Goal: Task Accomplishment & Management: Complete application form

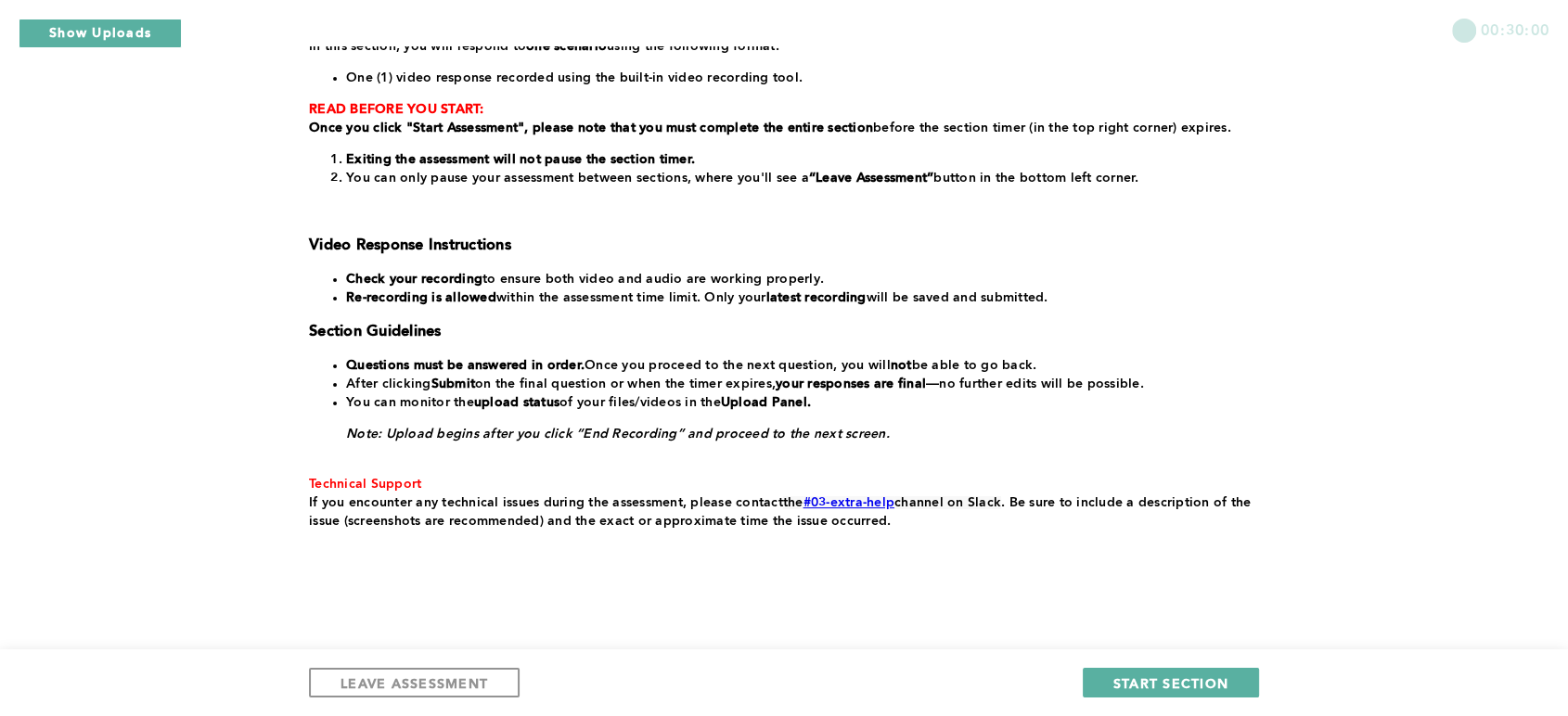
scroll to position [316, 0]
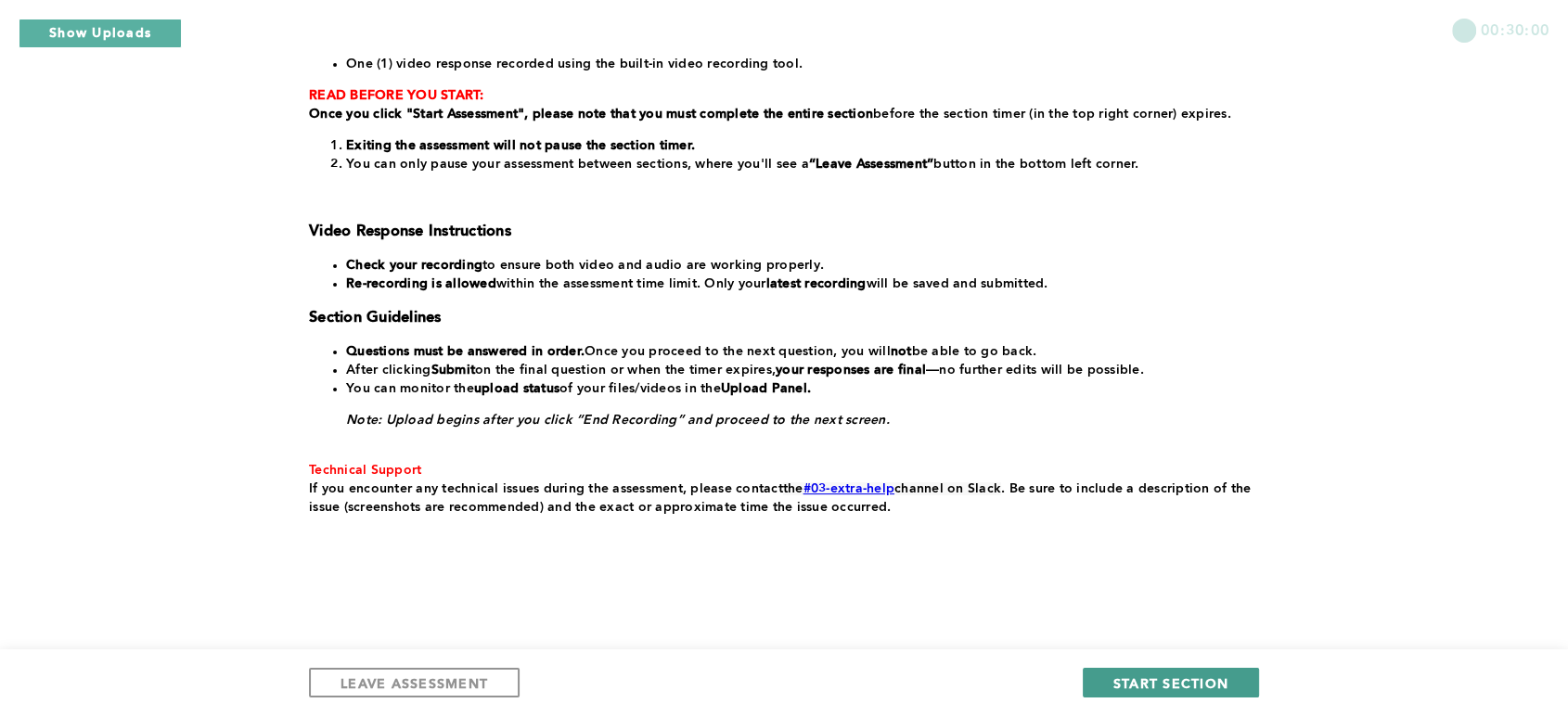
click at [1168, 677] on span "START SECTION" at bounding box center [1171, 683] width 115 height 18
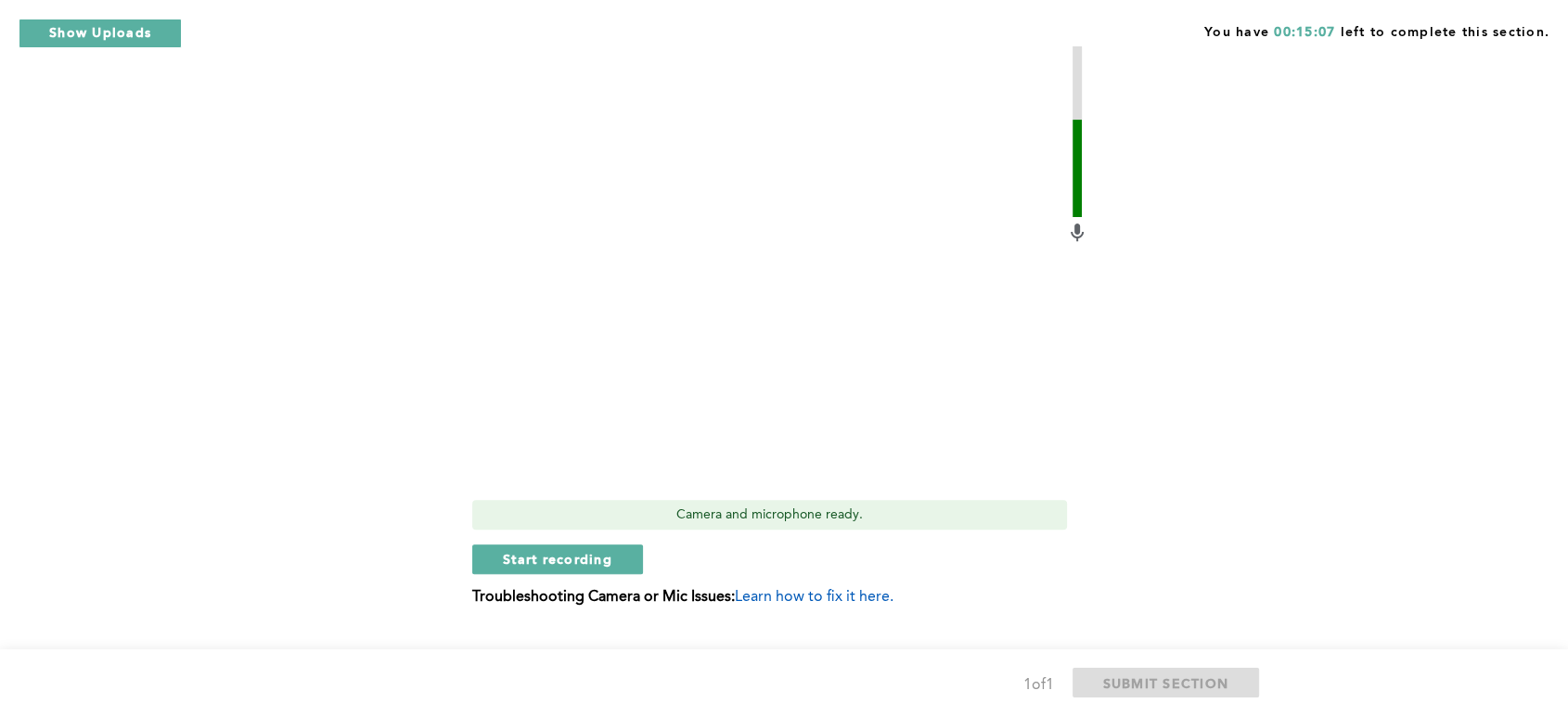
scroll to position [653, 0]
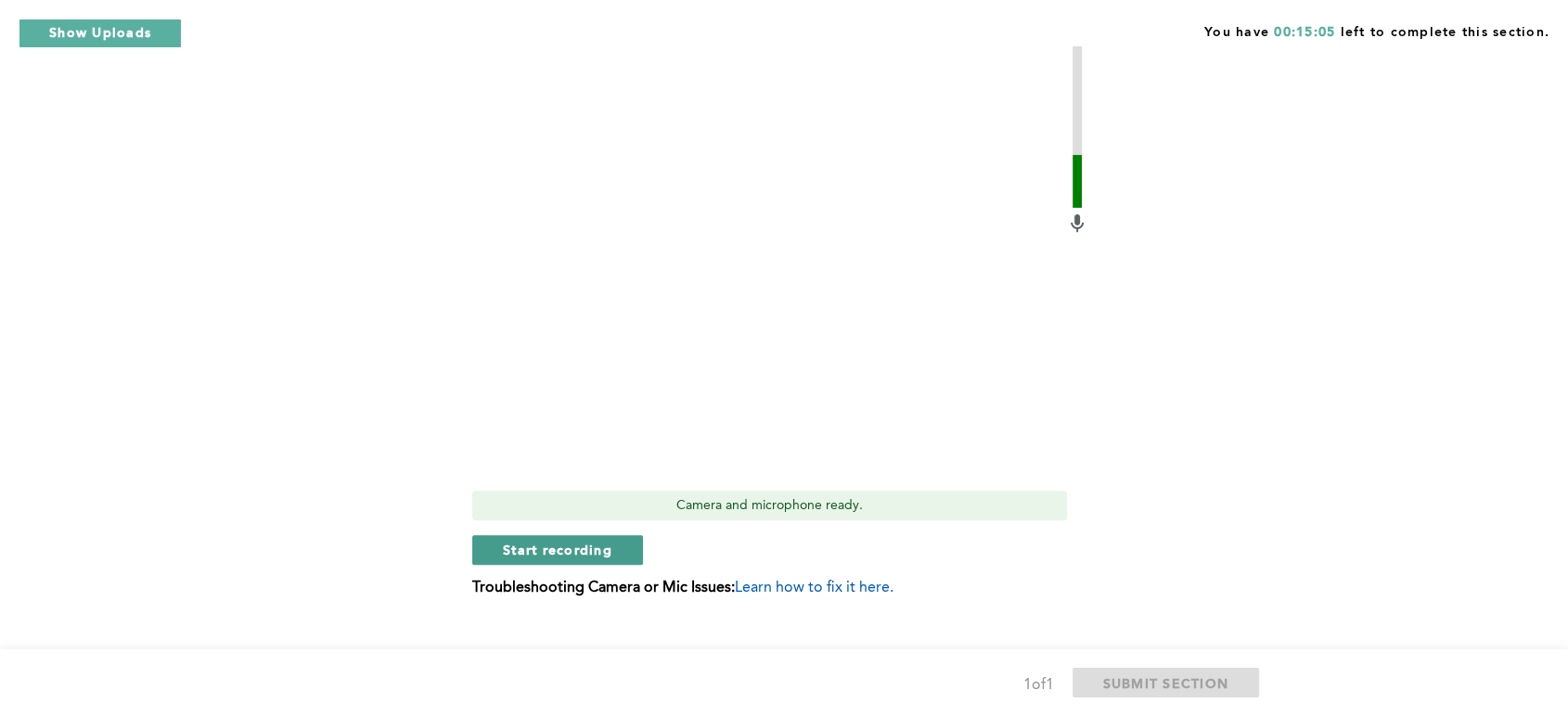
click at [555, 547] on span "Start recording" at bounding box center [557, 549] width 109 height 18
click at [556, 559] on button "Stop recording" at bounding box center [557, 550] width 170 height 29
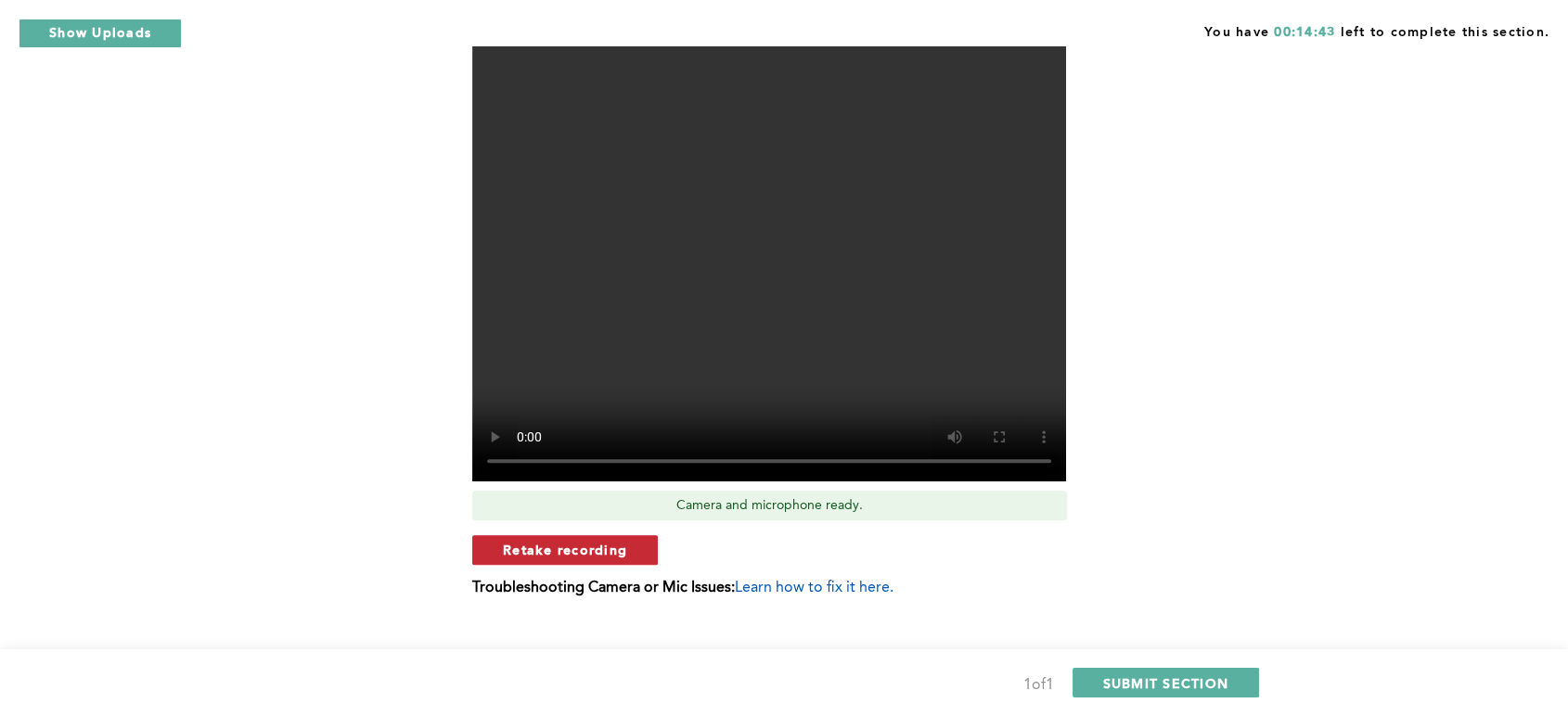
click at [550, 550] on span "Retake recording" at bounding box center [564, 549] width 124 height 18
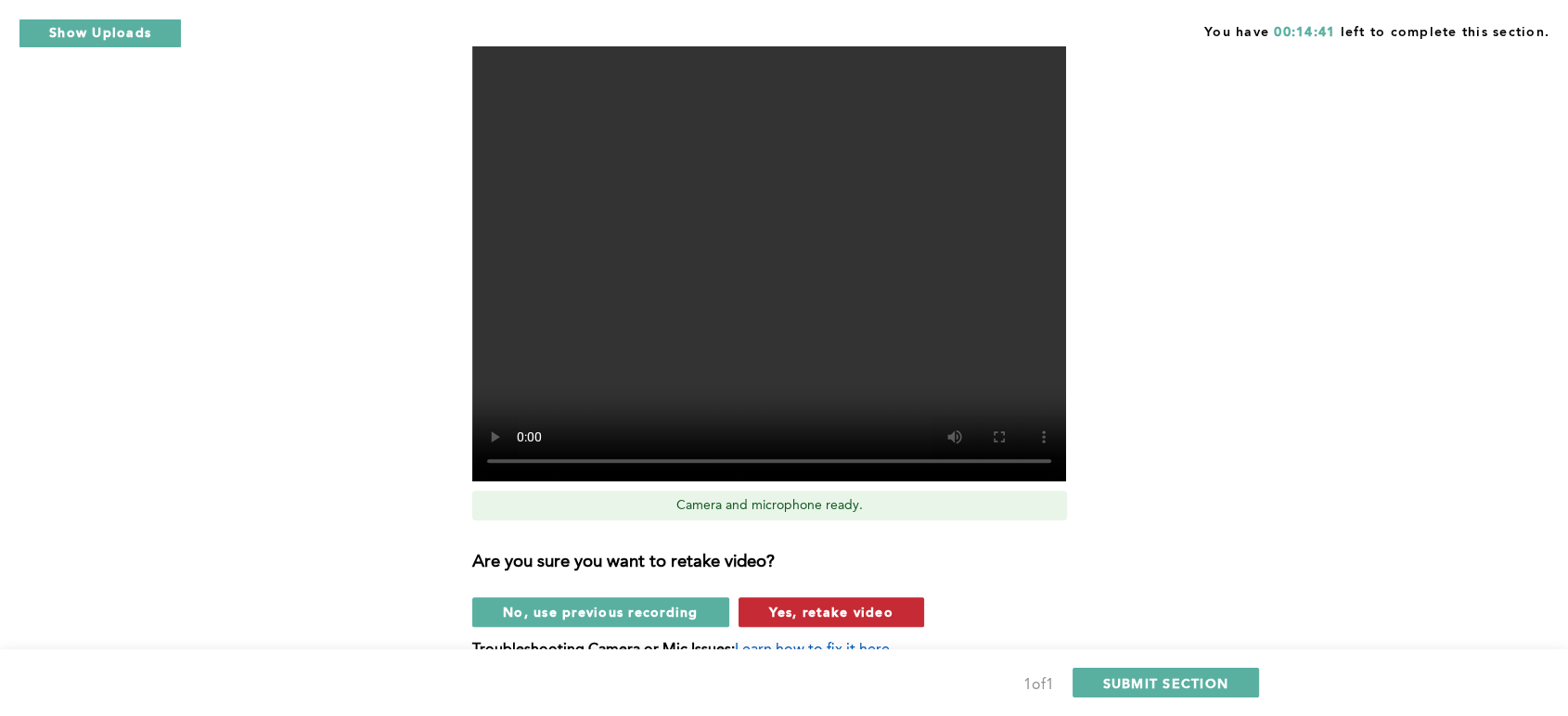
click at [794, 613] on span "Yes, retake video" at bounding box center [830, 612] width 124 height 18
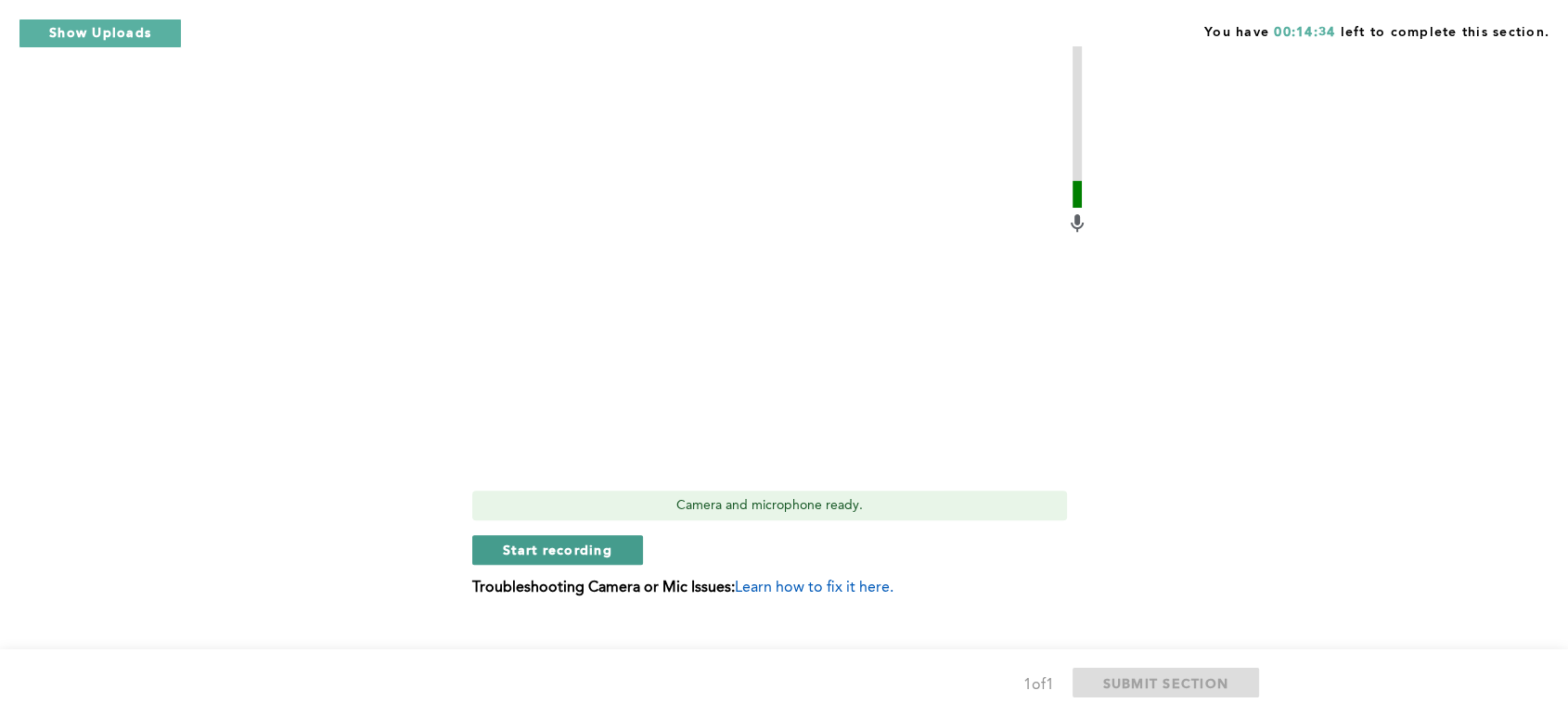
click at [593, 553] on span "Start recording" at bounding box center [557, 549] width 109 height 18
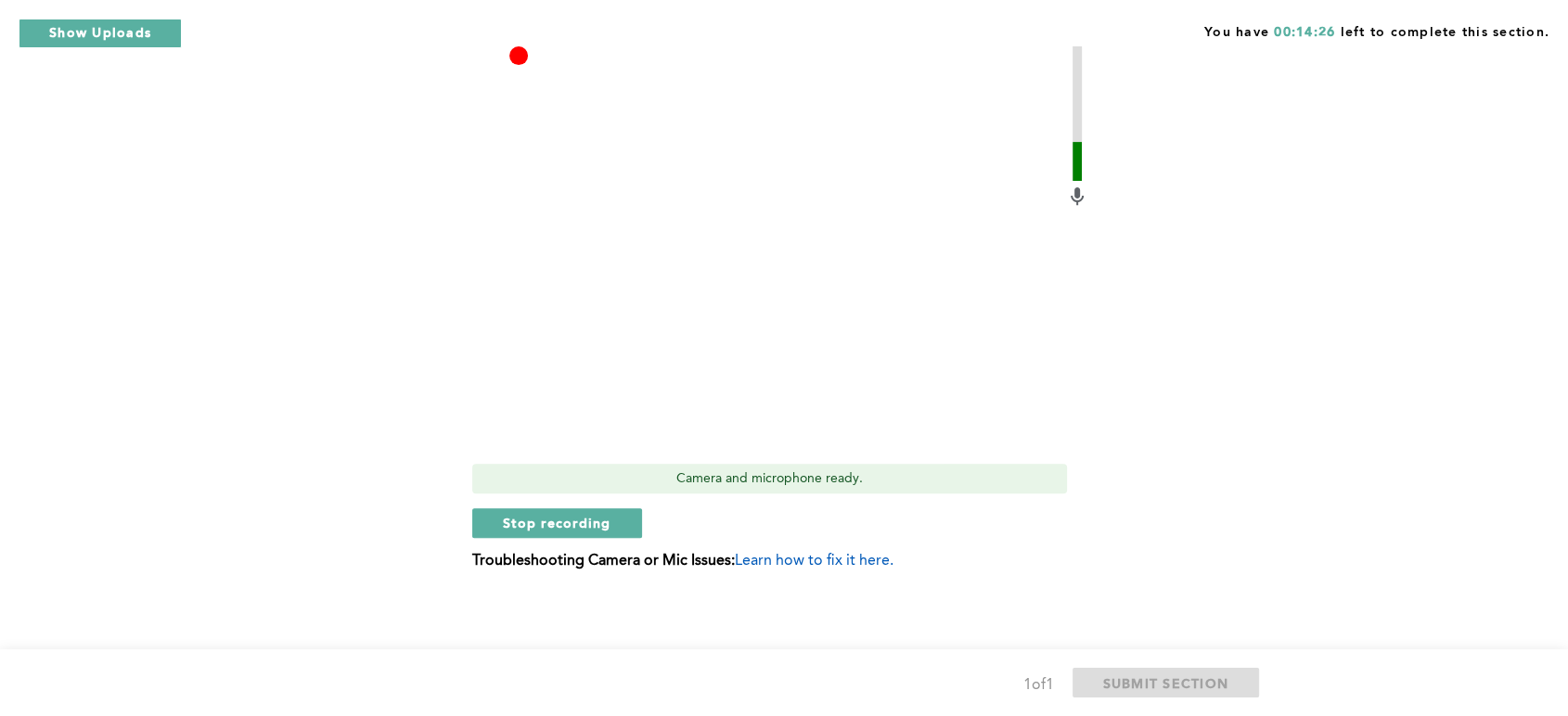
scroll to position [683, 0]
click at [547, 518] on span "Stop recording" at bounding box center [556, 520] width 108 height 18
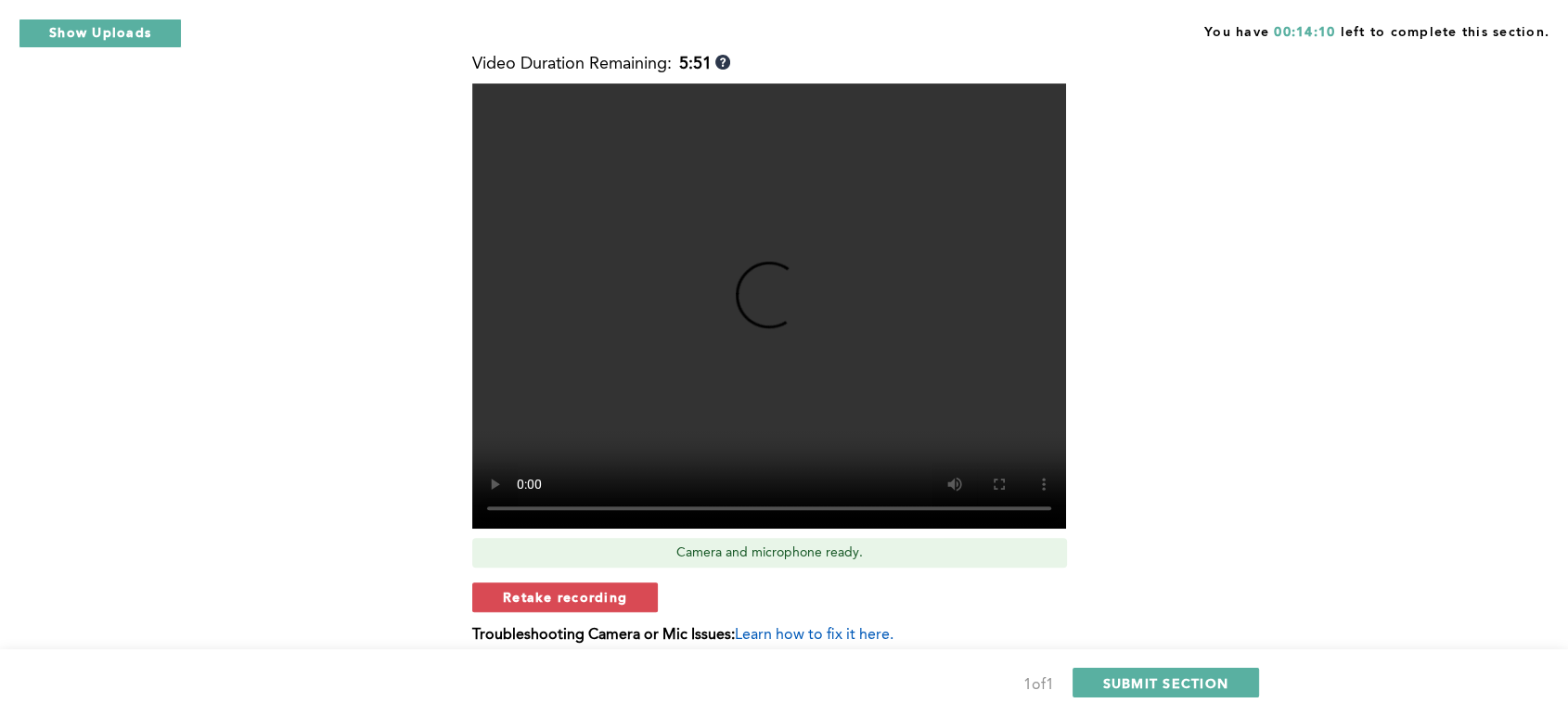
scroll to position [614, 0]
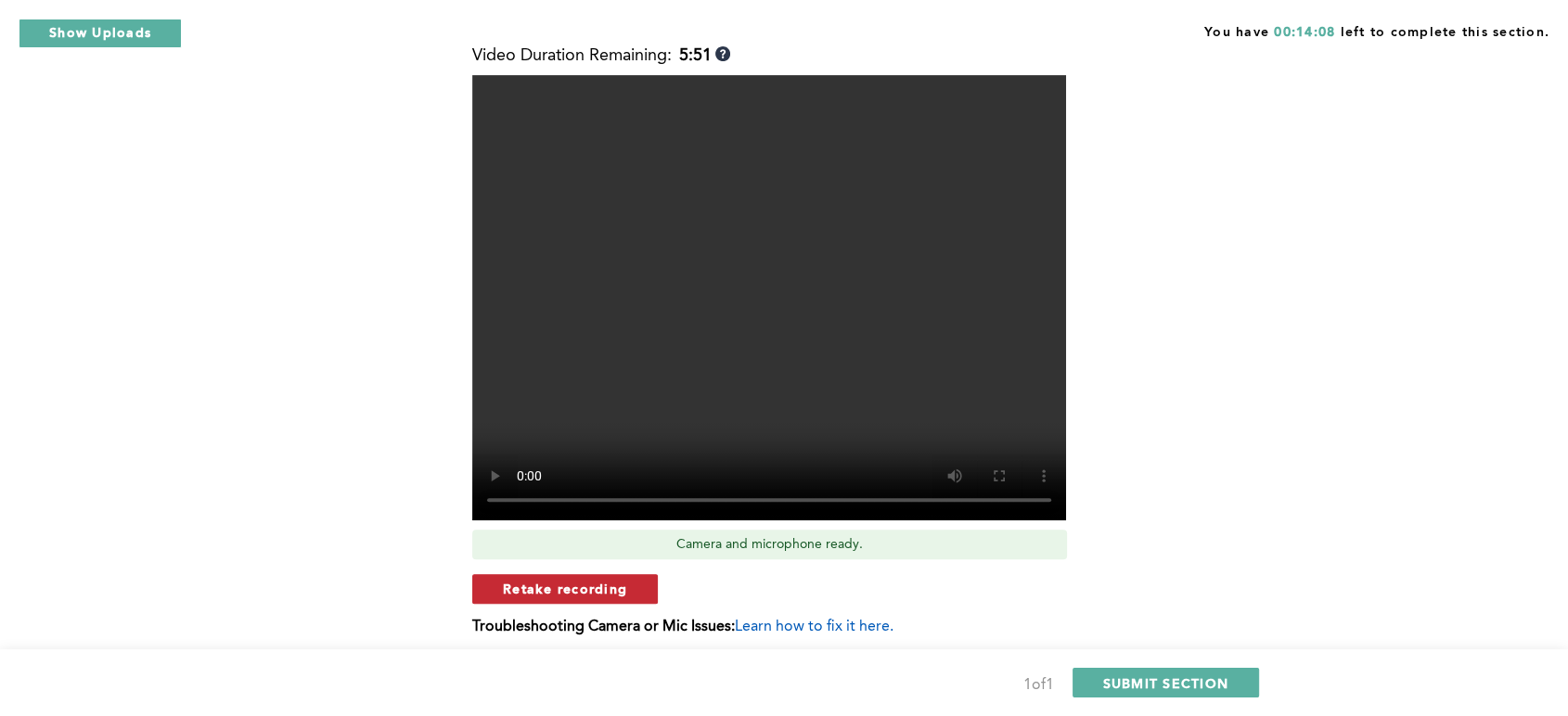
click at [574, 591] on span "Retake recording" at bounding box center [564, 588] width 124 height 18
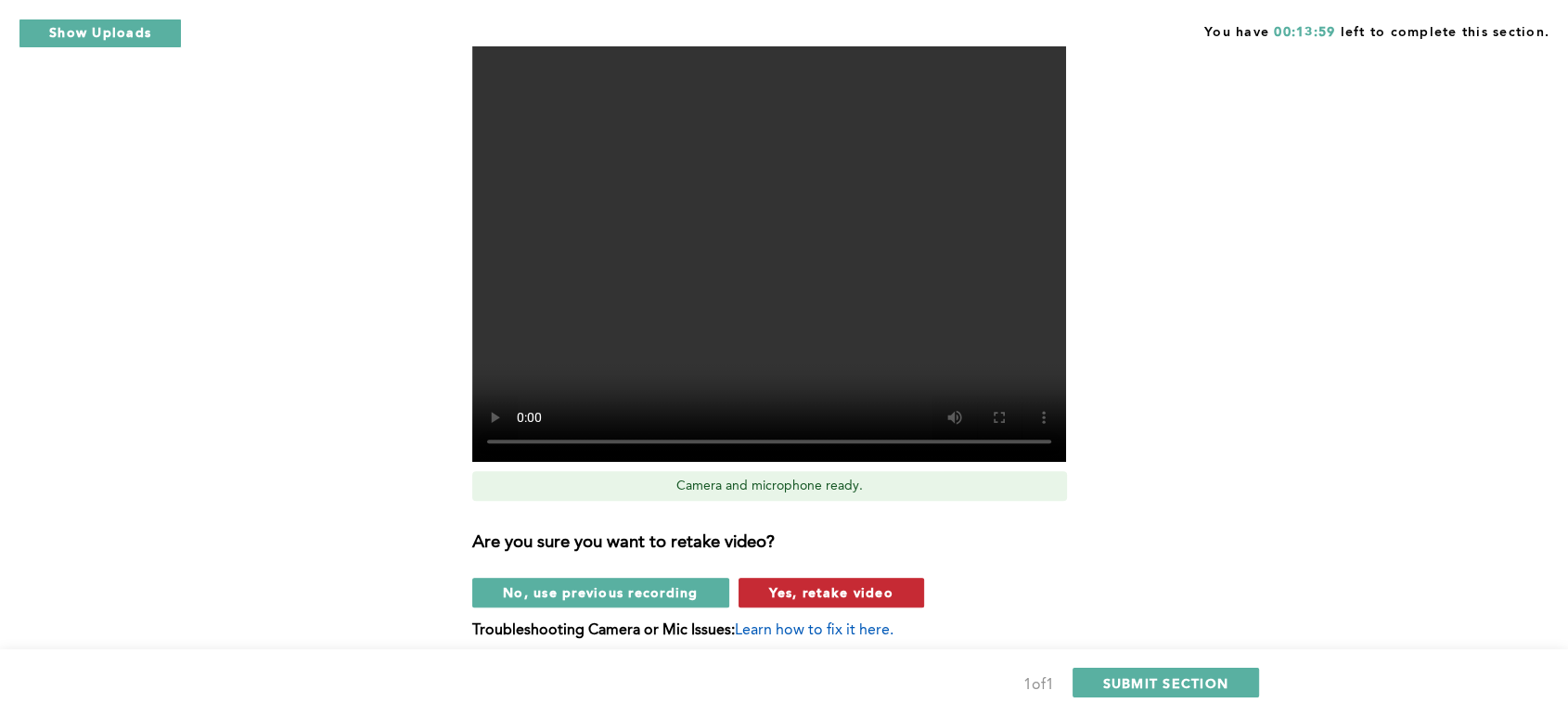
scroll to position [675, 0]
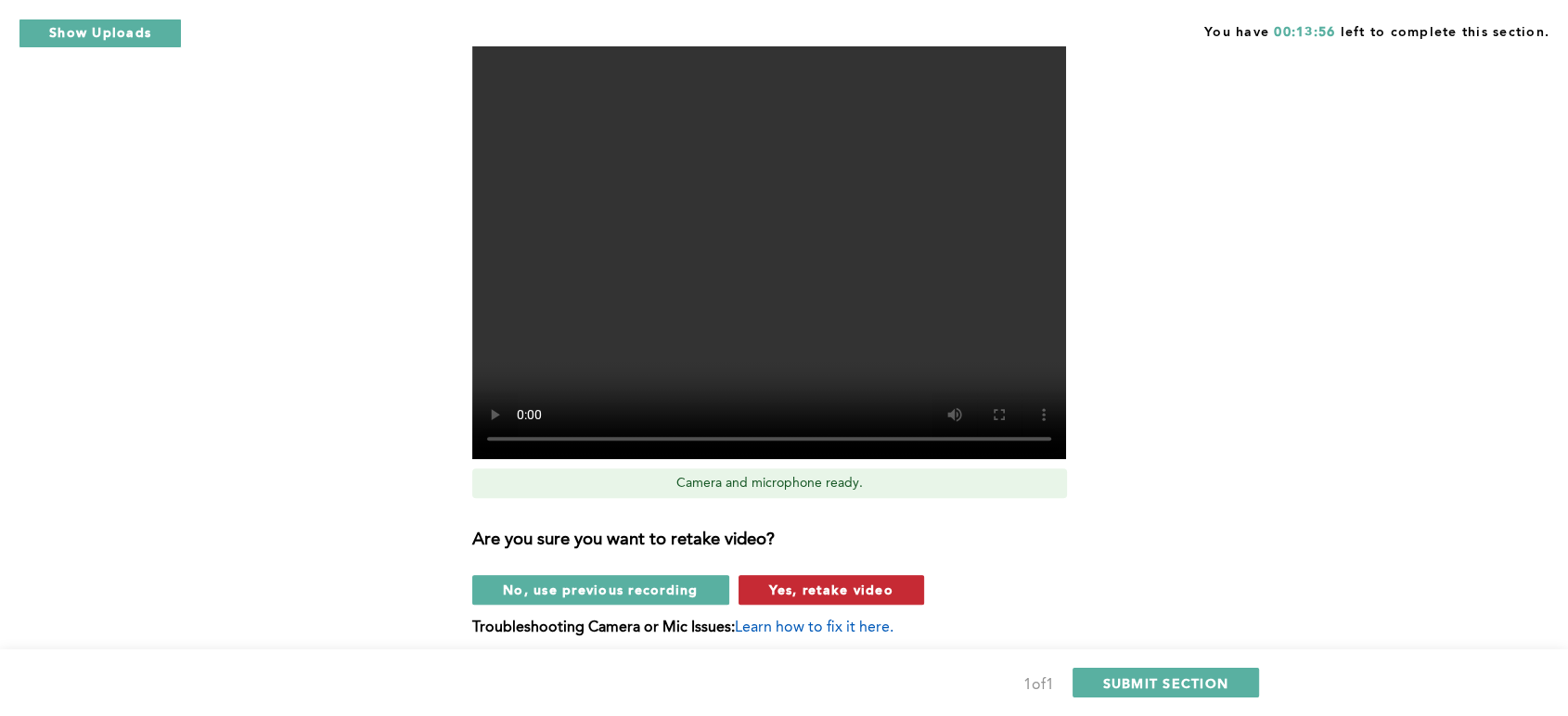
click at [824, 584] on span "Yes, retake video" at bounding box center [830, 589] width 124 height 18
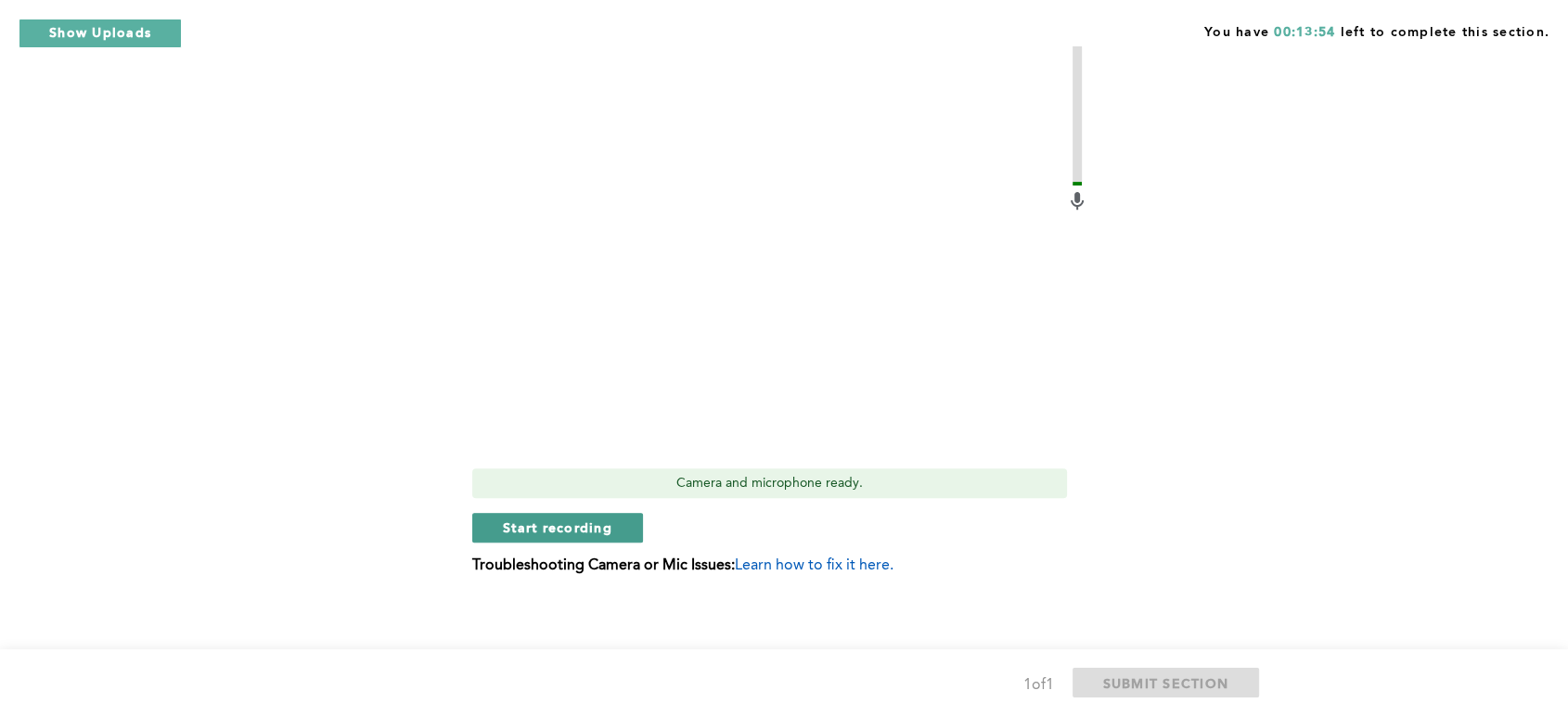
click at [575, 519] on span "Start recording" at bounding box center [557, 527] width 109 height 18
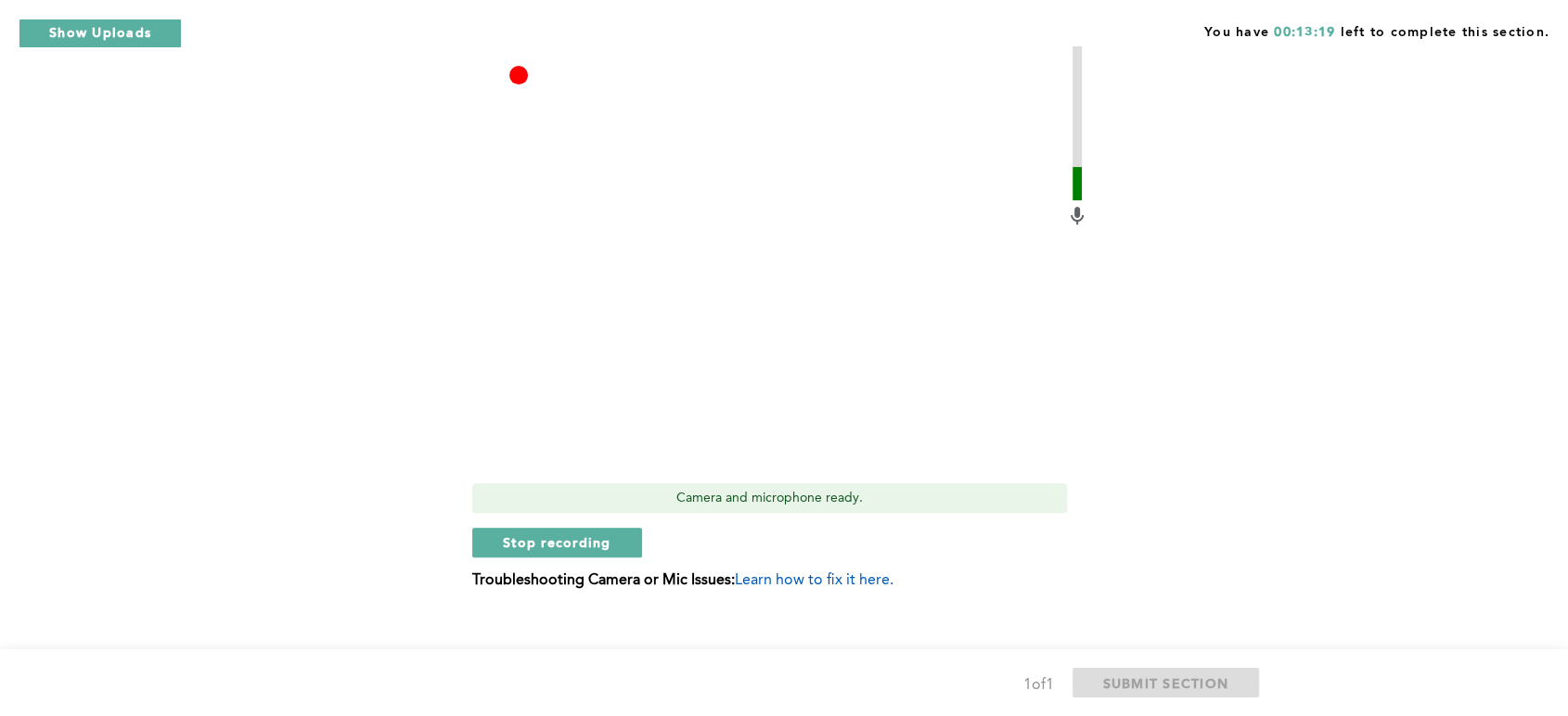
scroll to position [683, 0]
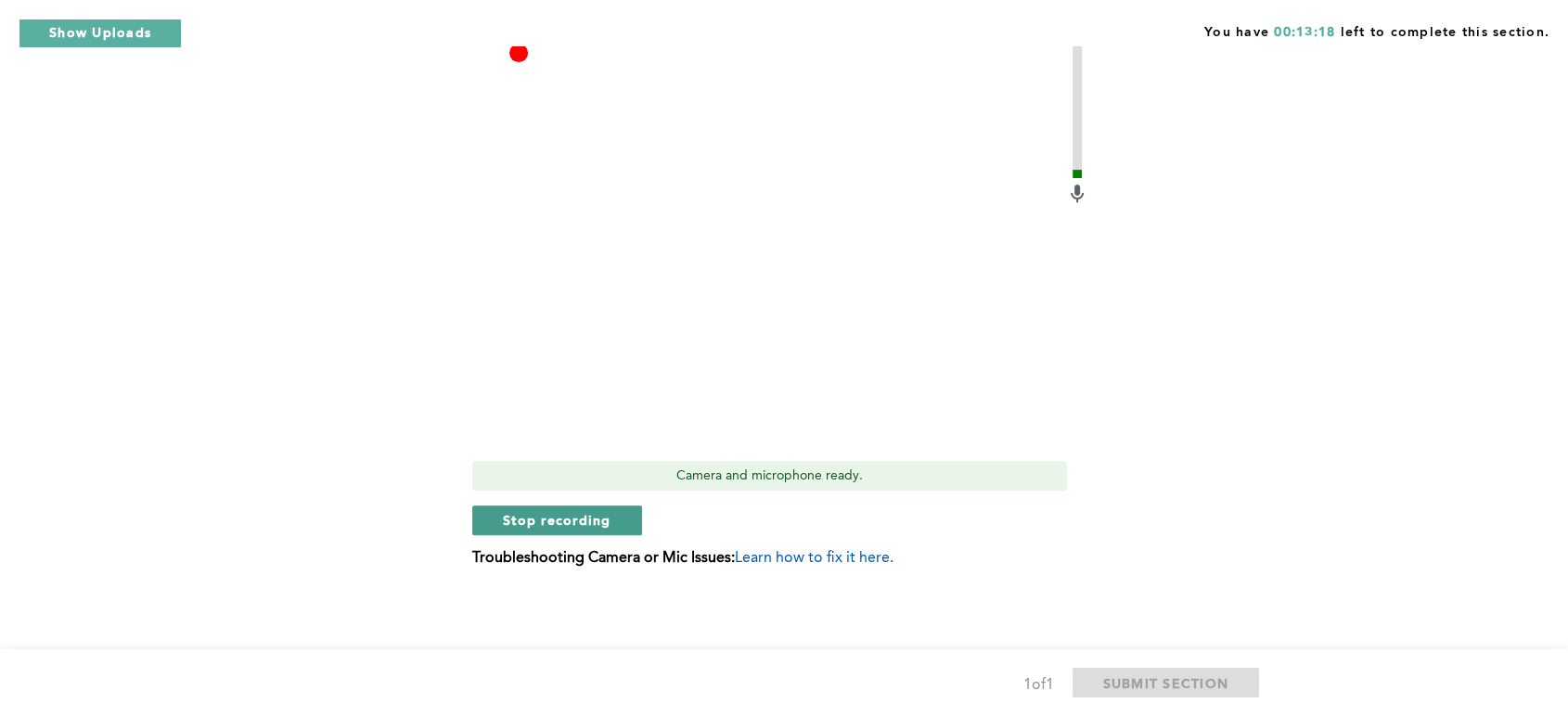
click at [568, 518] on span "Stop recording" at bounding box center [556, 520] width 108 height 18
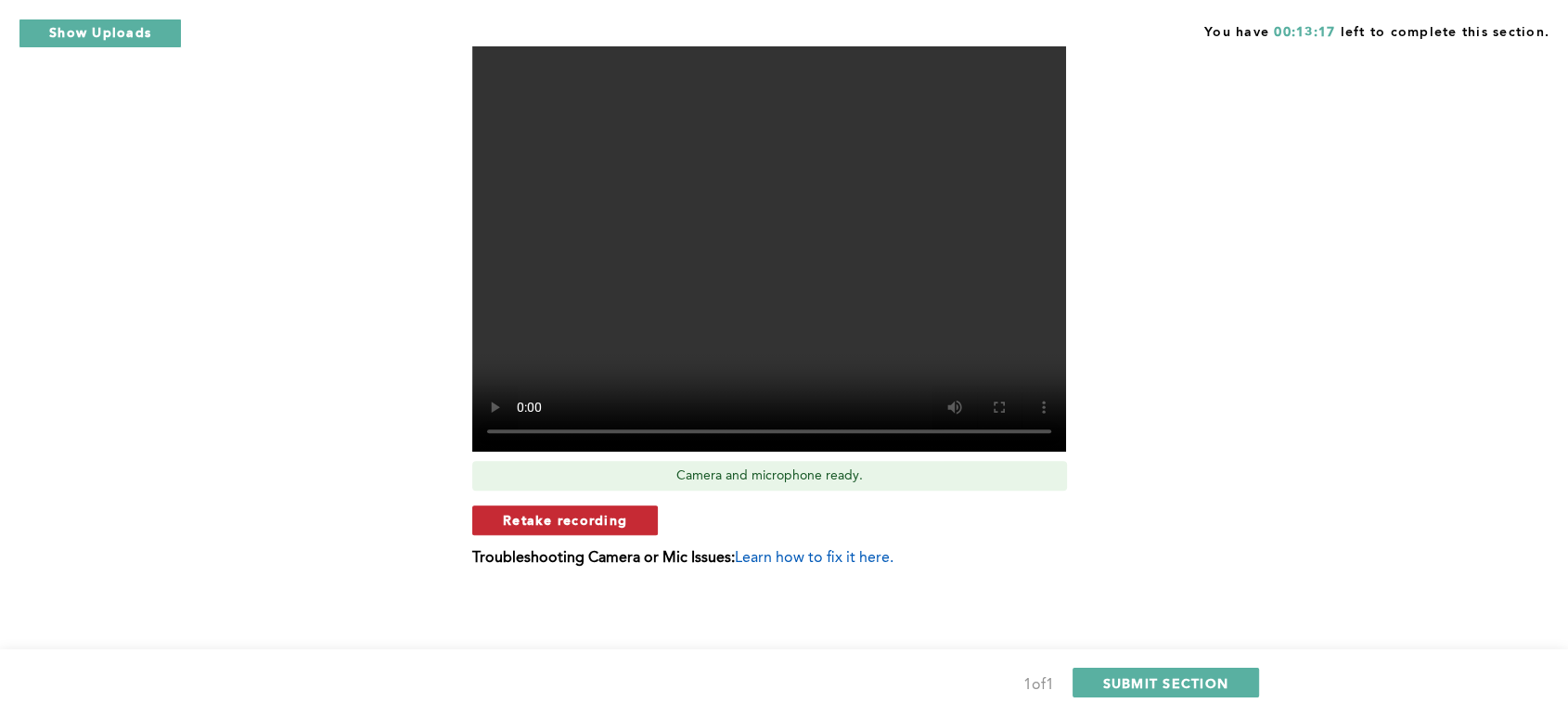
click at [569, 522] on span "Retake recording" at bounding box center [564, 520] width 124 height 18
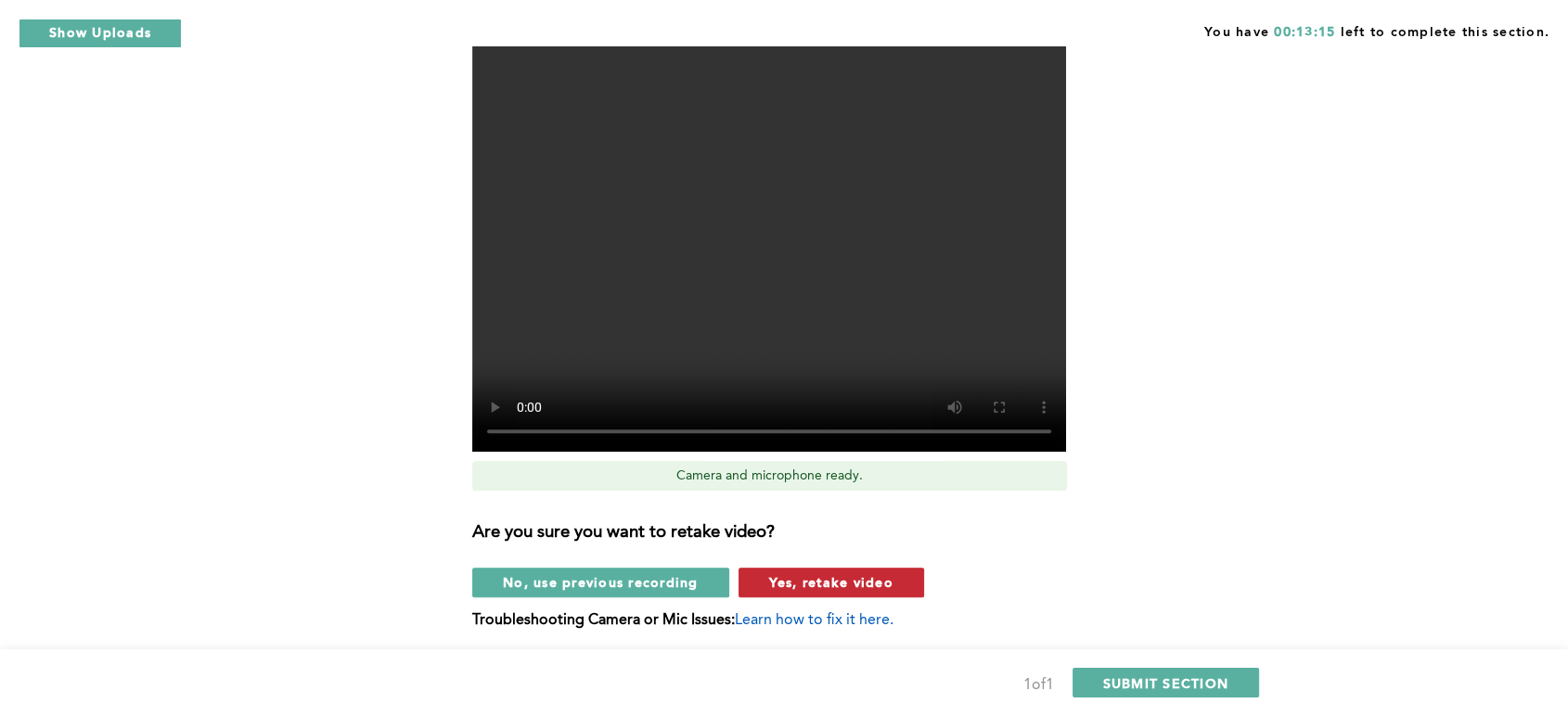
click at [793, 580] on span "Yes, retake video" at bounding box center [830, 582] width 124 height 18
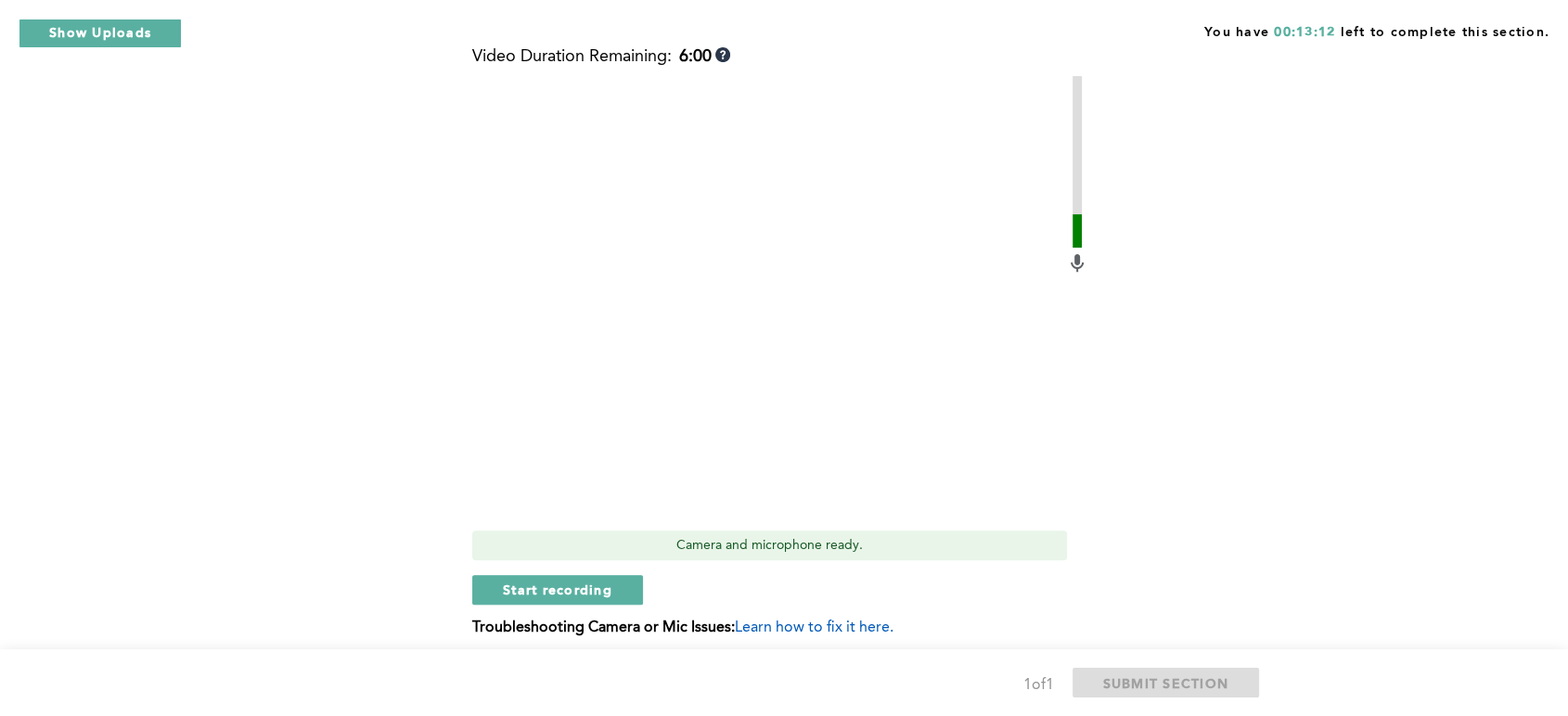
scroll to position [648, 0]
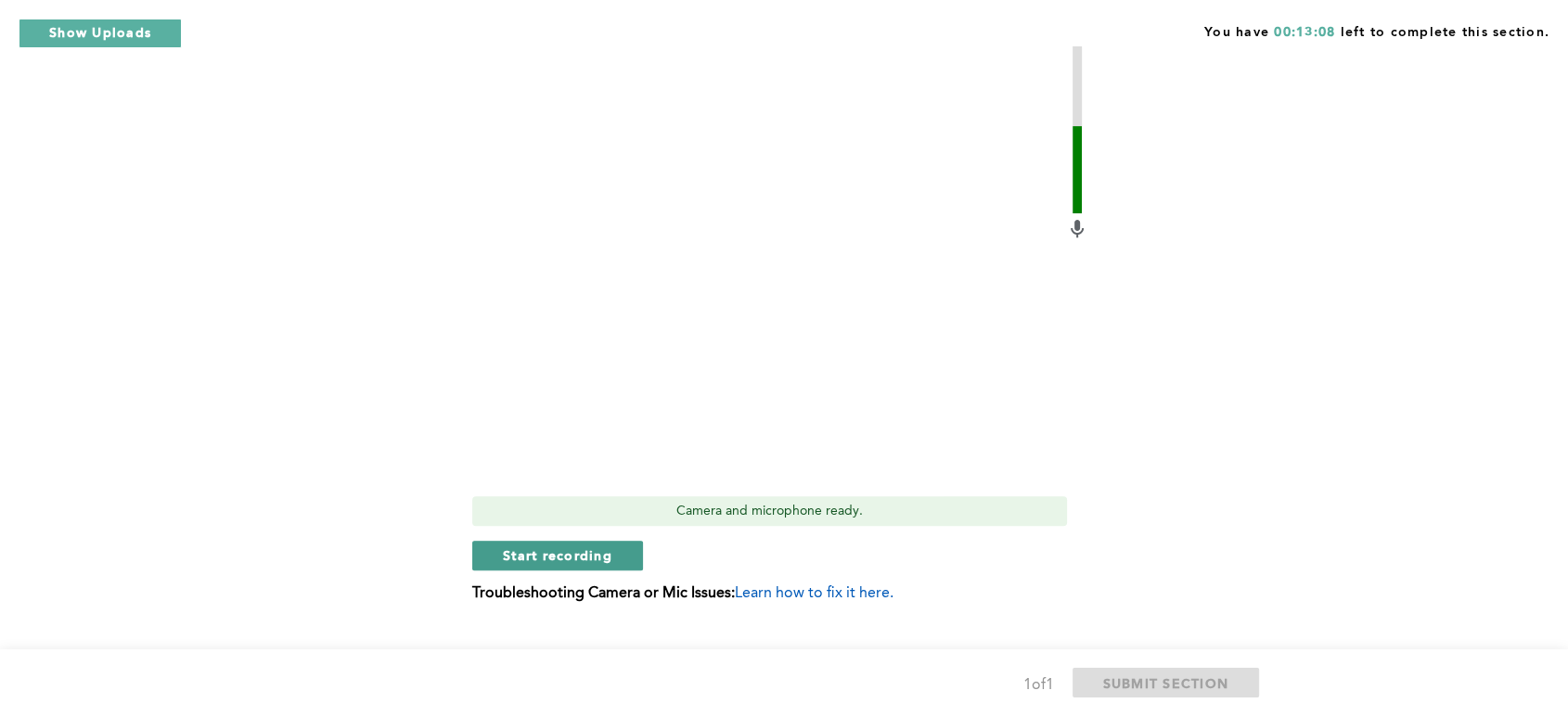
click at [573, 555] on span "Start recording" at bounding box center [557, 555] width 109 height 18
click at [560, 548] on span "Stop recording" at bounding box center [556, 555] width 108 height 18
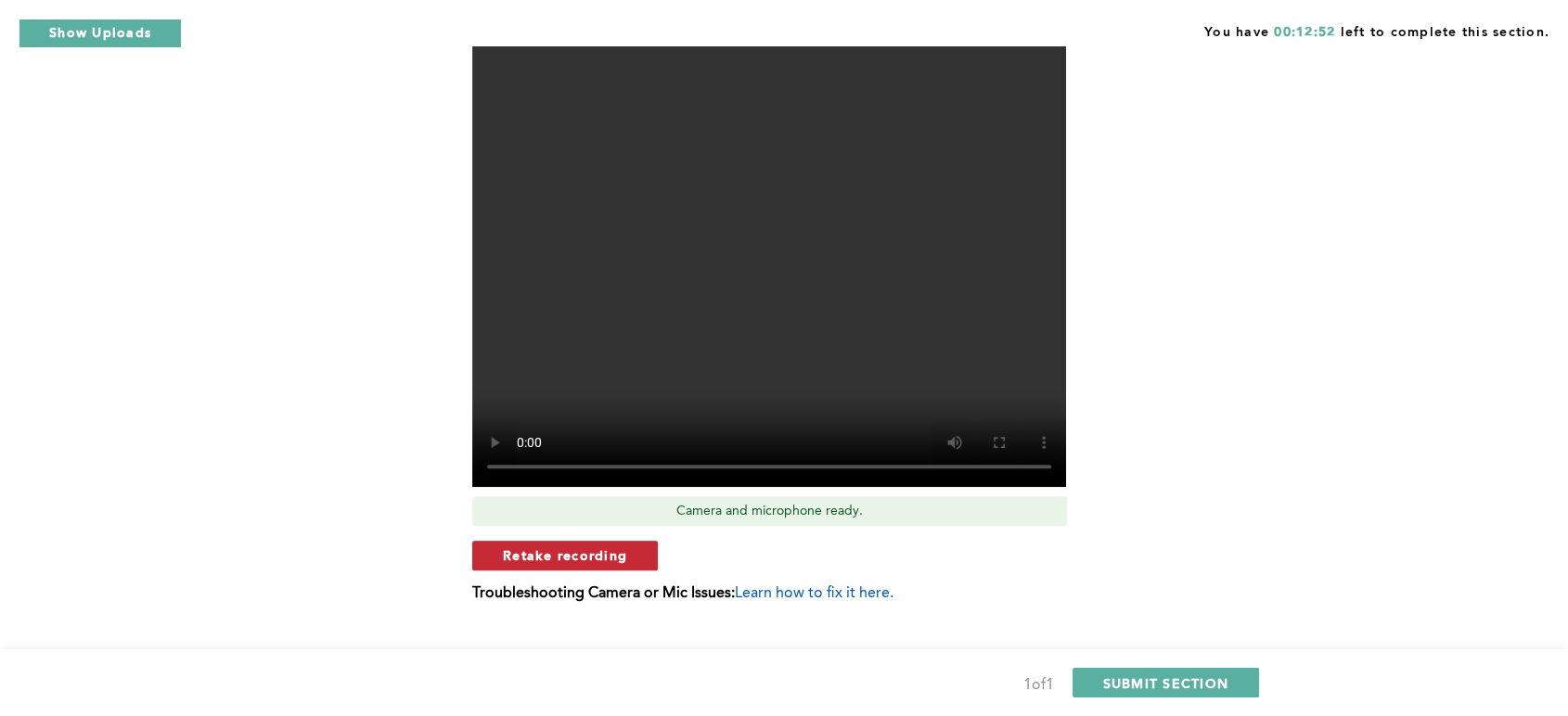
click at [559, 555] on span "Retake recording" at bounding box center [564, 555] width 124 height 18
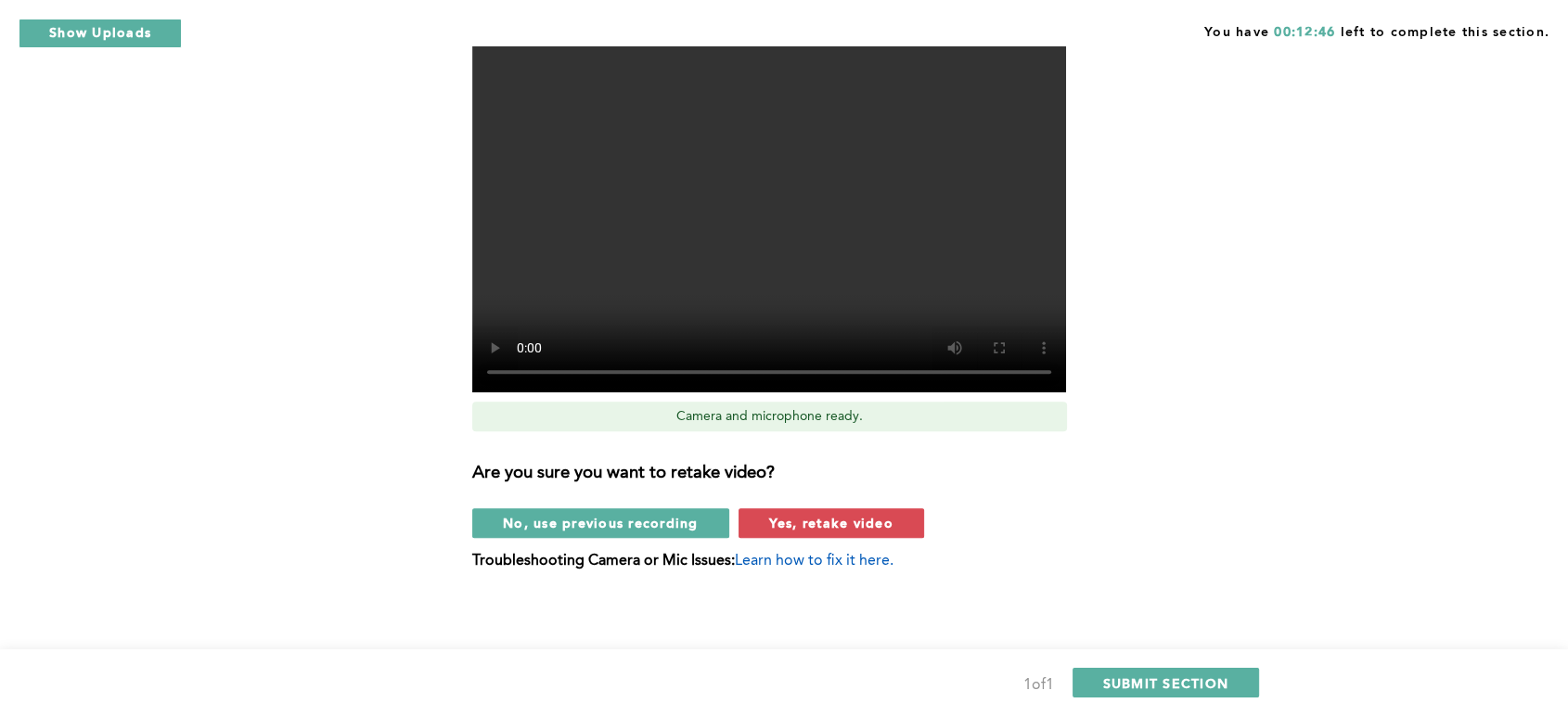
scroll to position [744, 0]
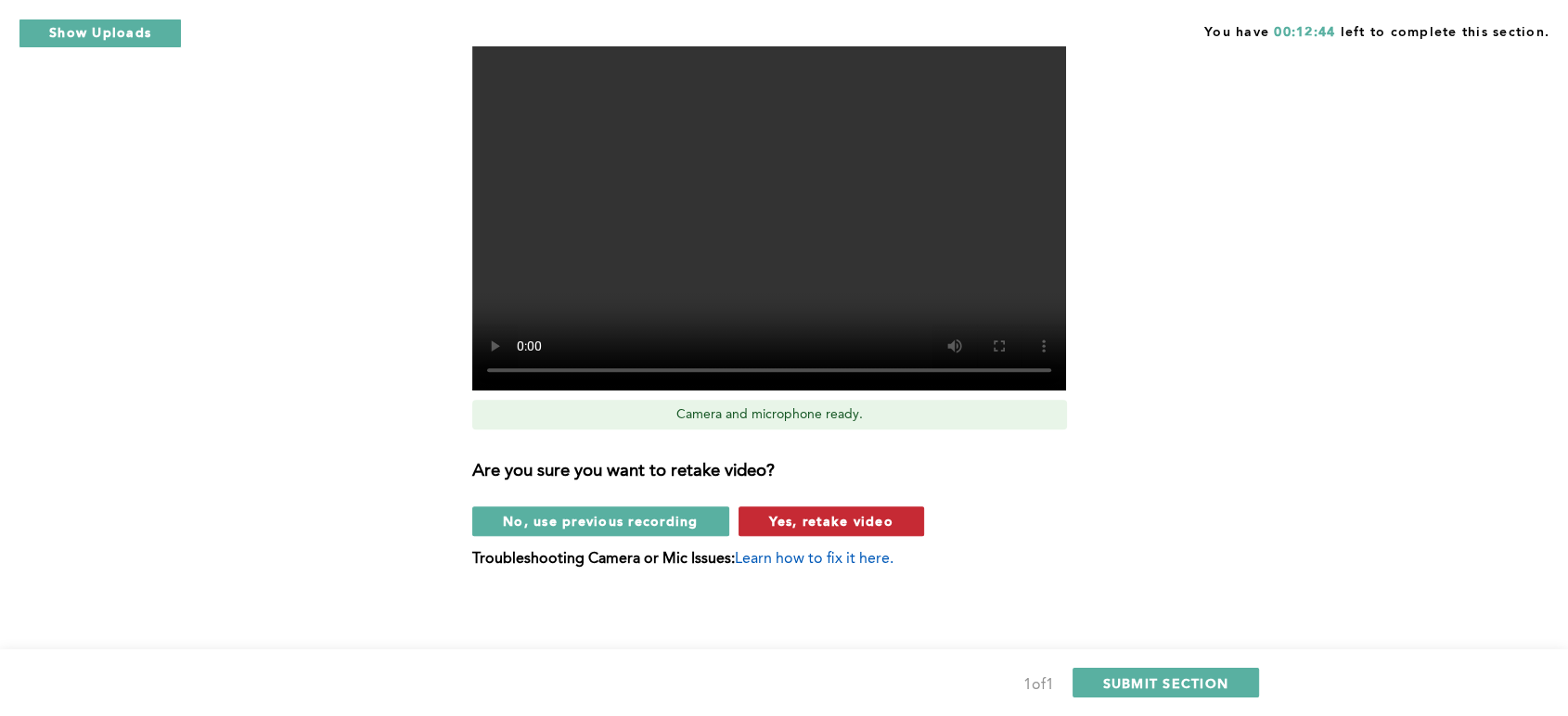
click at [790, 523] on span "Yes, retake video" at bounding box center [830, 521] width 124 height 18
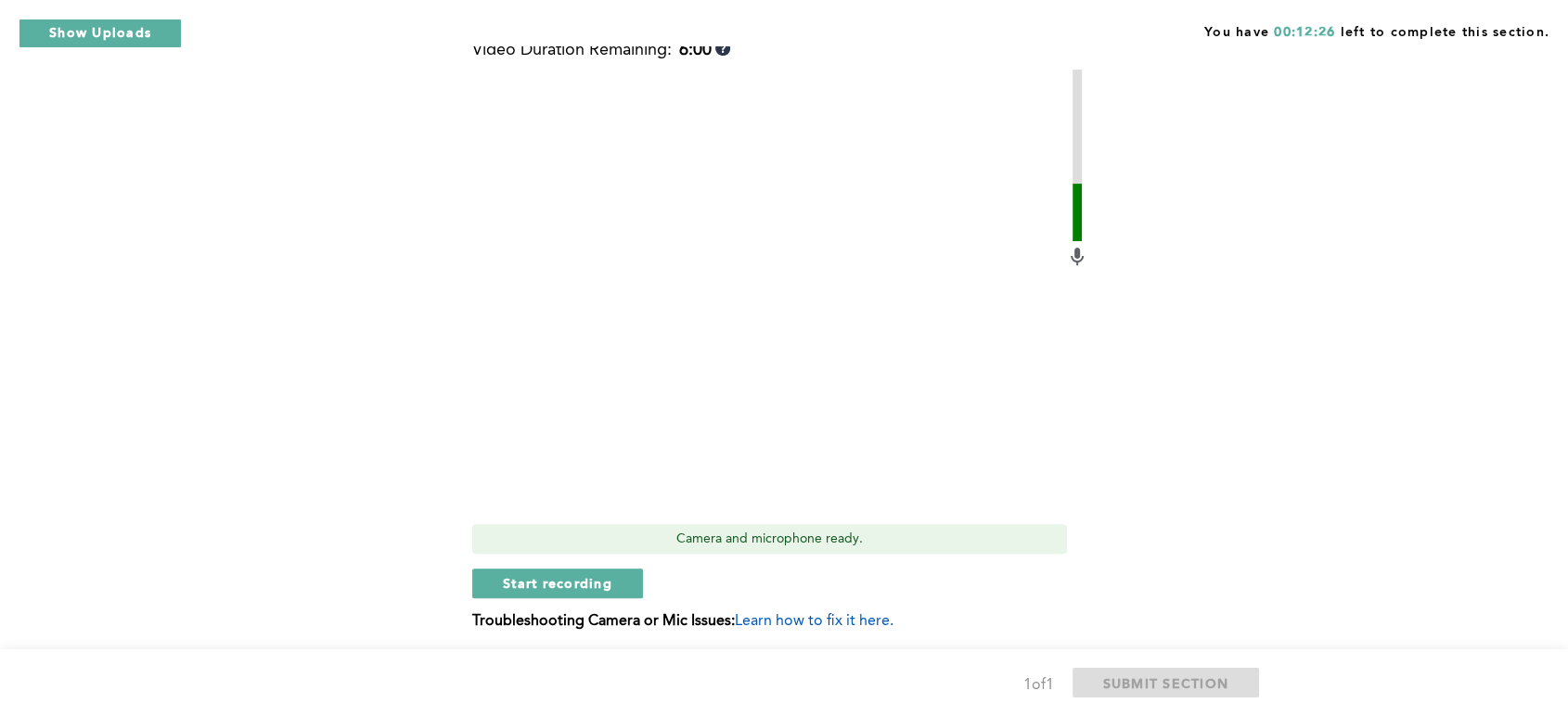
scroll to position [683, 0]
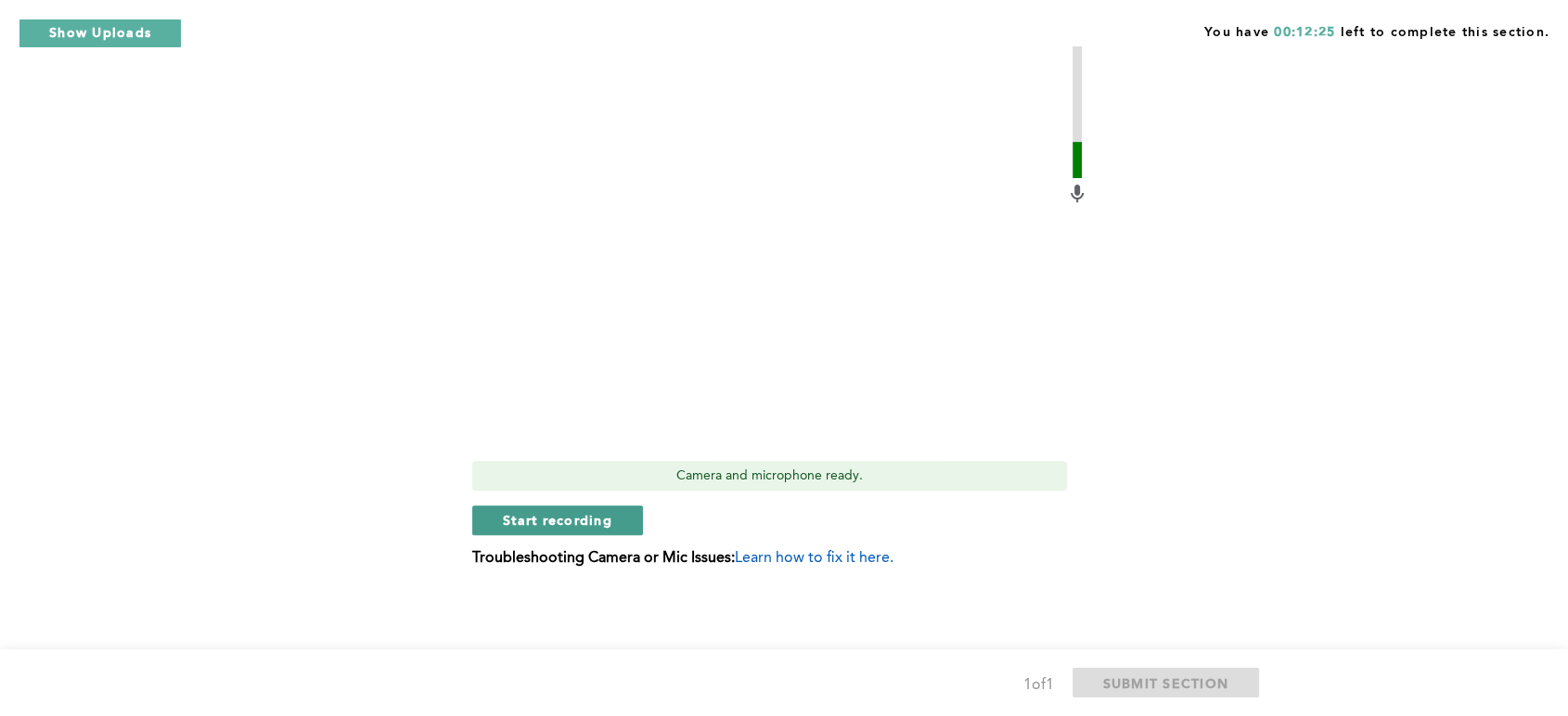
click at [559, 518] on span "Start recording" at bounding box center [557, 520] width 109 height 18
click at [559, 518] on span "Stop recording" at bounding box center [556, 520] width 108 height 18
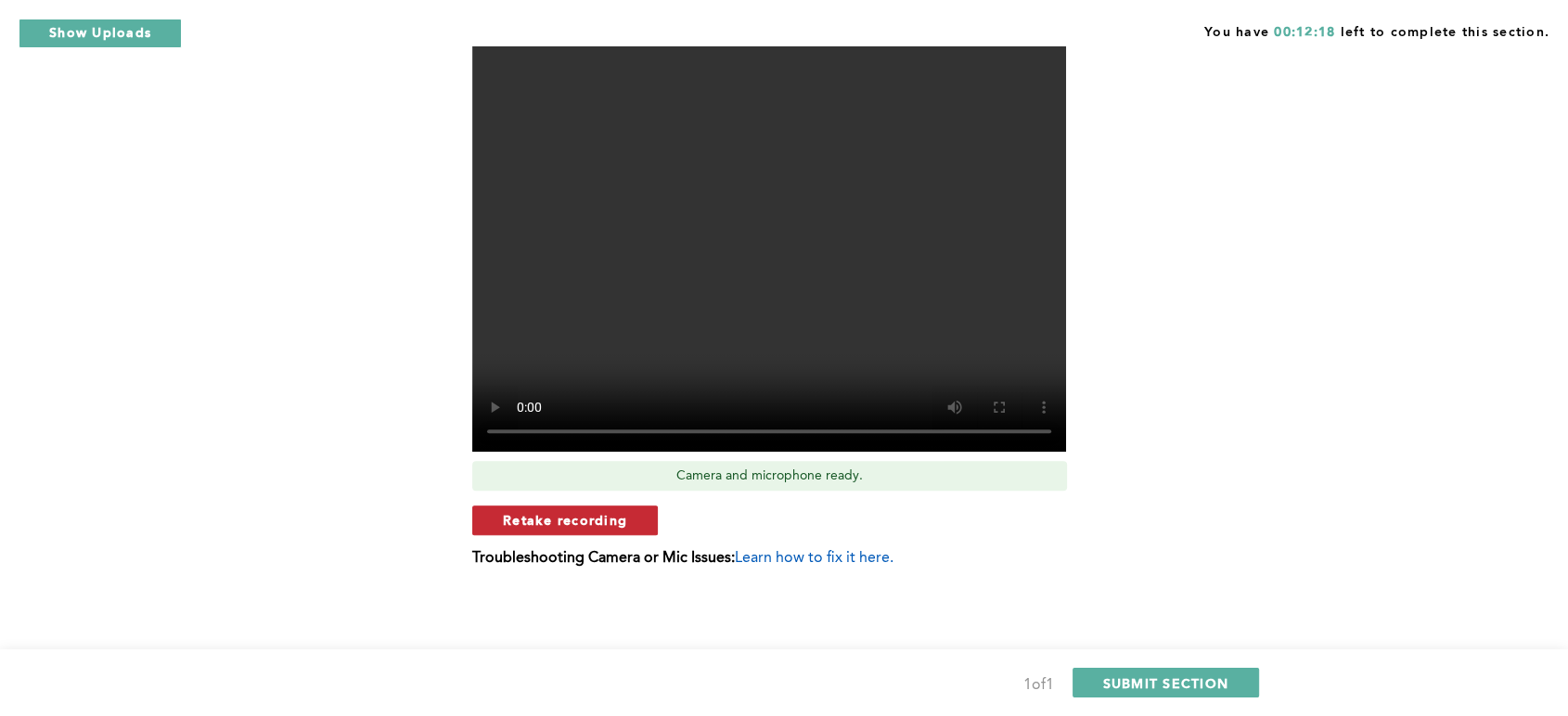
click at [558, 517] on span "Retake recording" at bounding box center [564, 520] width 124 height 18
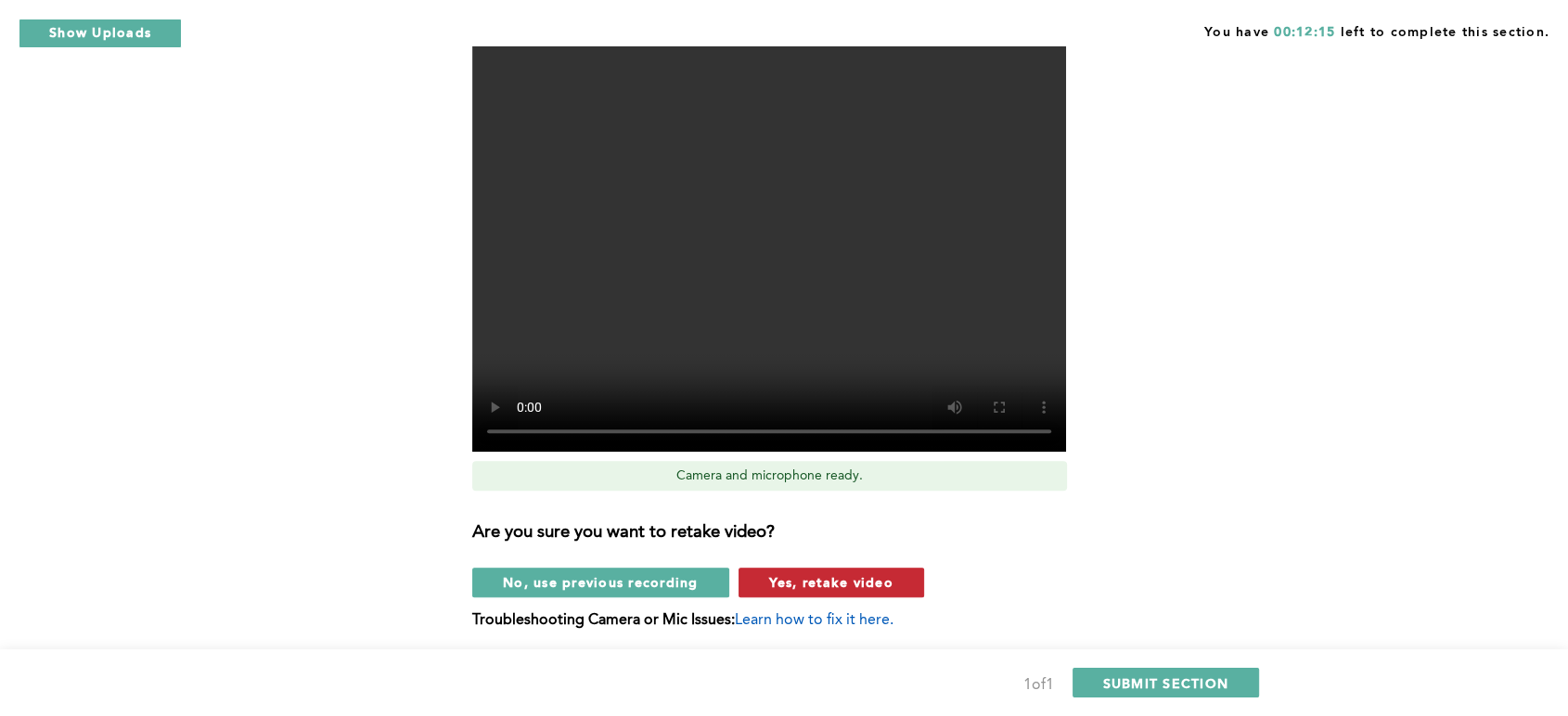
click at [783, 585] on span "Yes, retake video" at bounding box center [830, 582] width 124 height 18
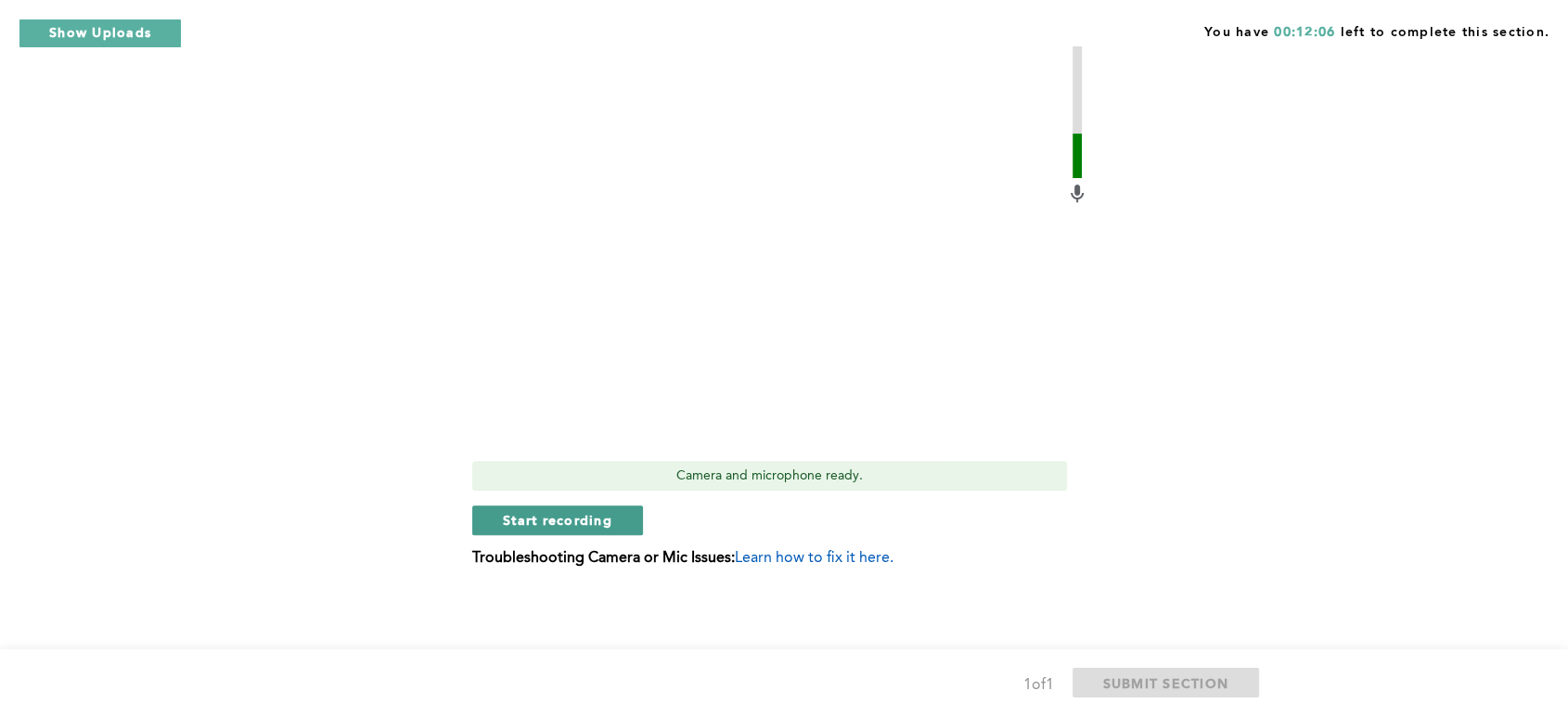
click at [554, 516] on span "Start recording" at bounding box center [557, 520] width 109 height 18
click at [549, 527] on span "Stop recording" at bounding box center [556, 520] width 108 height 18
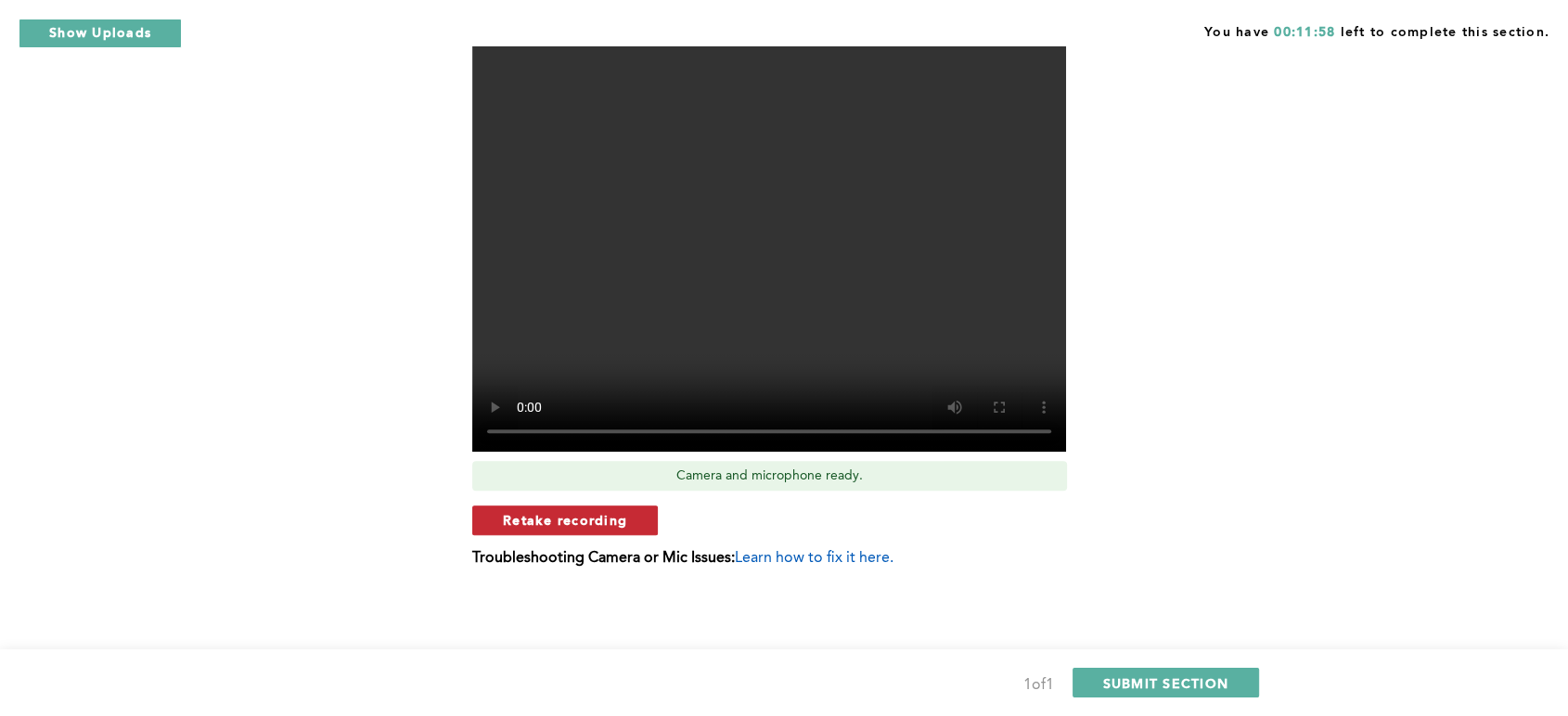
click at [561, 525] on span "Retake recording" at bounding box center [564, 520] width 124 height 18
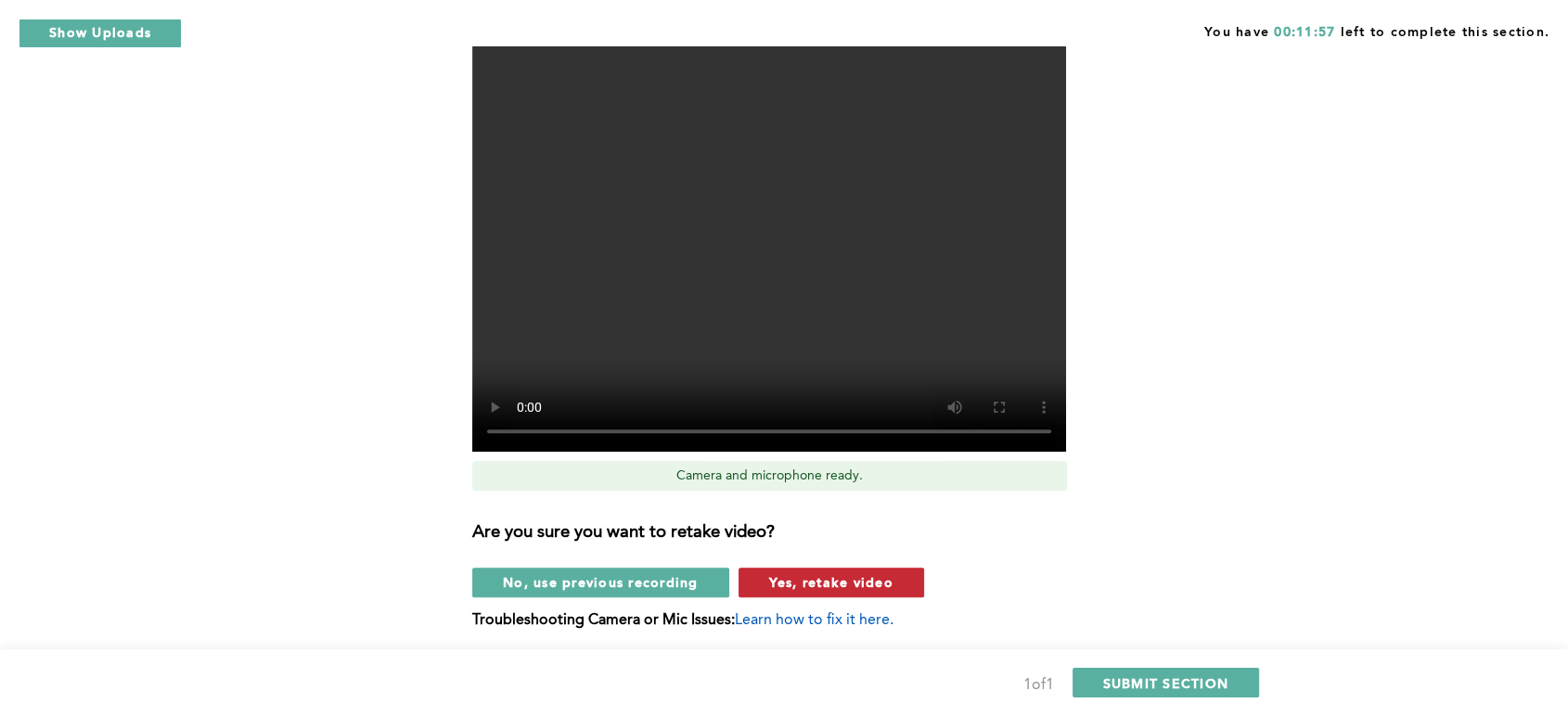
click at [792, 579] on span "Yes, retake video" at bounding box center [830, 582] width 124 height 18
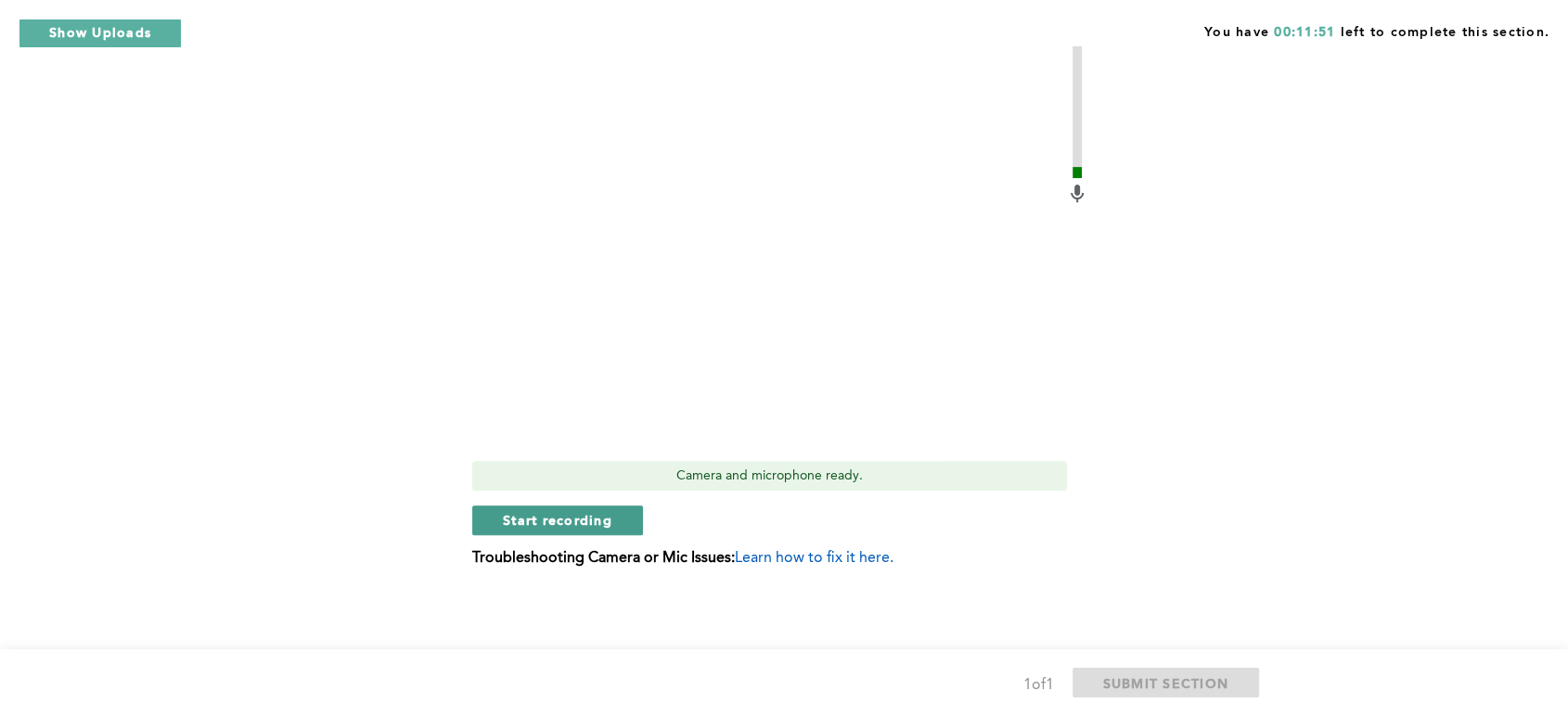
click at [556, 521] on span "Start recording" at bounding box center [557, 520] width 109 height 18
click at [547, 515] on span "Stop recording" at bounding box center [556, 520] width 108 height 18
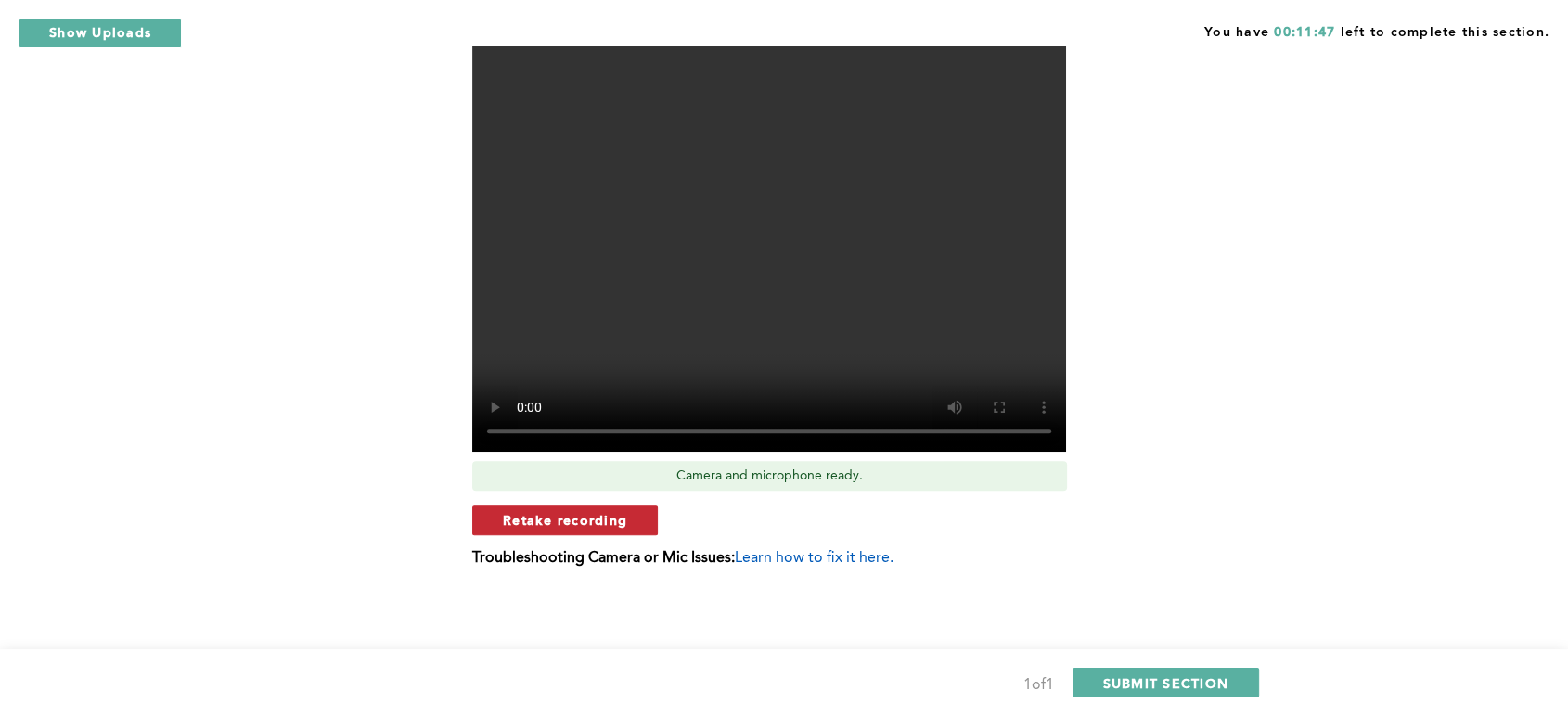
click at [587, 514] on span "Retake recording" at bounding box center [564, 520] width 124 height 18
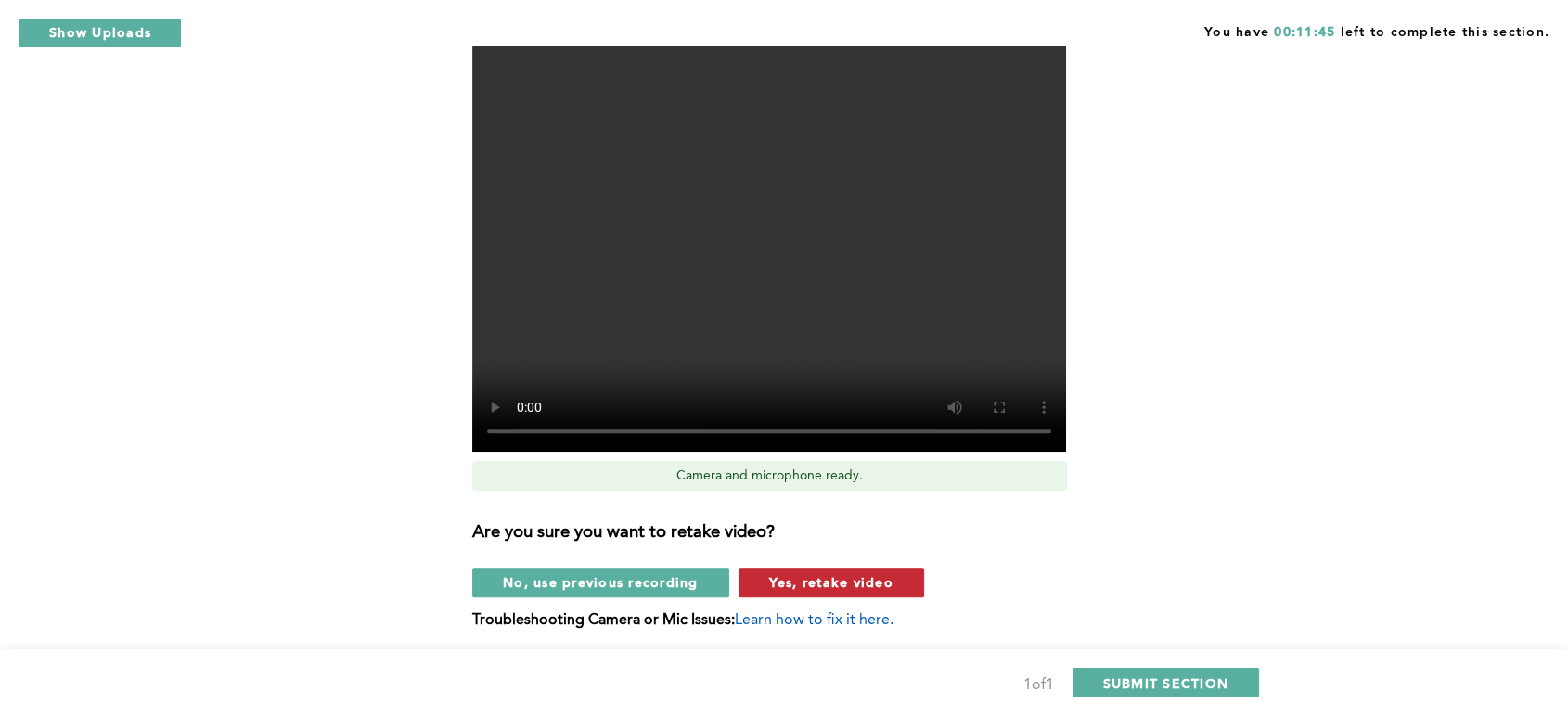
click at [817, 577] on span "Yes, retake video" at bounding box center [830, 582] width 124 height 18
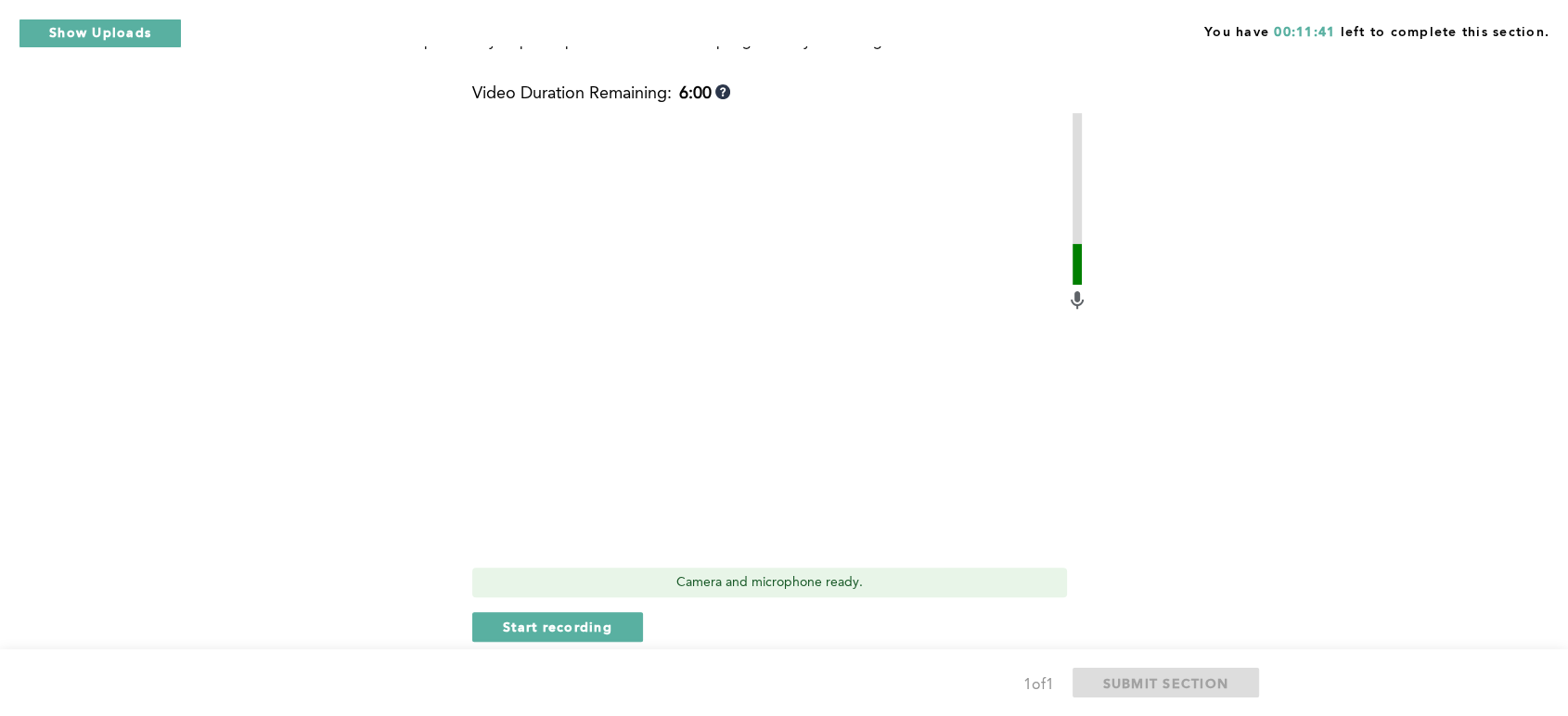
scroll to position [614, 0]
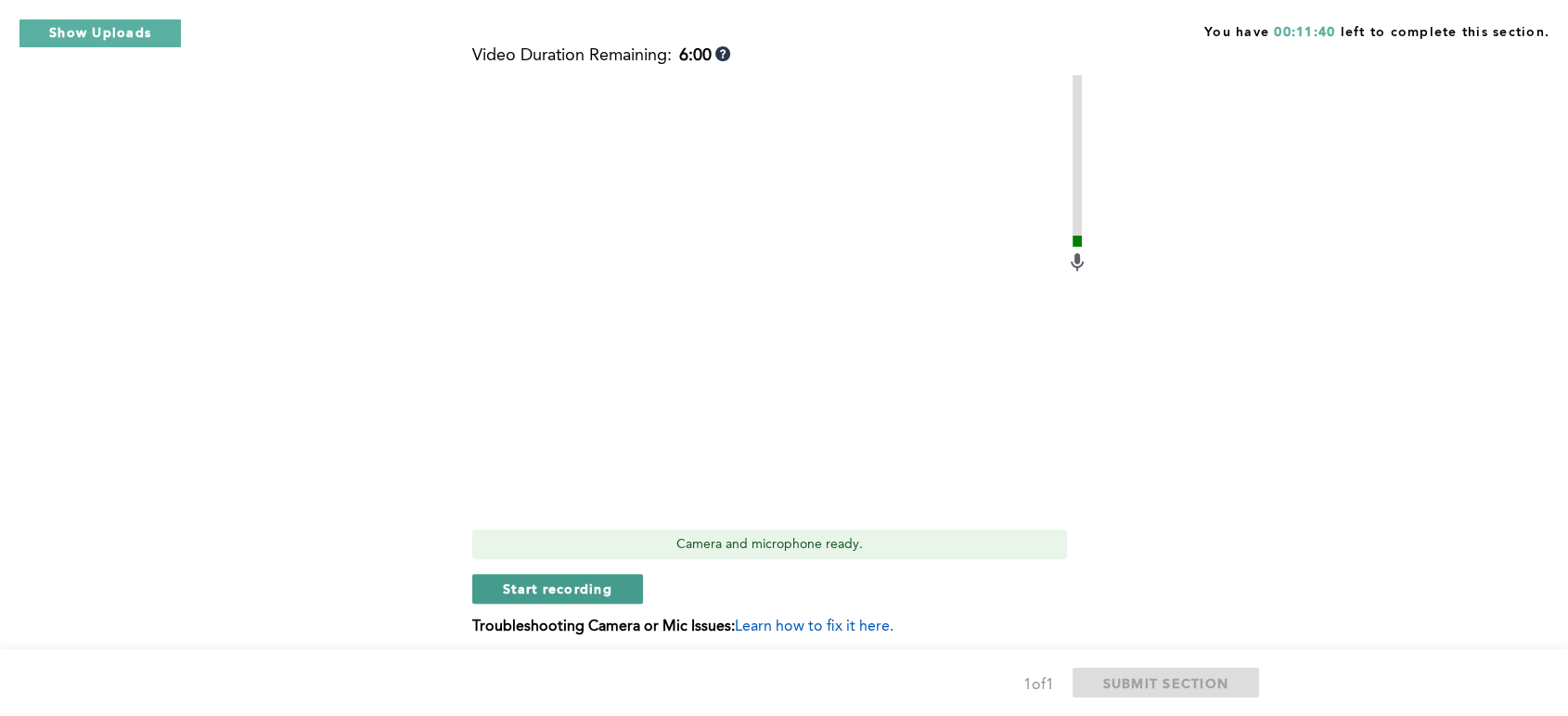
click at [597, 593] on span "Start recording" at bounding box center [557, 588] width 109 height 18
click at [607, 584] on span "Stop recording" at bounding box center [556, 588] width 108 height 18
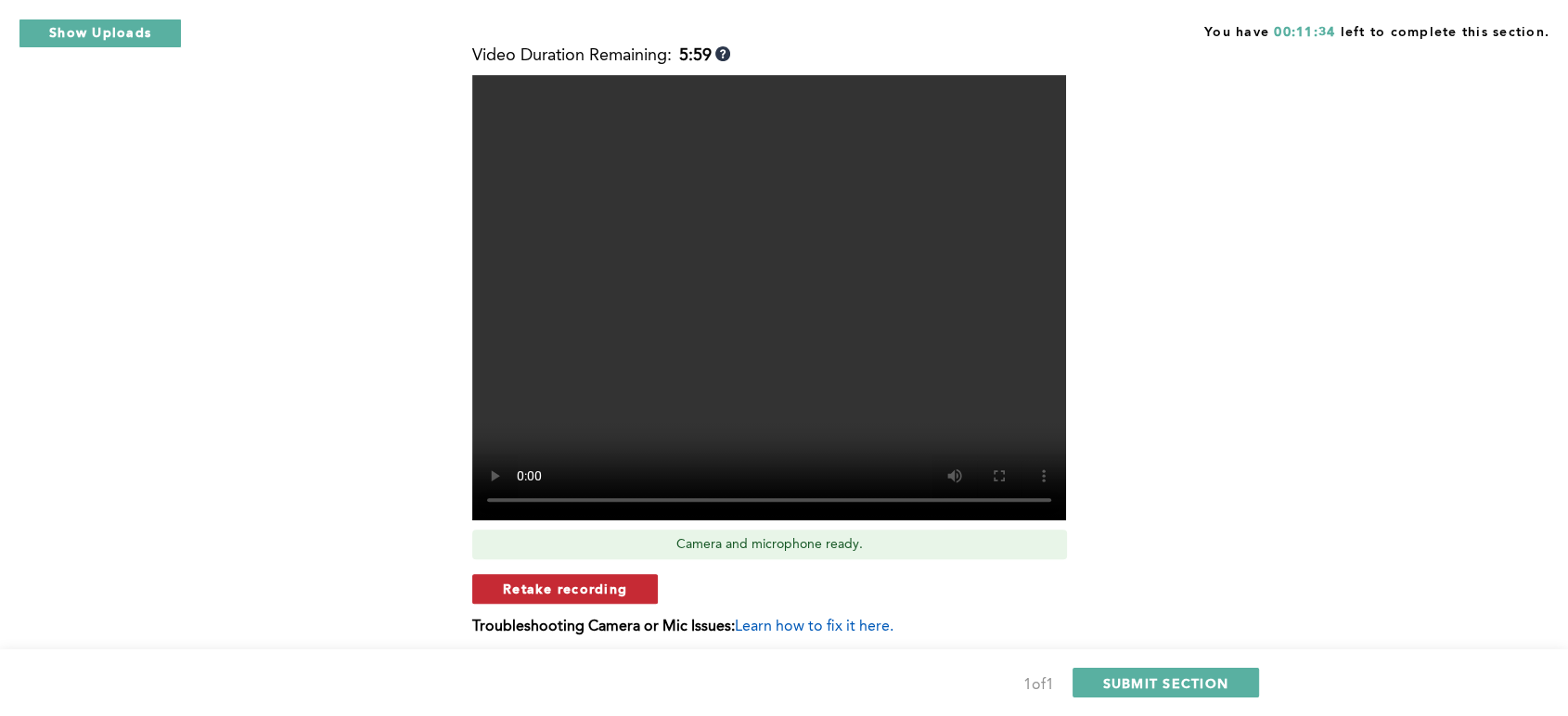
click at [565, 592] on span "Retake recording" at bounding box center [564, 588] width 124 height 18
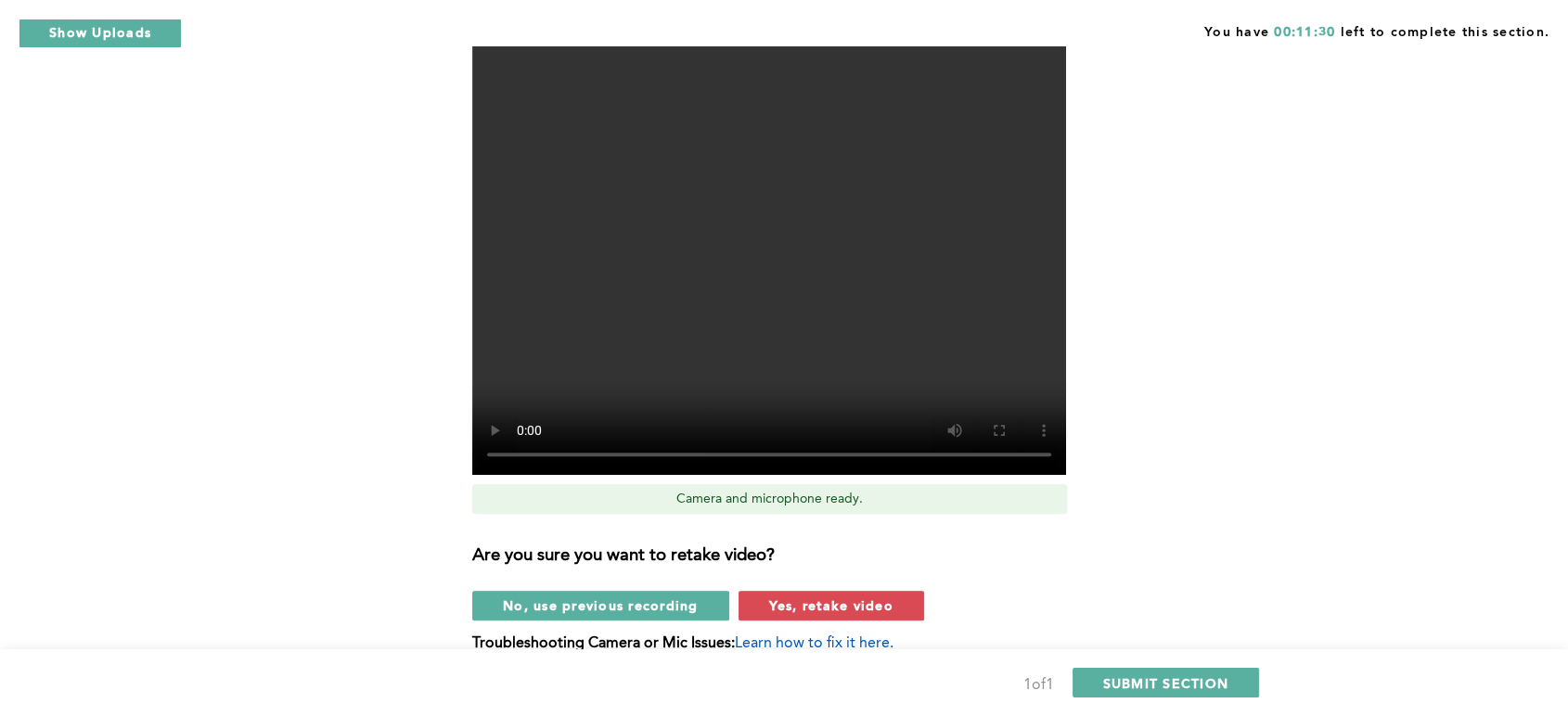
scroll to position [683, 0]
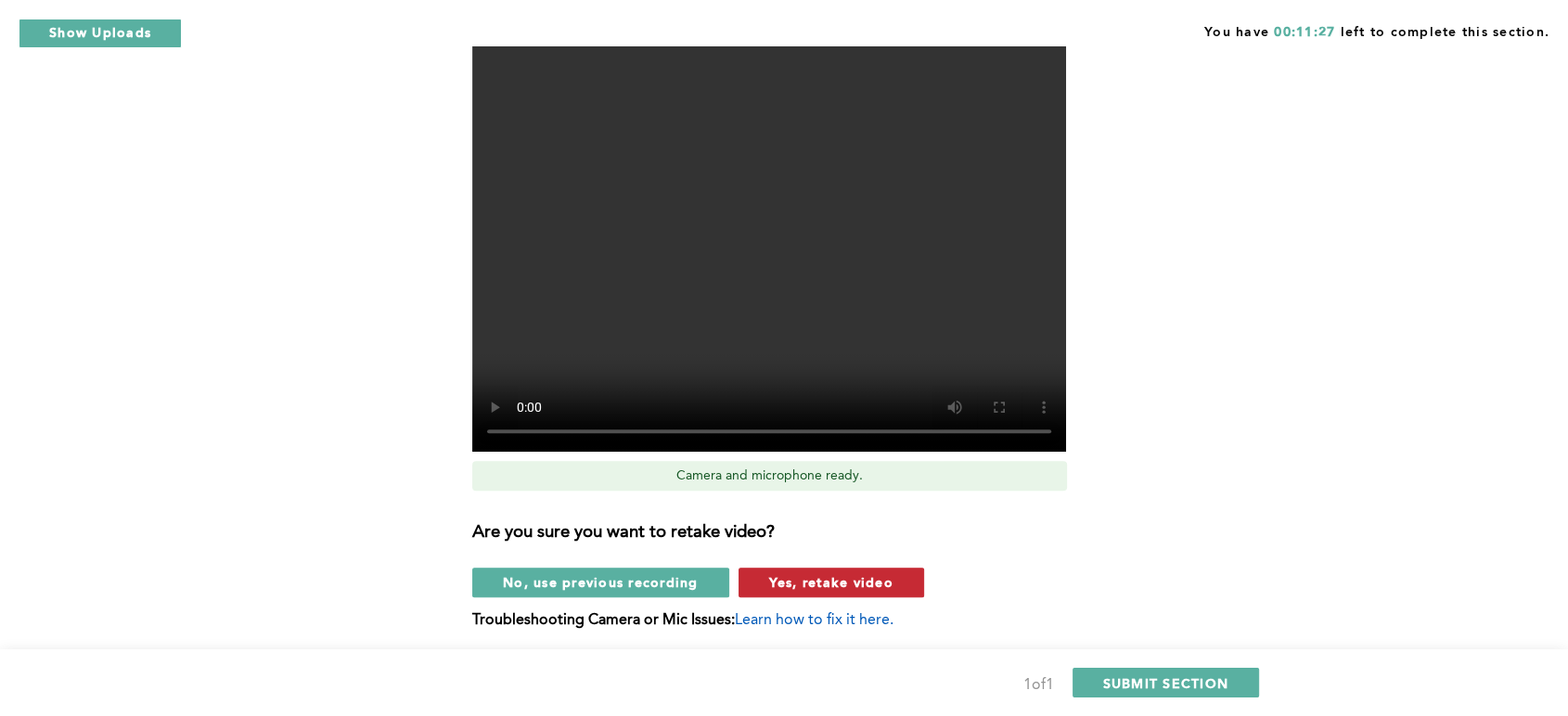
click at [771, 581] on span "Yes, retake video" at bounding box center [830, 582] width 124 height 18
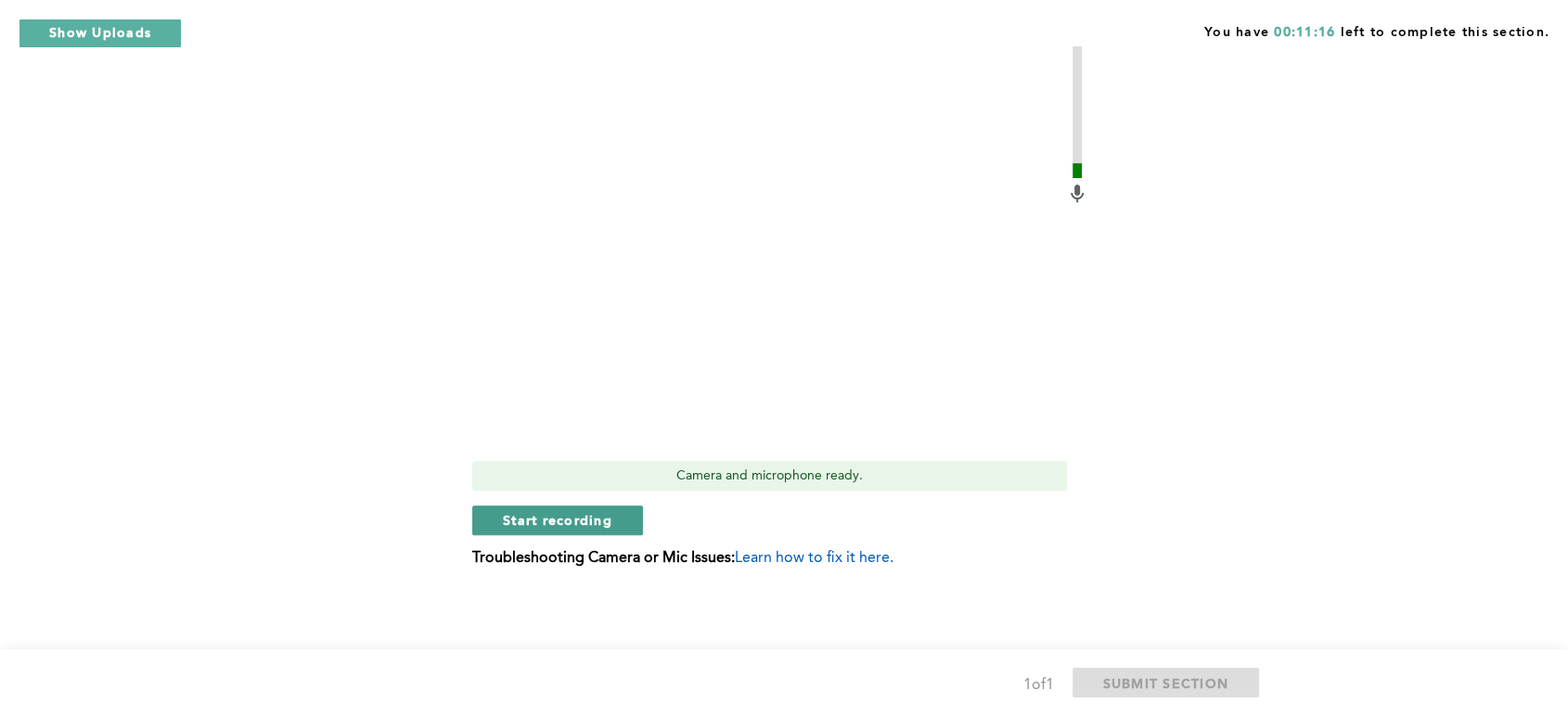
click at [587, 519] on span "Start recording" at bounding box center [557, 520] width 109 height 18
click at [537, 528] on span "Stop recording" at bounding box center [556, 520] width 108 height 18
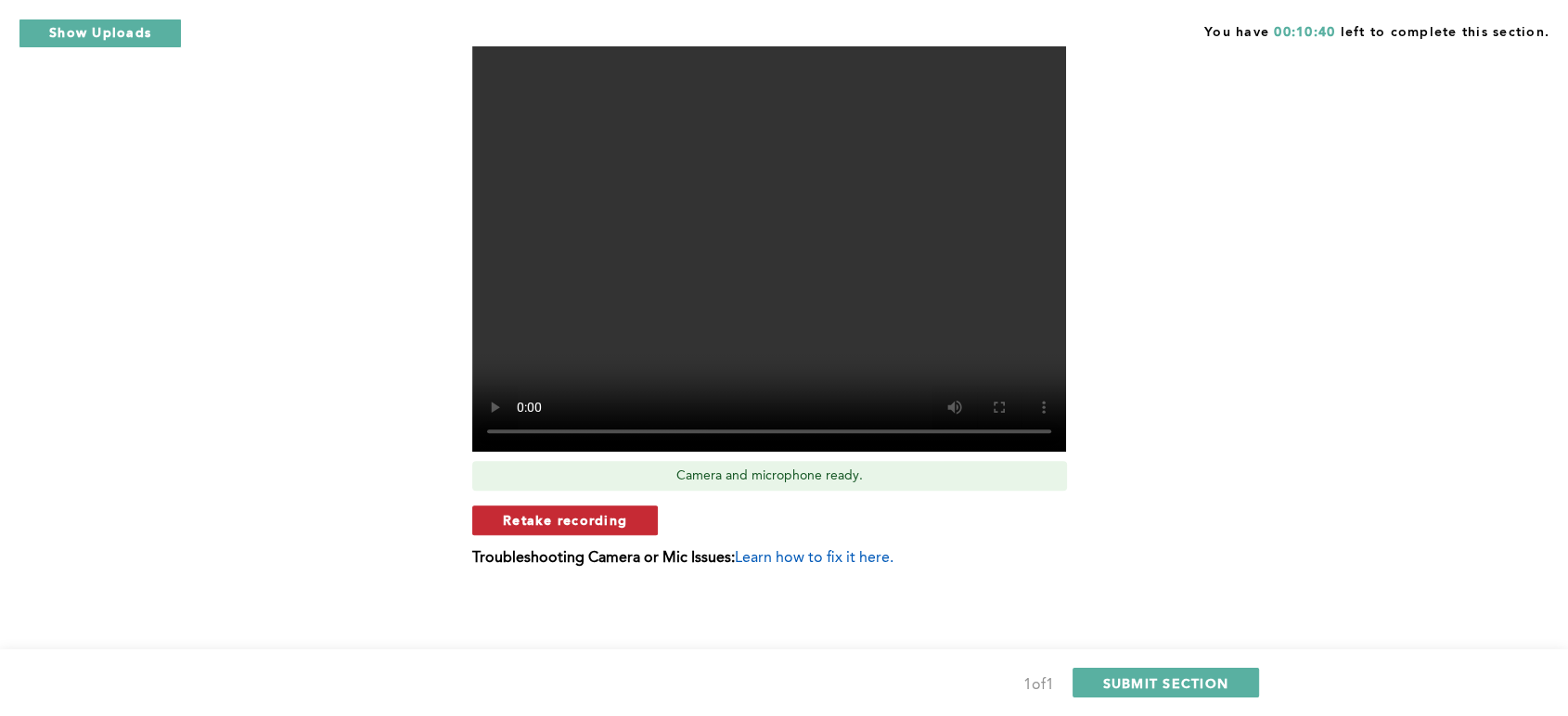
click at [542, 518] on span "Retake recording" at bounding box center [564, 520] width 124 height 18
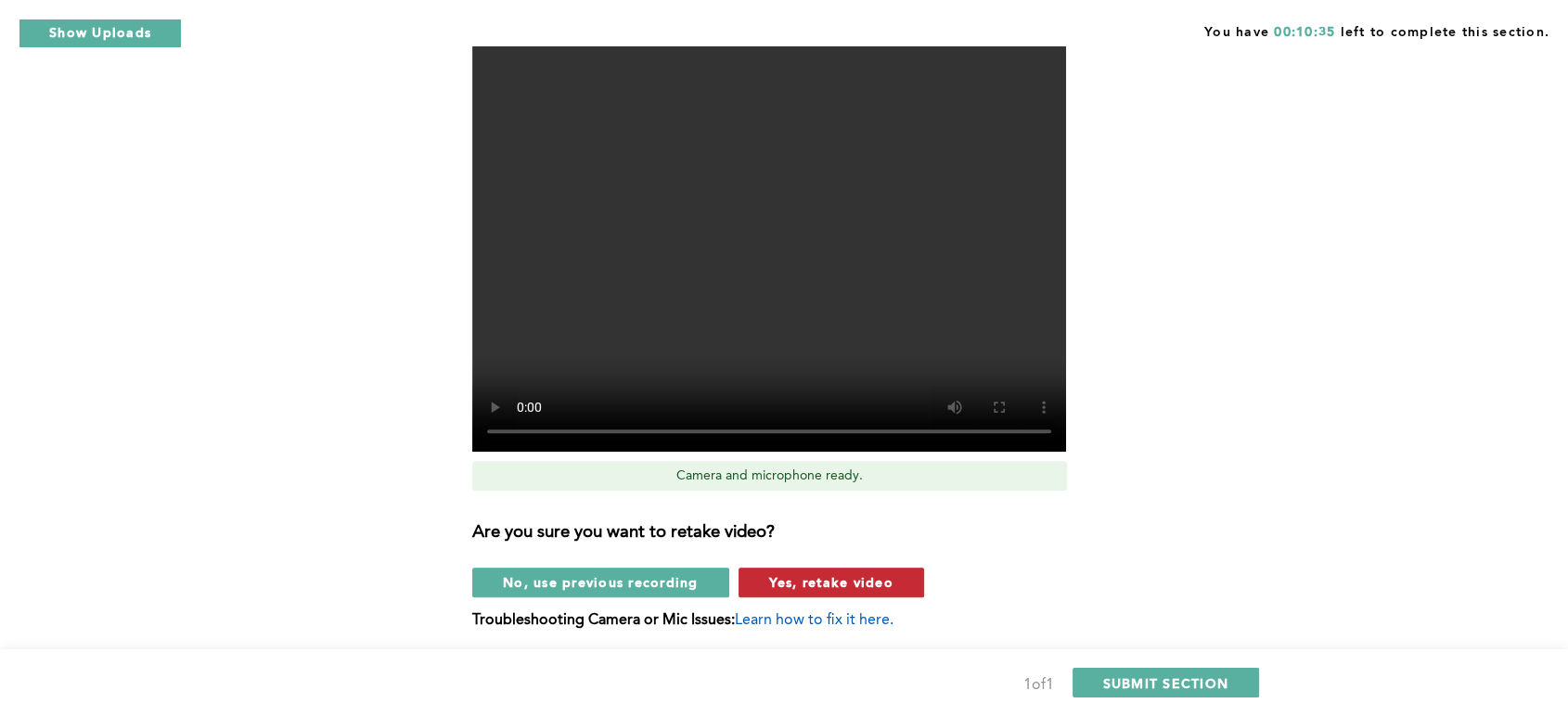
click at [788, 584] on span "Yes, retake video" at bounding box center [830, 582] width 124 height 18
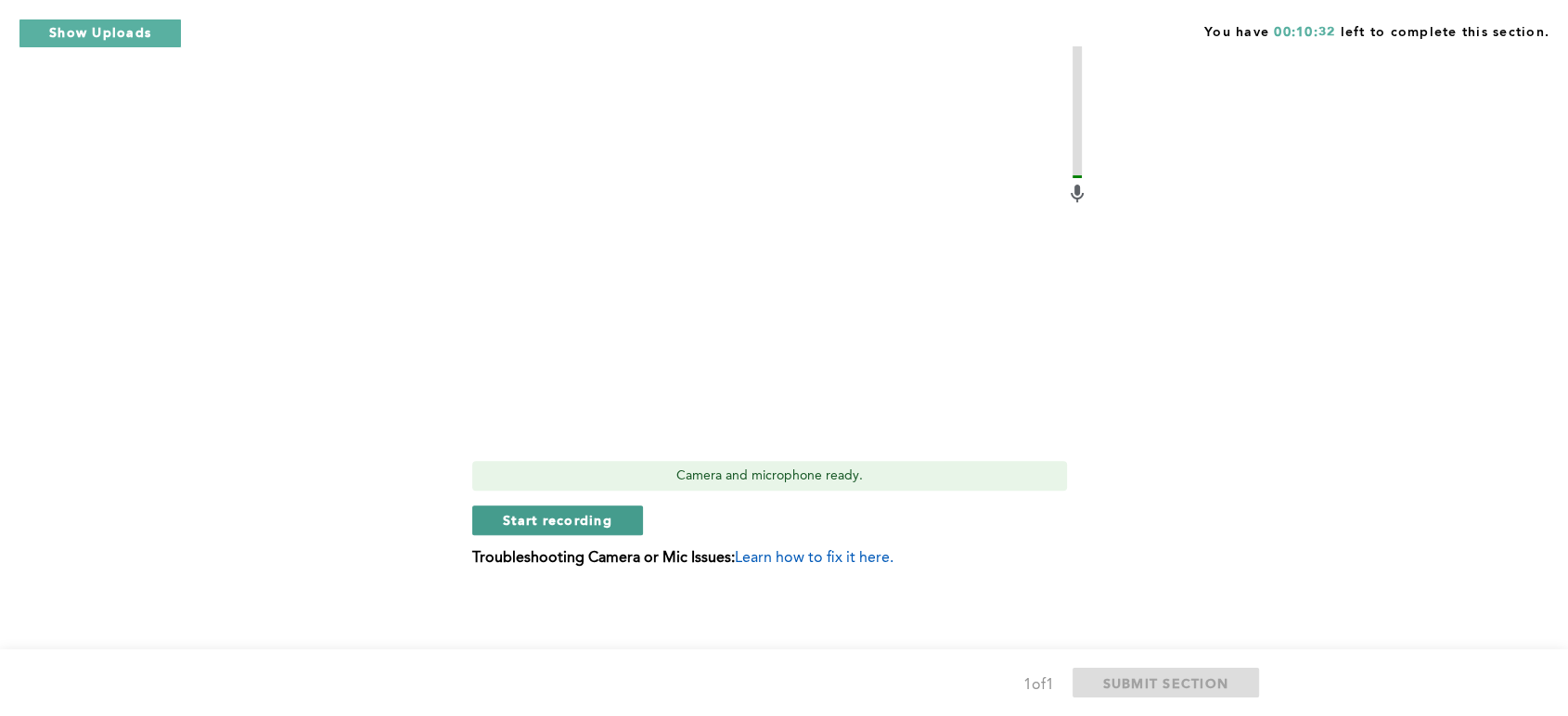
click at [529, 525] on span "Start recording" at bounding box center [557, 520] width 109 height 18
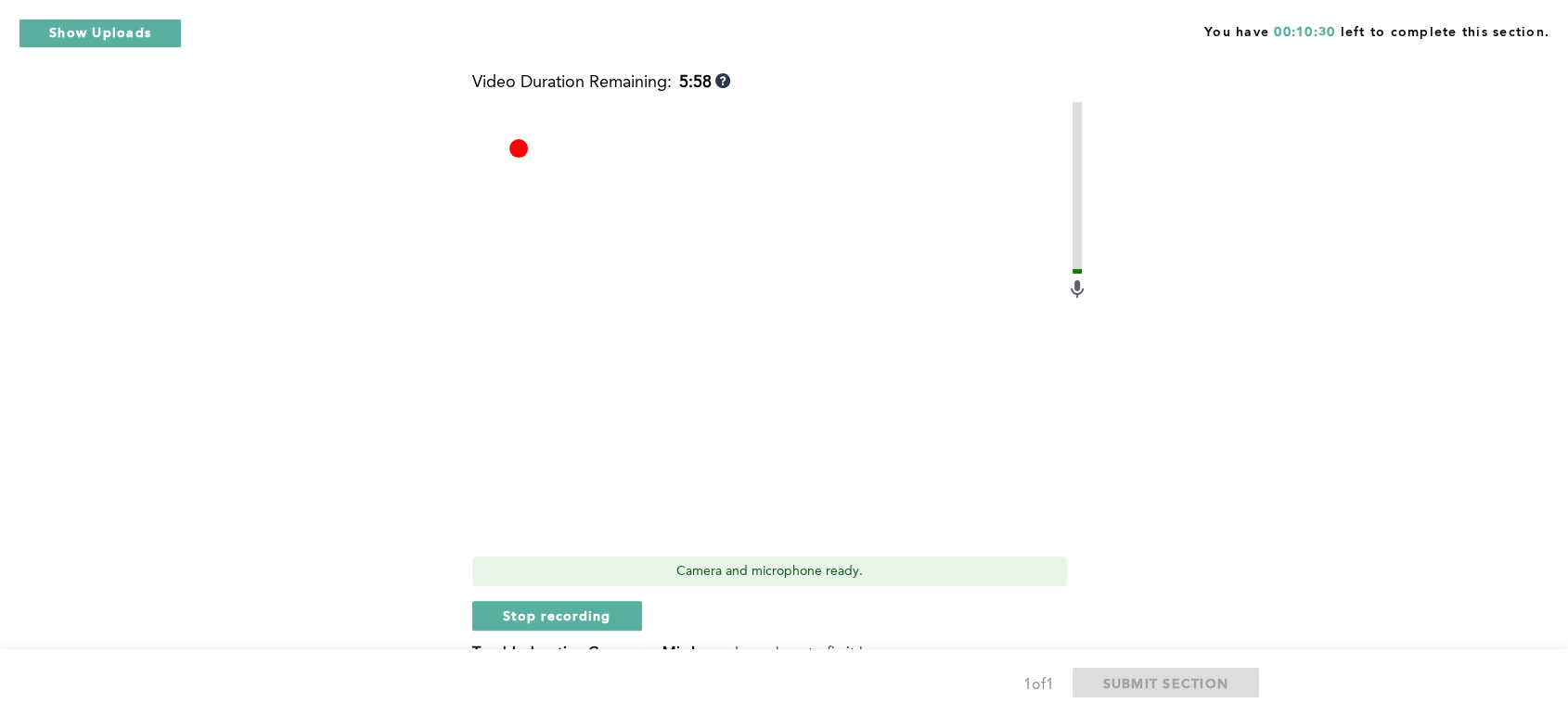
scroll to position [578, 0]
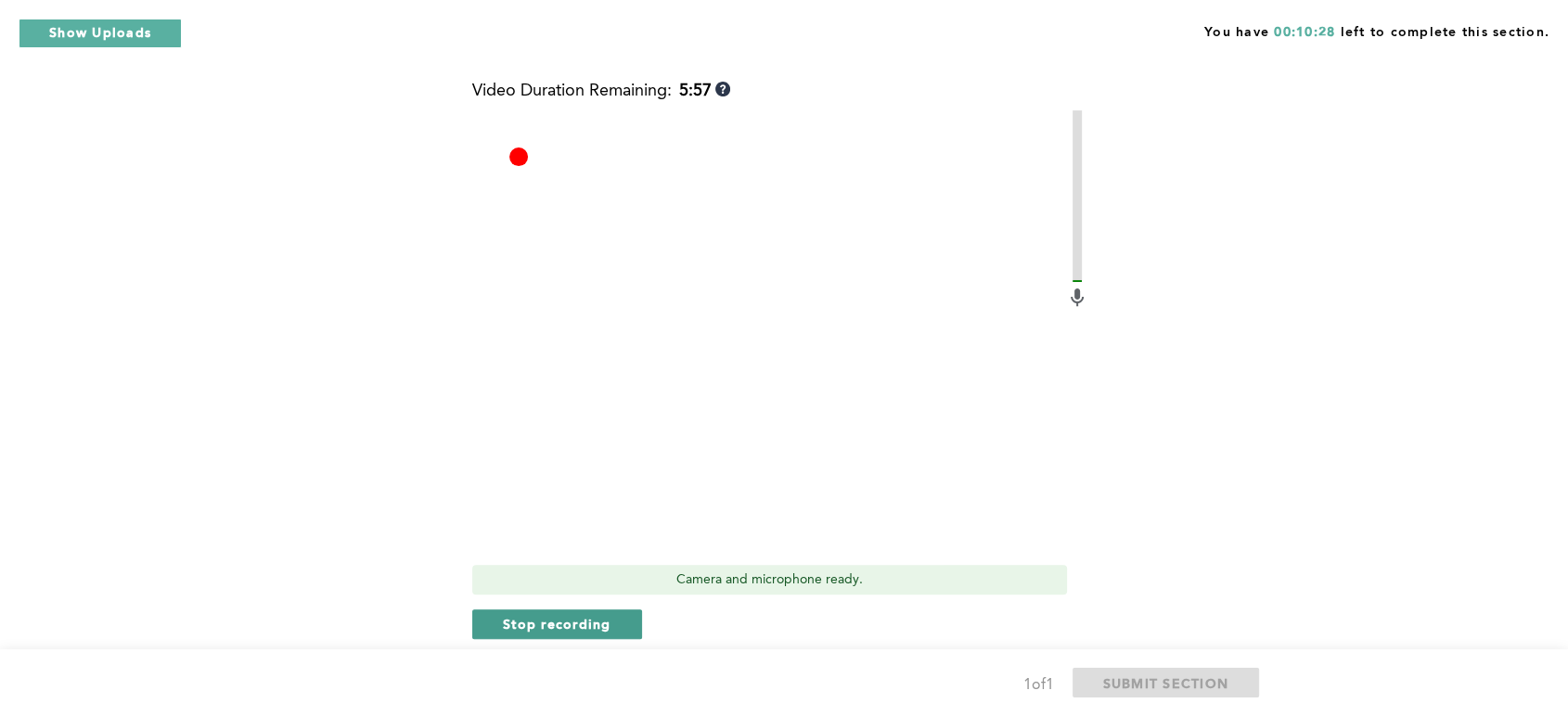
click at [542, 629] on span "Stop recording" at bounding box center [556, 623] width 108 height 18
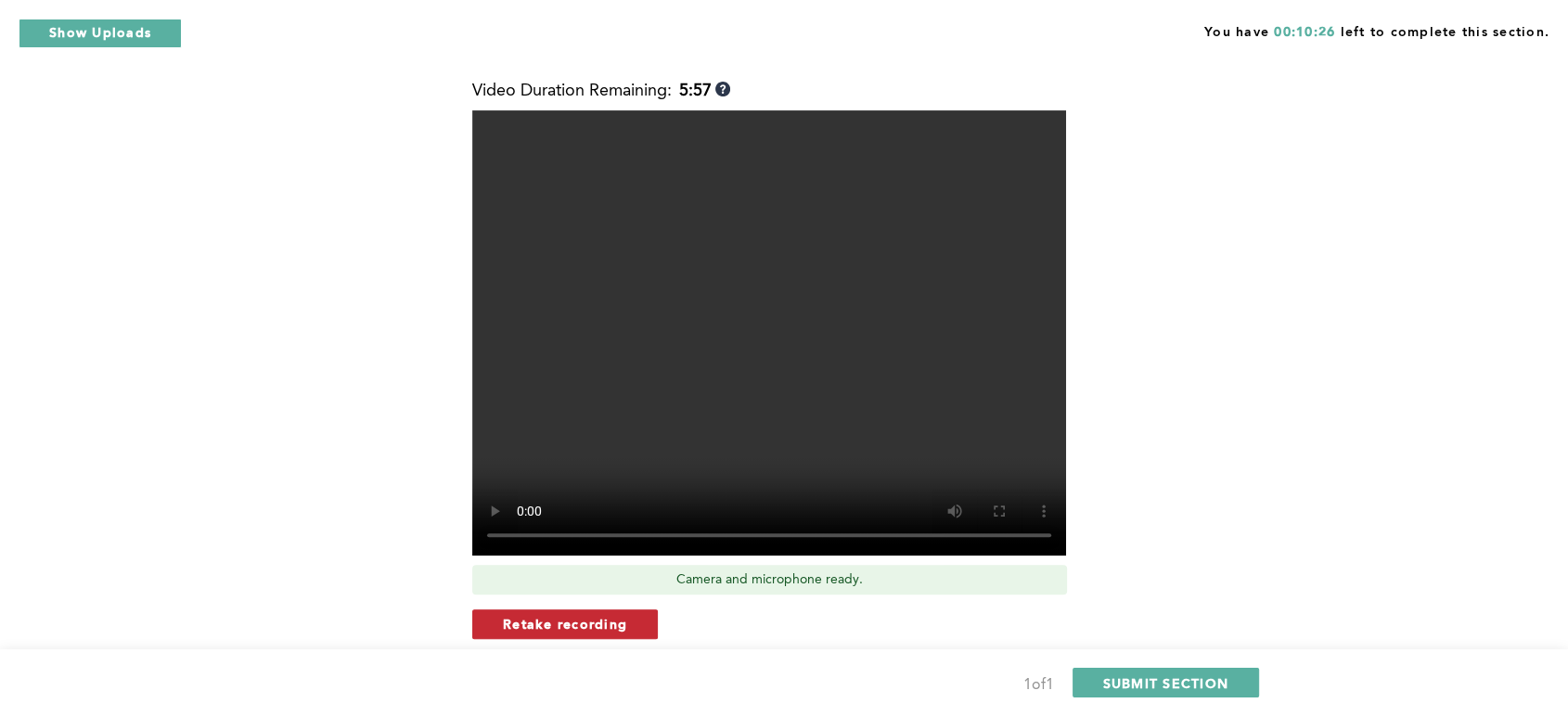
click at [567, 615] on span "Retake recording" at bounding box center [564, 623] width 124 height 18
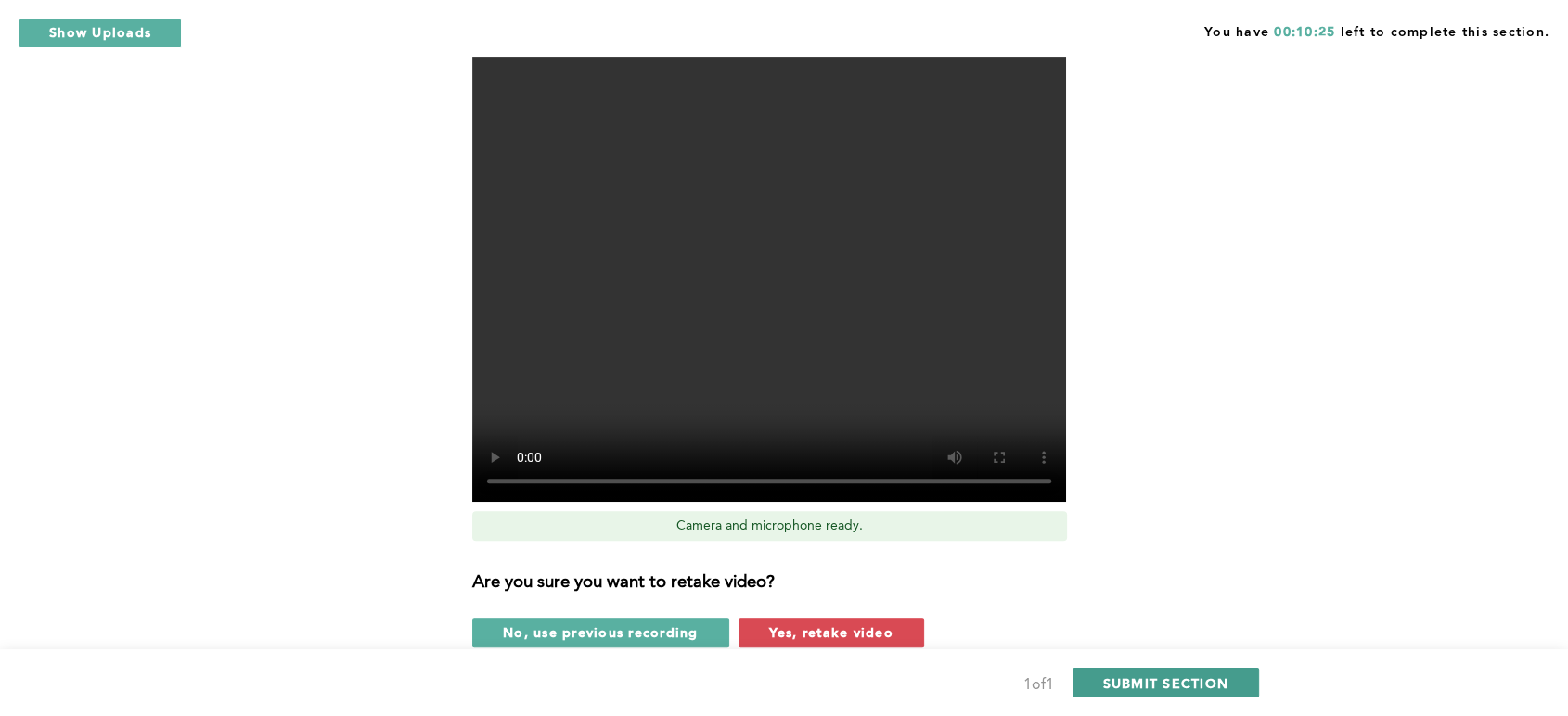
scroll to position [683, 0]
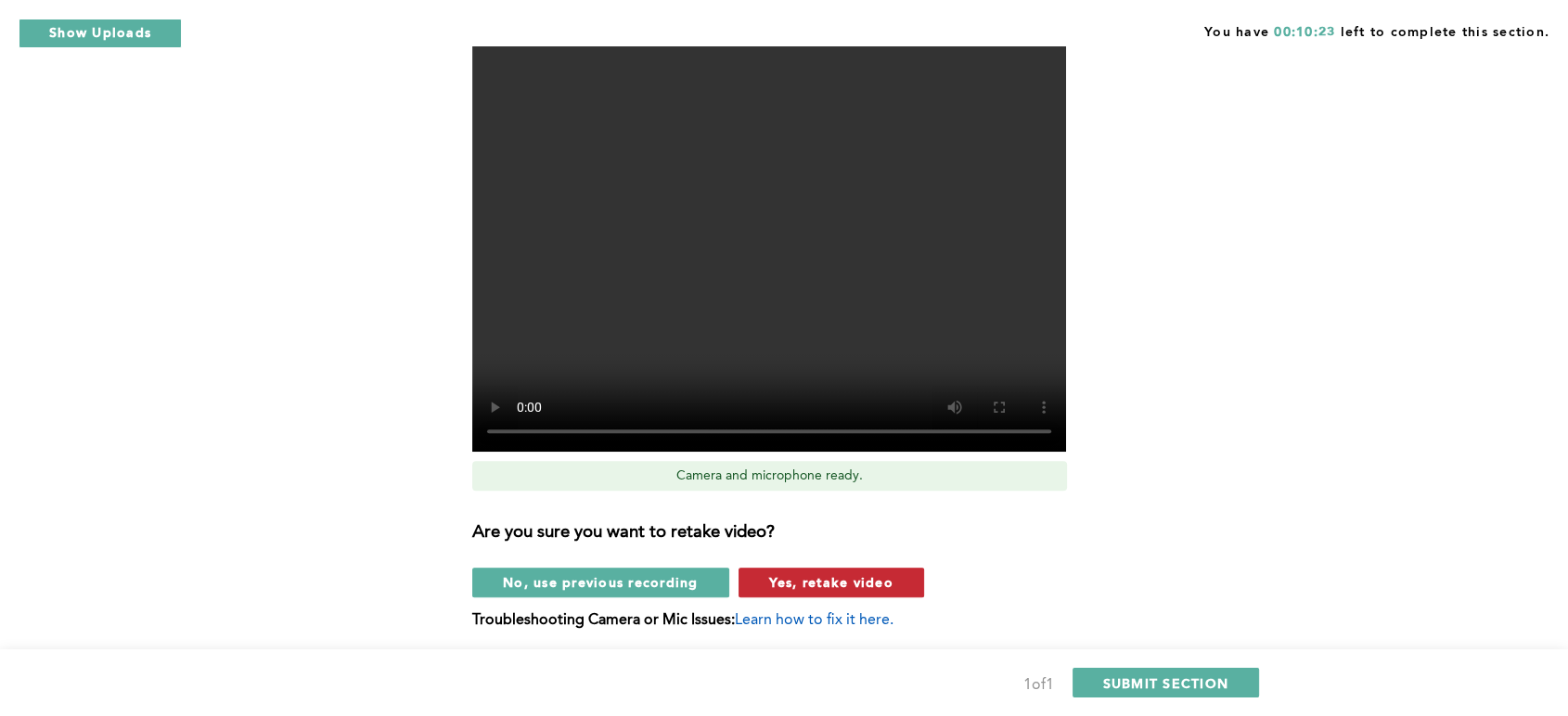
click at [809, 583] on span "Yes, retake video" at bounding box center [830, 582] width 124 height 18
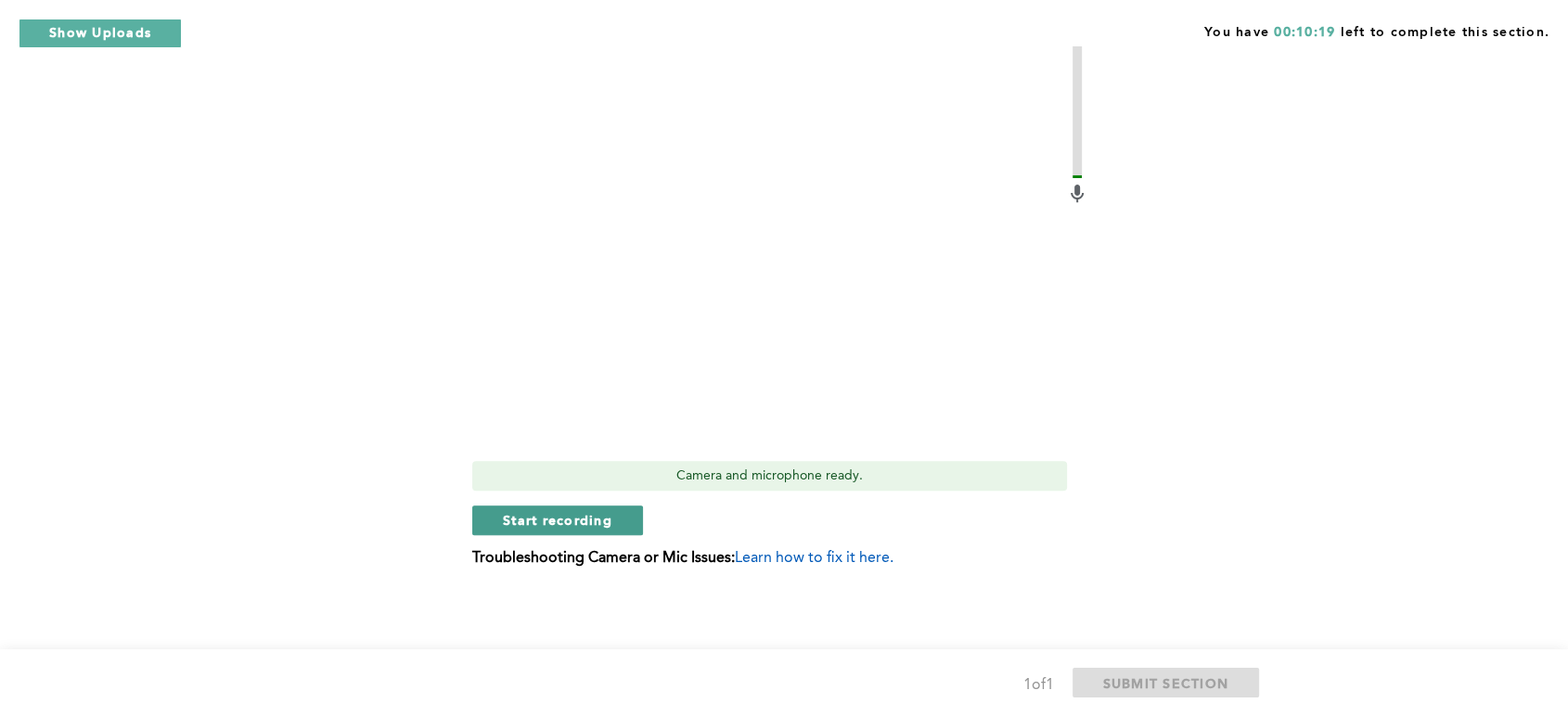
click at [571, 521] on span "Start recording" at bounding box center [557, 520] width 109 height 18
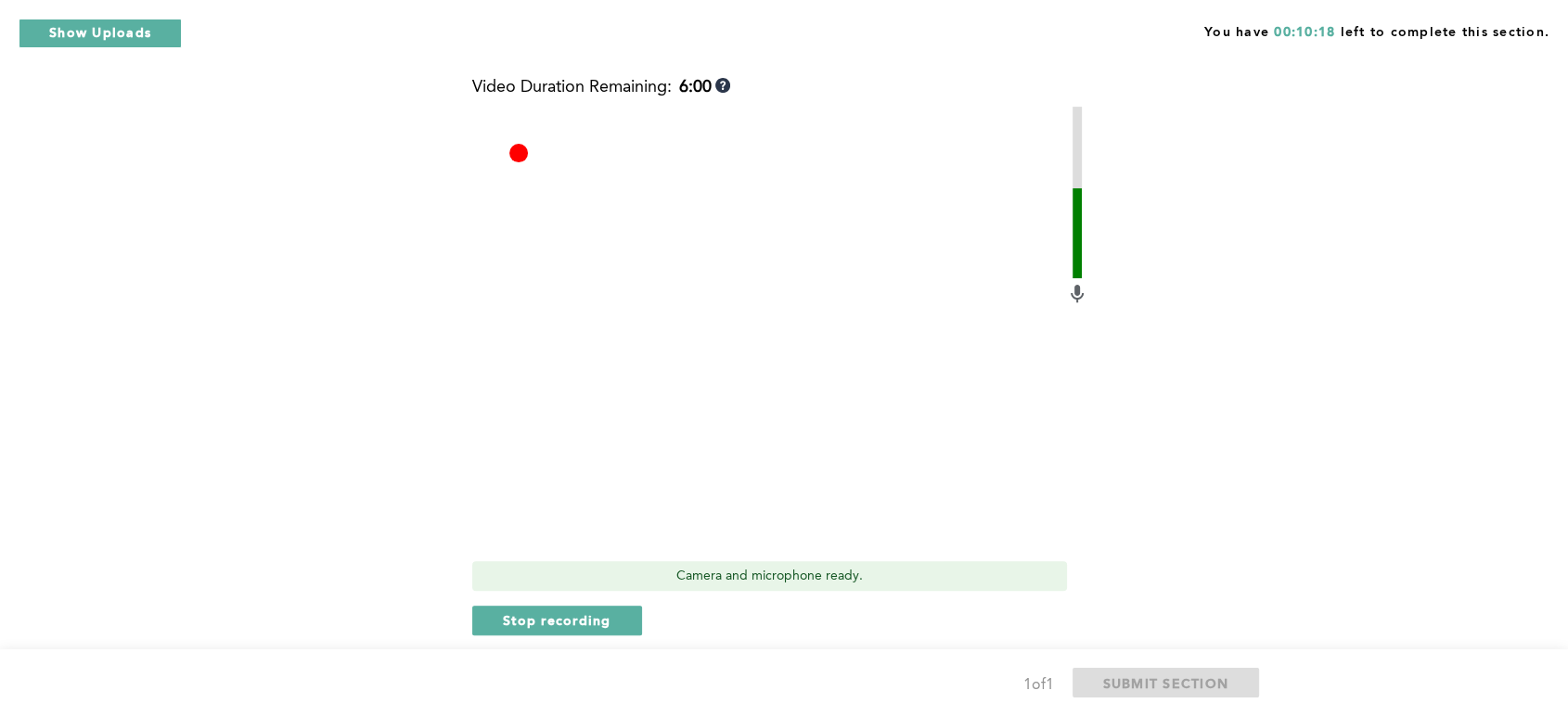
scroll to position [578, 0]
click at [585, 619] on span "Stop recording" at bounding box center [556, 623] width 108 height 18
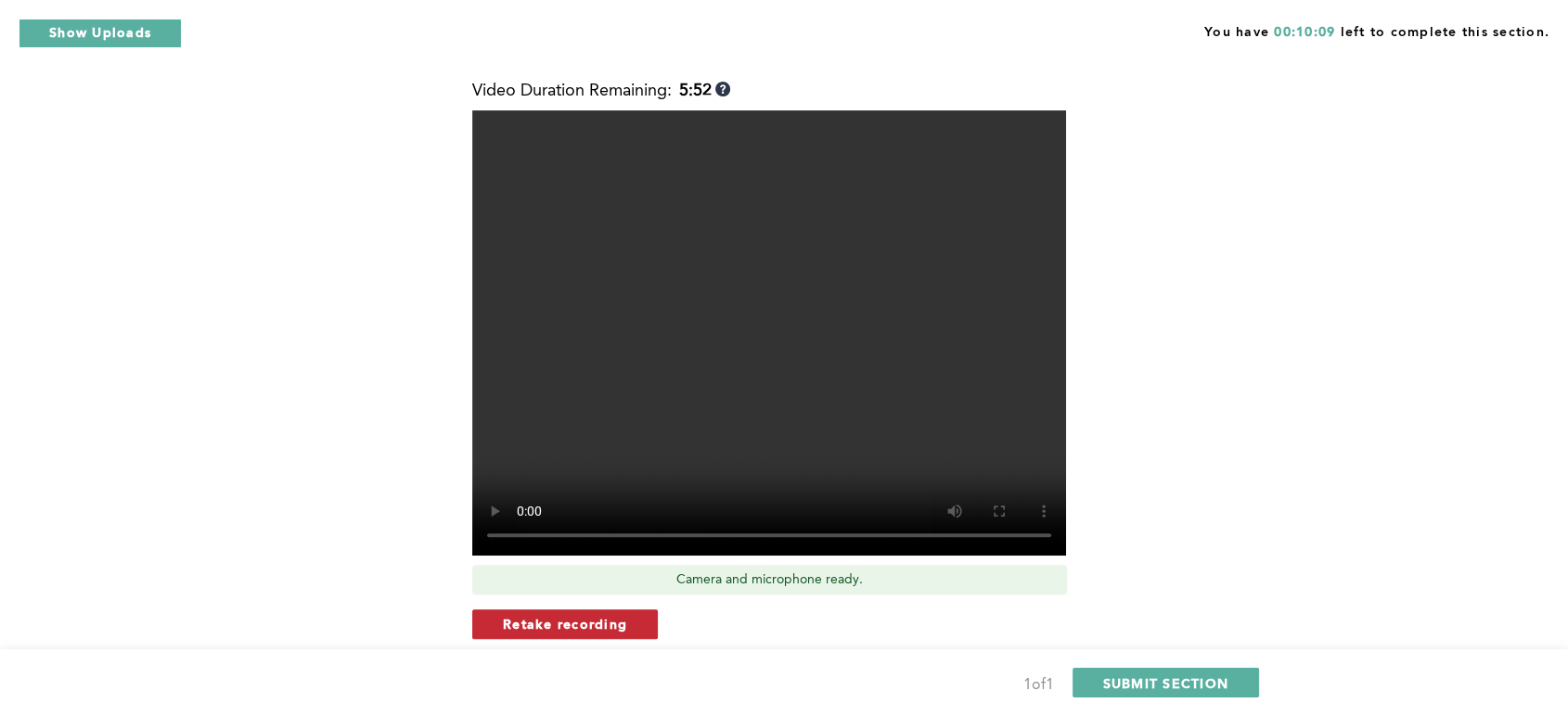
click at [550, 622] on span "Retake recording" at bounding box center [564, 623] width 124 height 18
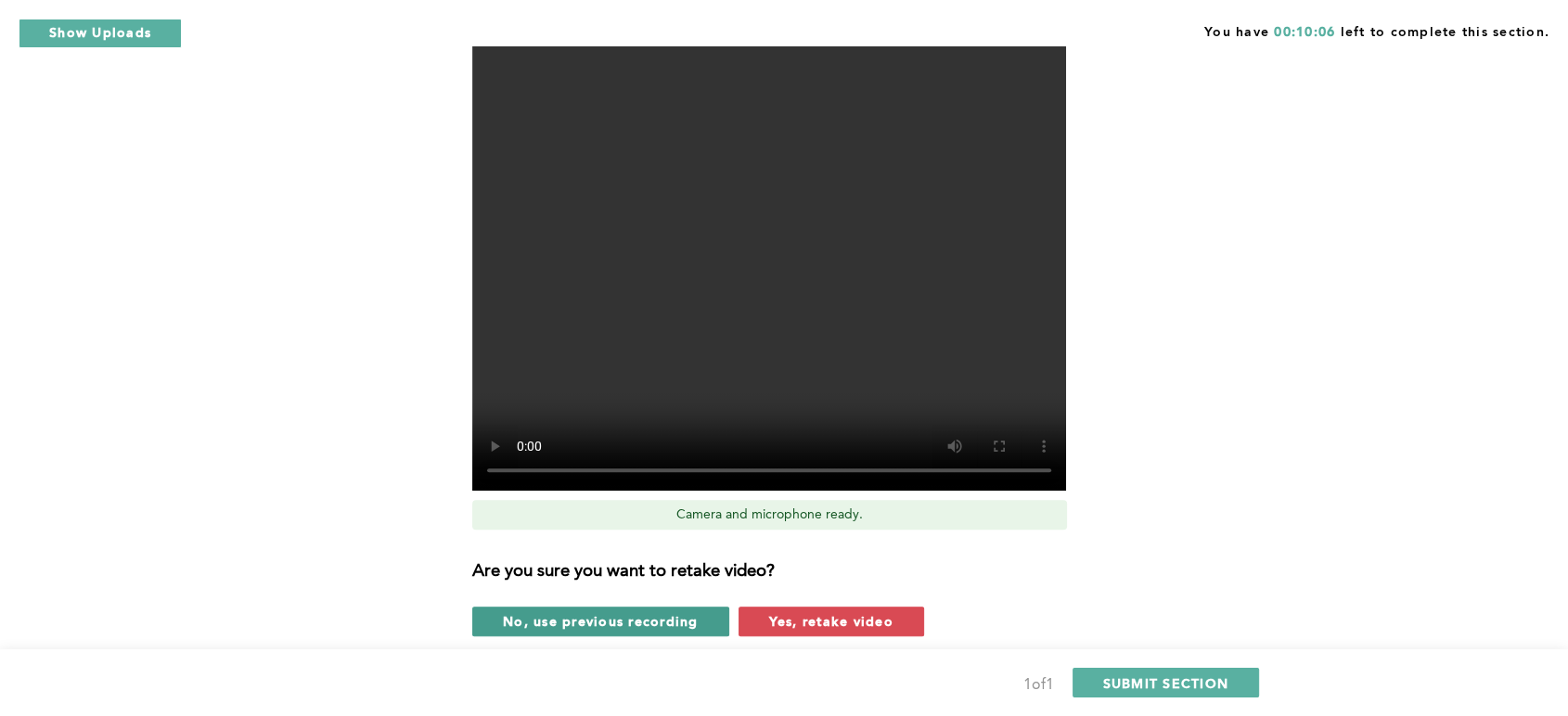
scroll to position [648, 0]
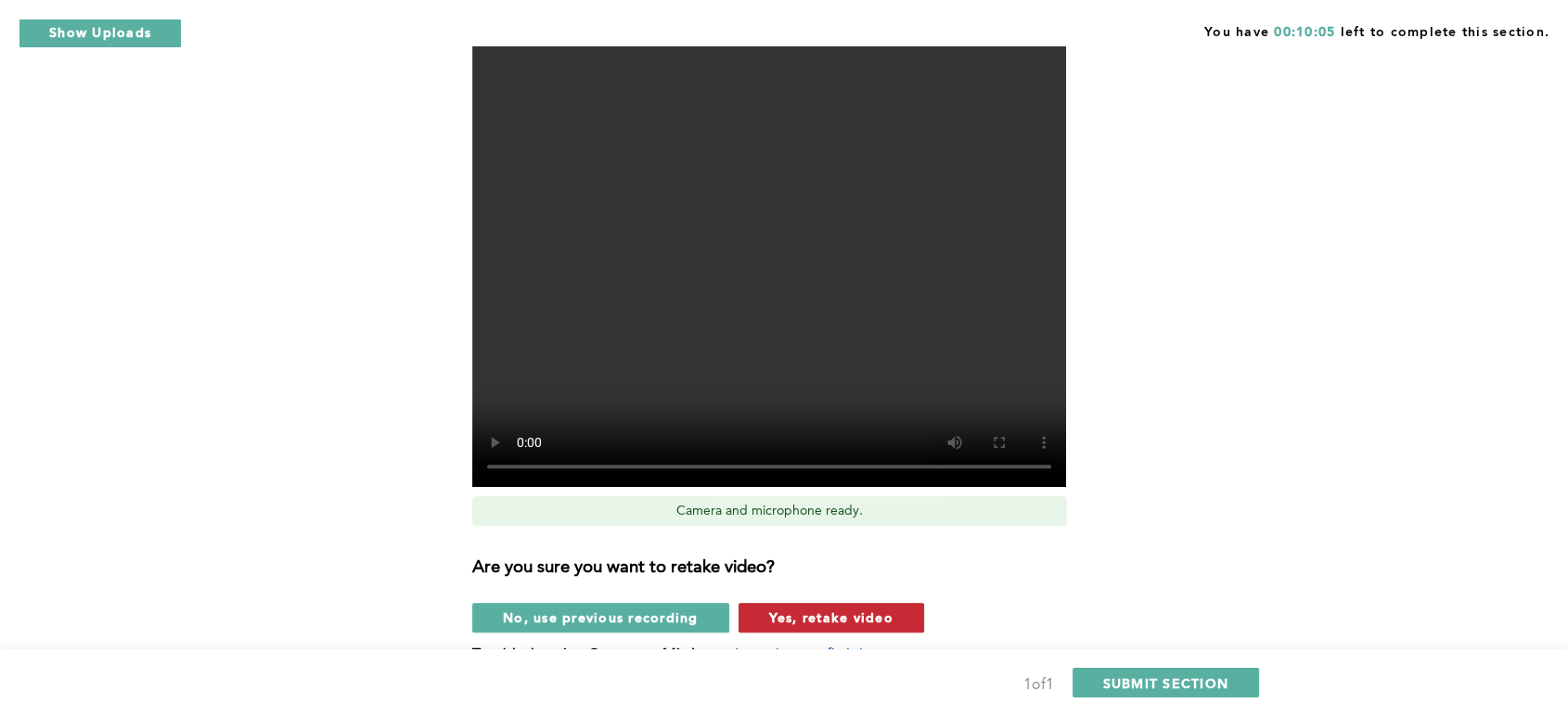
click at [819, 621] on span "Yes, retake video" at bounding box center [830, 617] width 124 height 18
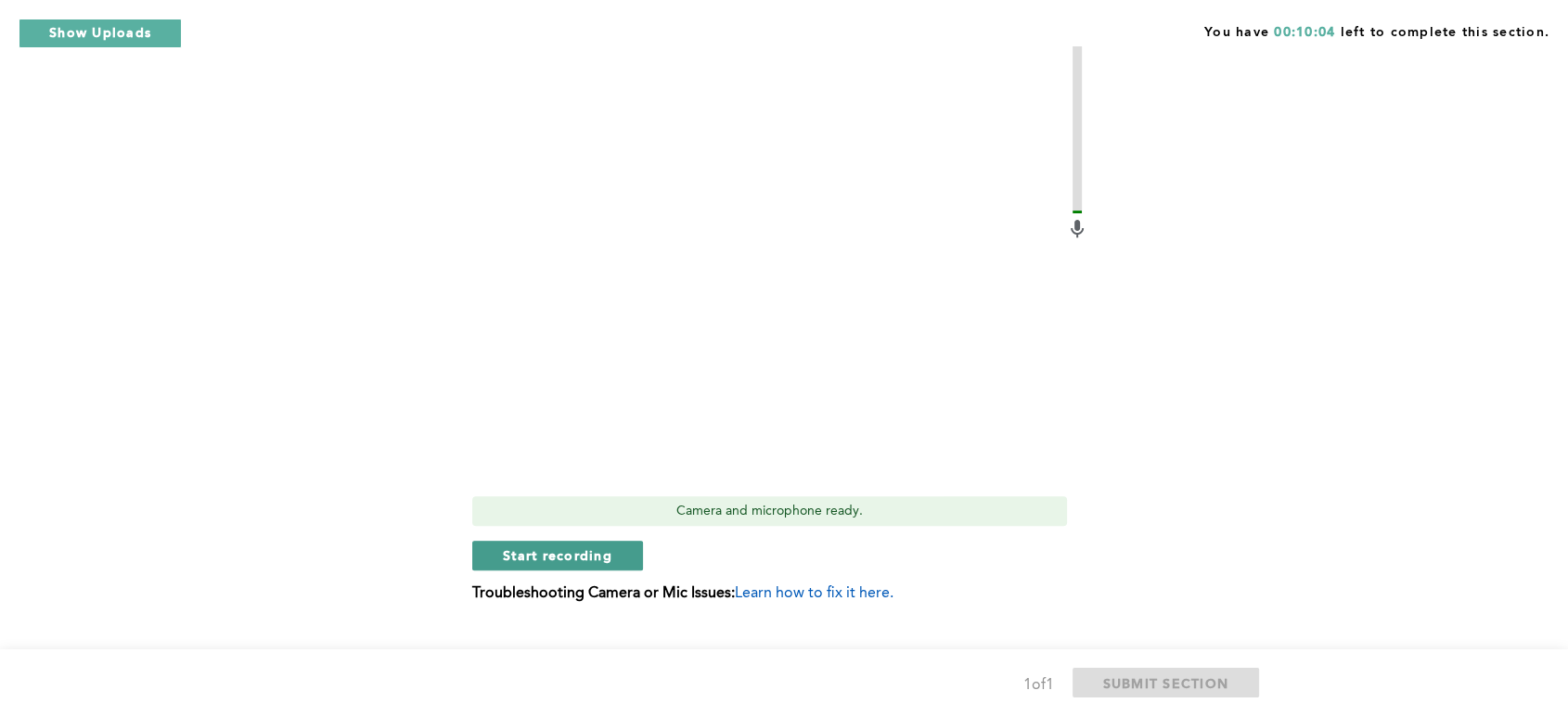
click at [573, 547] on span "Start recording" at bounding box center [557, 555] width 109 height 18
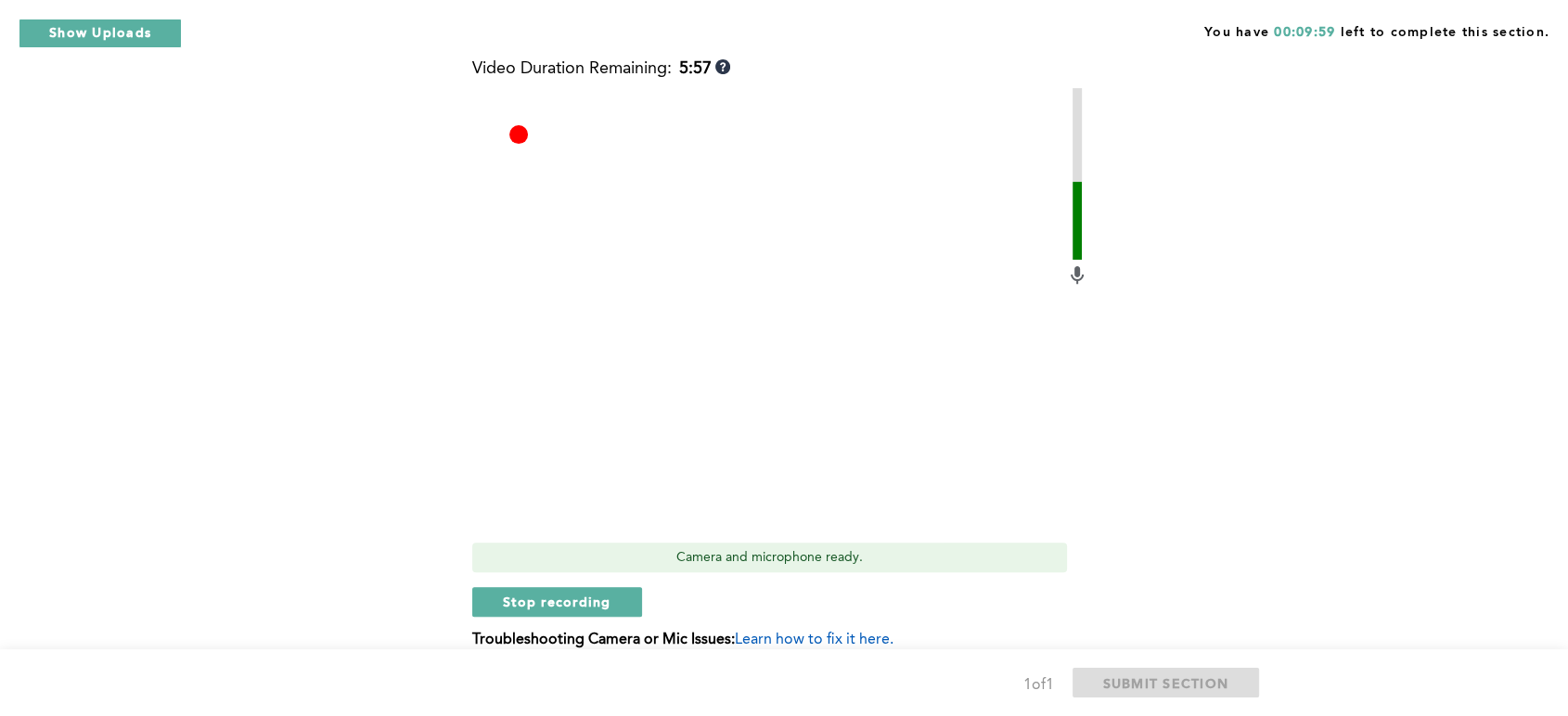
scroll to position [614, 0]
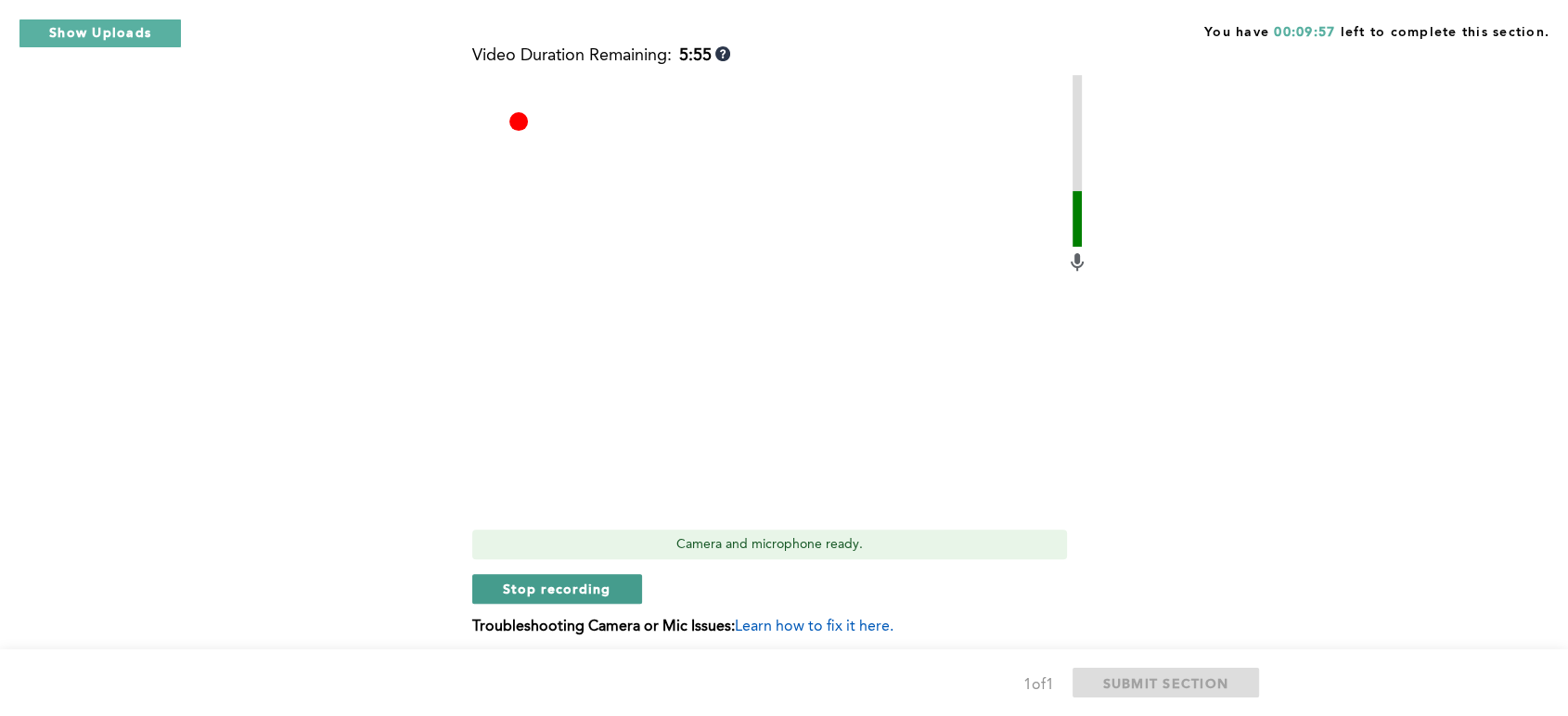
click at [547, 580] on span "Stop recording" at bounding box center [556, 588] width 108 height 18
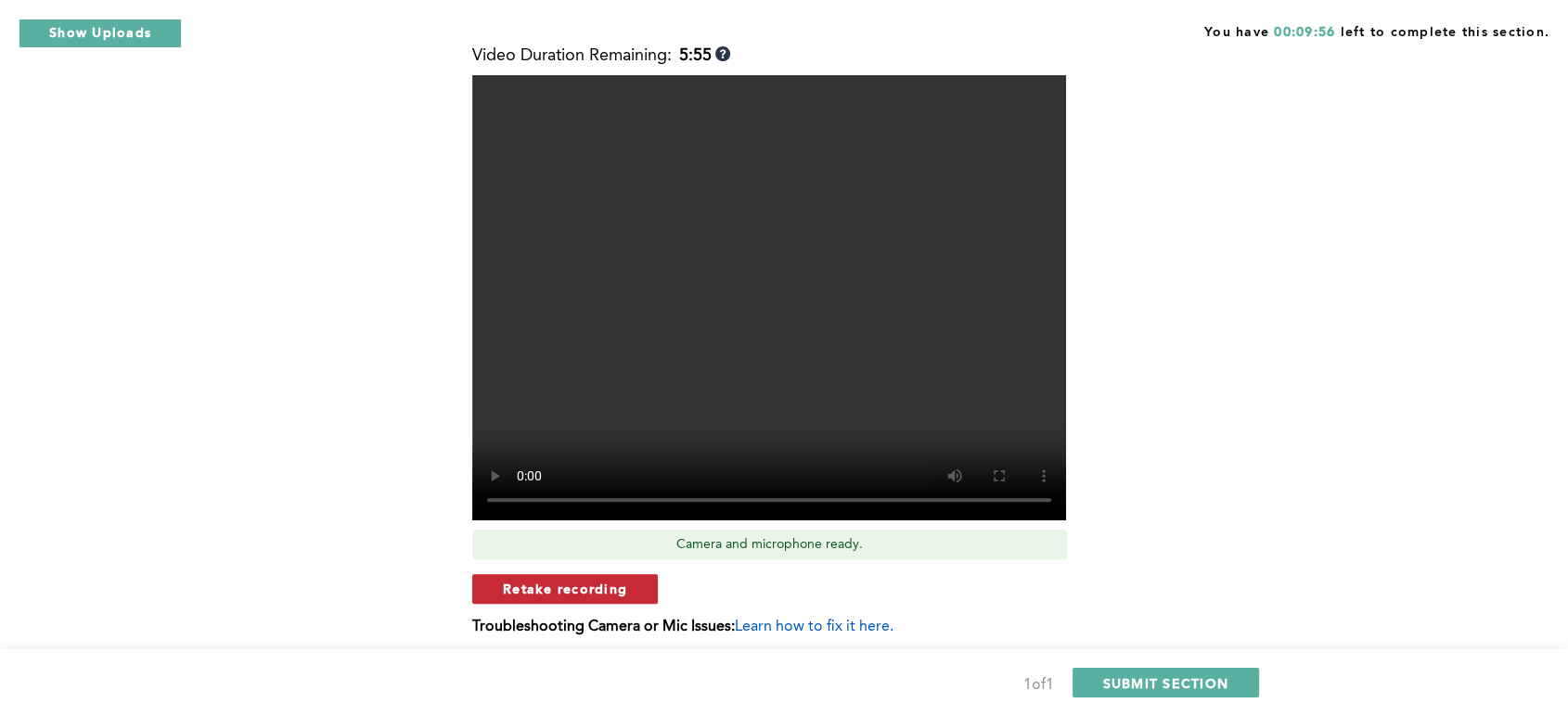
click at [534, 591] on span "Retake recording" at bounding box center [564, 588] width 124 height 18
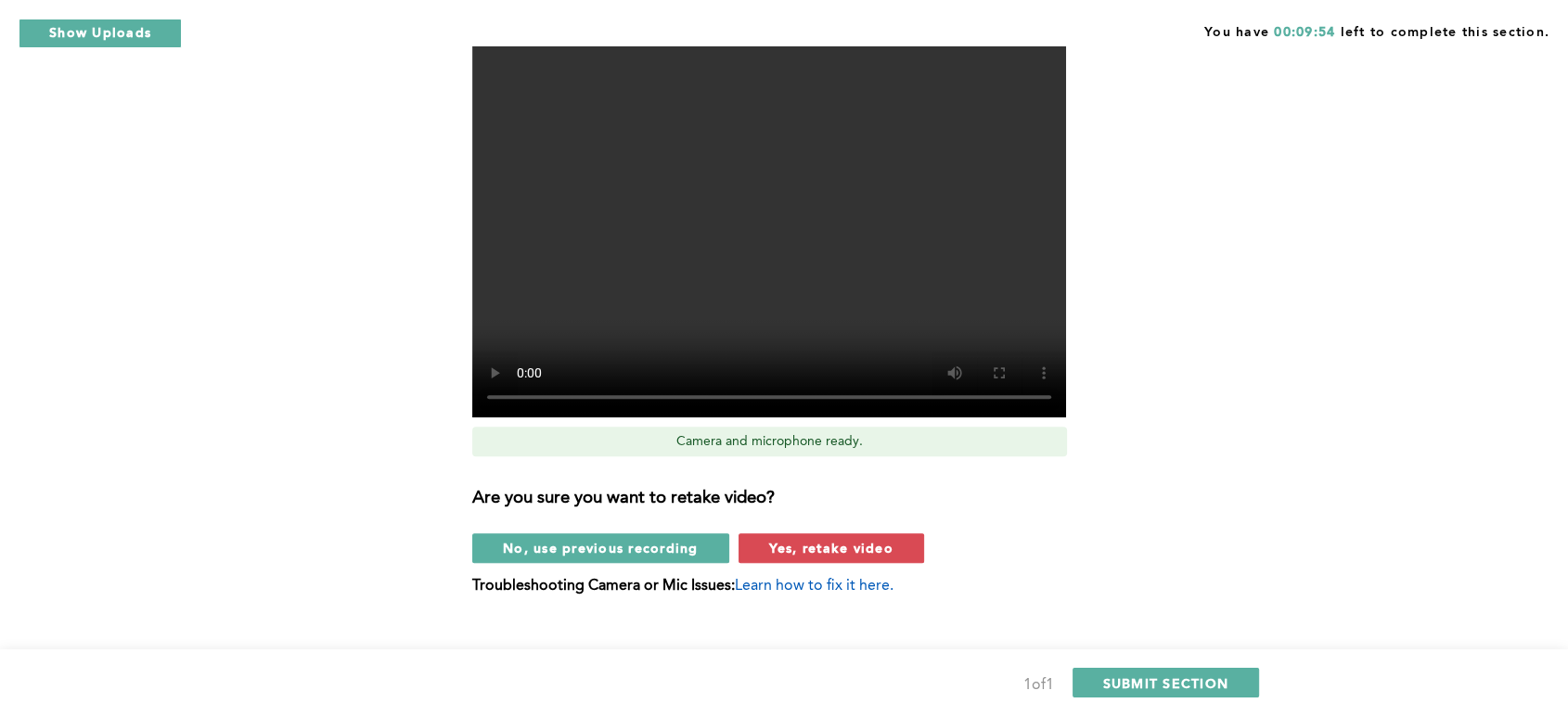
click at [821, 548] on span "Yes, retake video" at bounding box center [830, 547] width 124 height 18
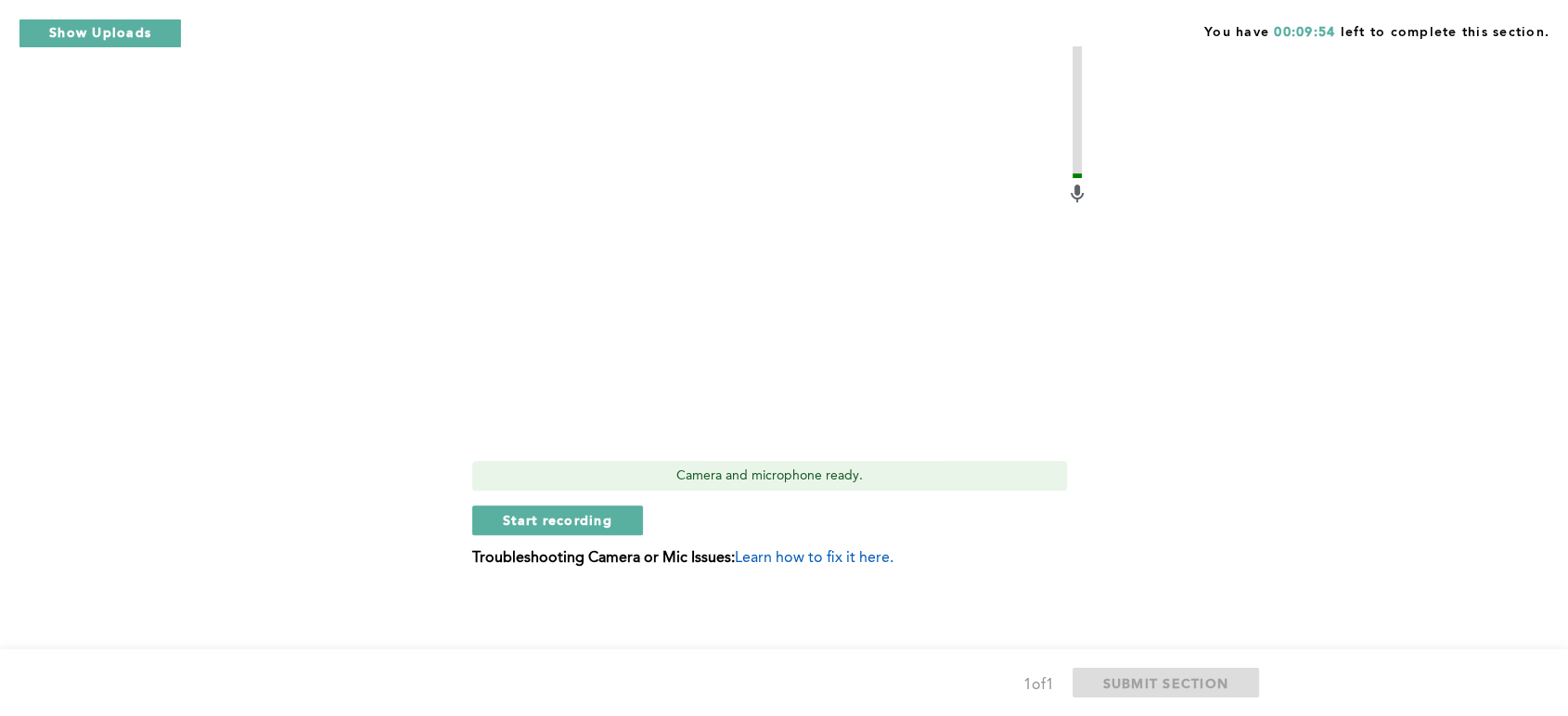
scroll to position [683, 0]
click at [570, 516] on span "Start recording" at bounding box center [557, 520] width 109 height 18
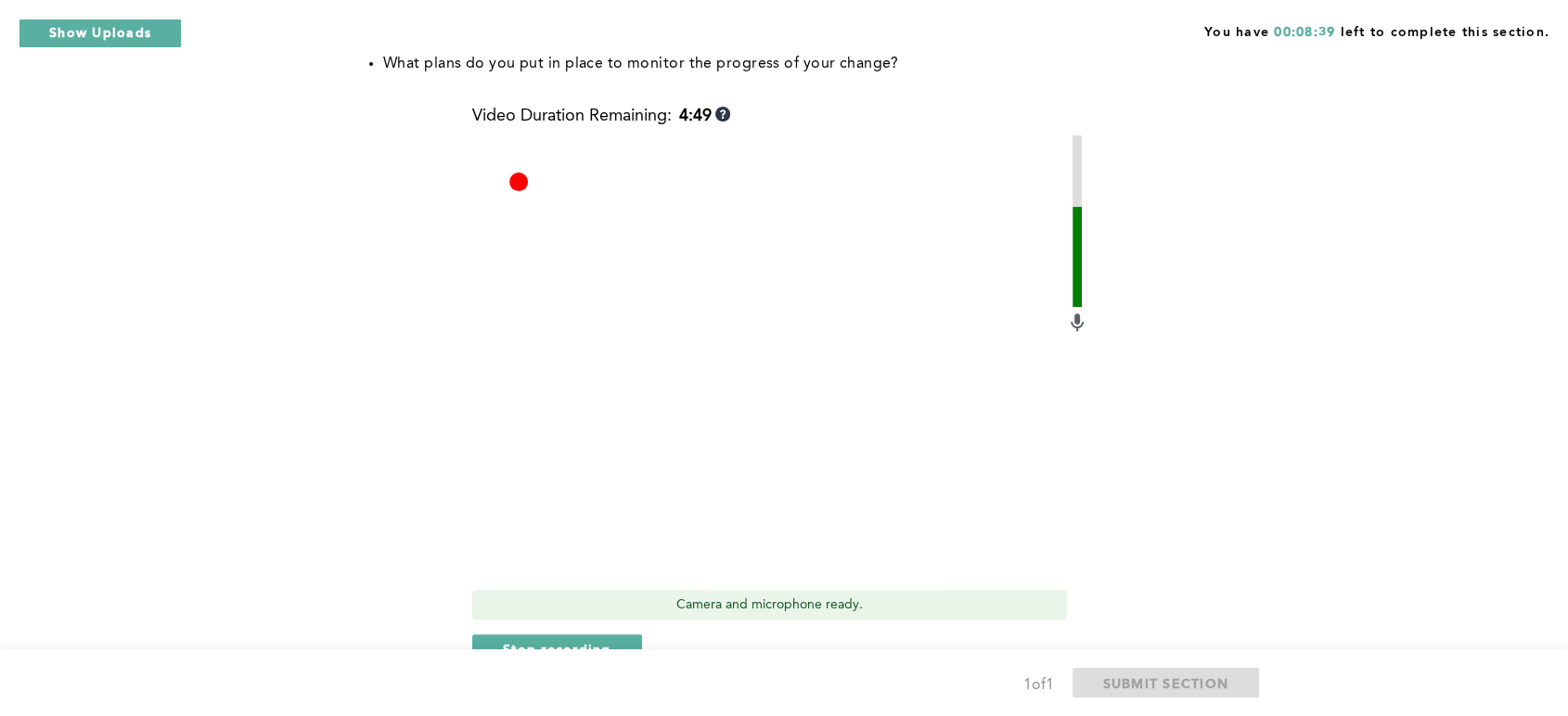
scroll to position [578, 0]
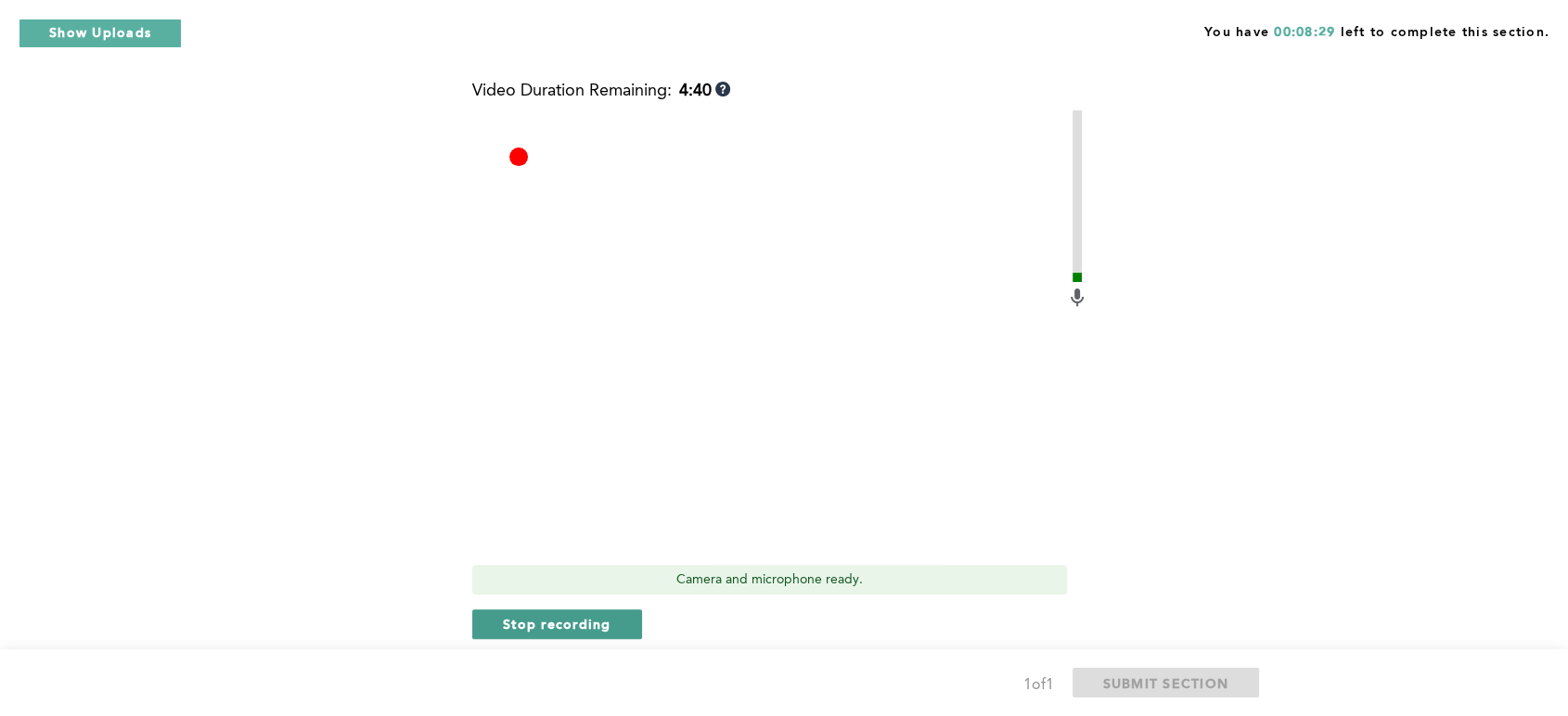
click at [579, 620] on span "Stop recording" at bounding box center [556, 623] width 108 height 18
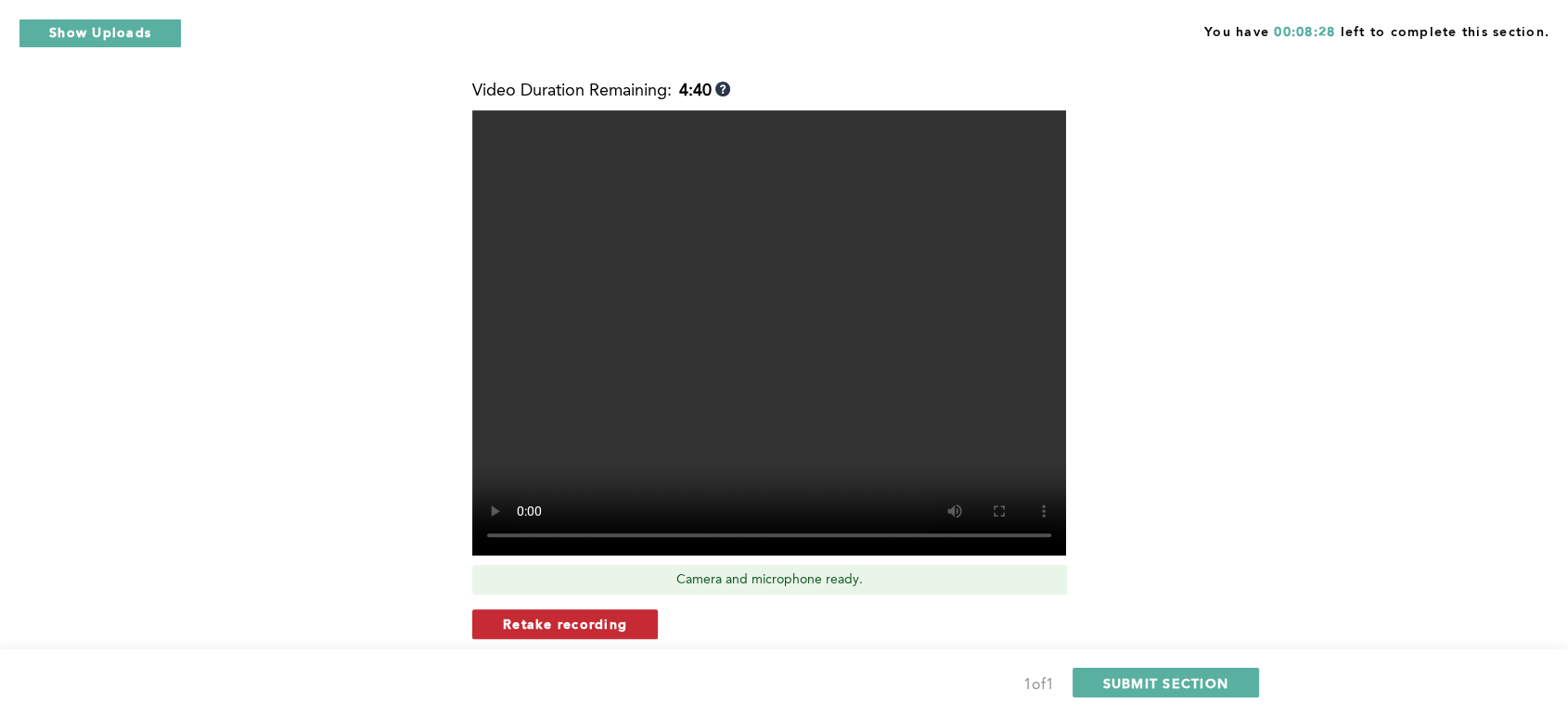
click at [587, 629] on span "Retake recording" at bounding box center [564, 623] width 124 height 18
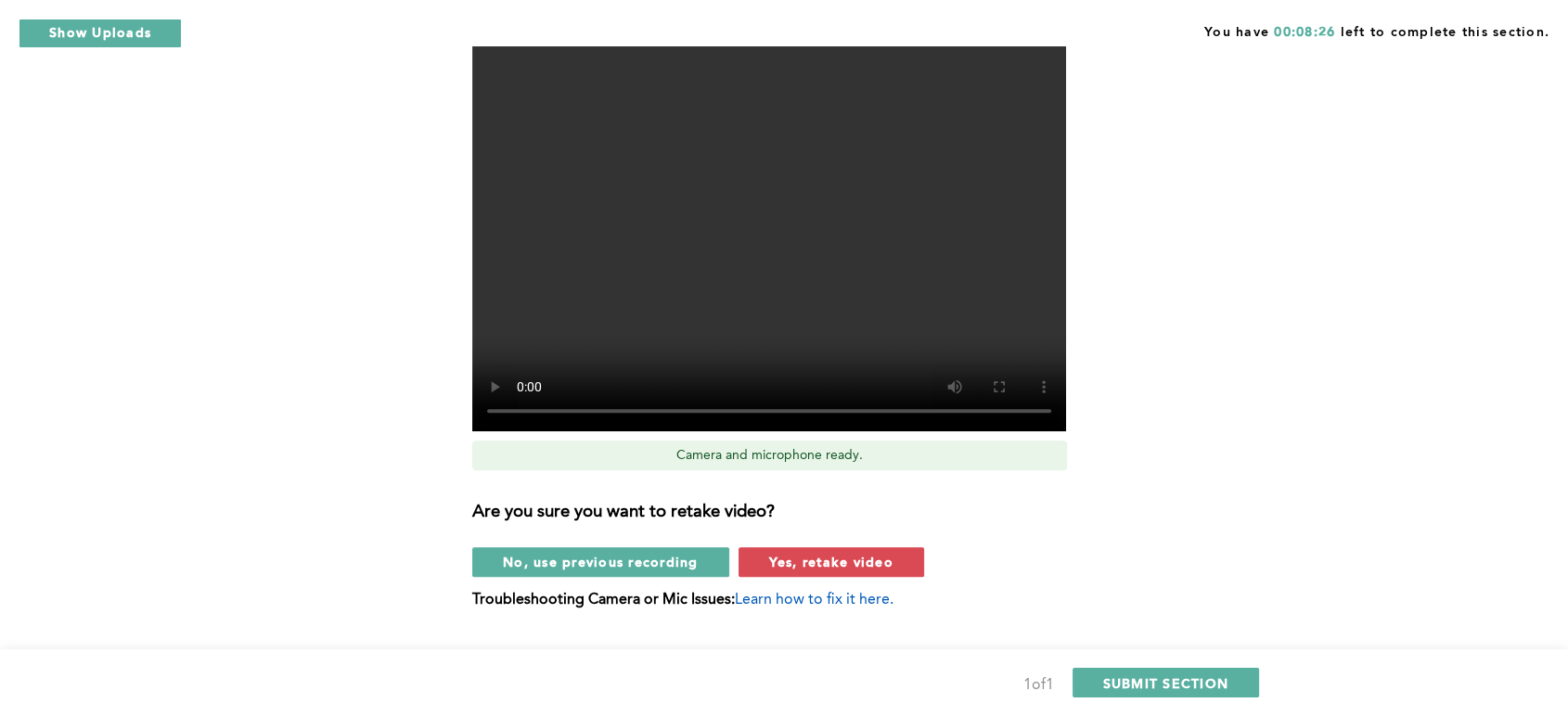
scroll to position [716, 0]
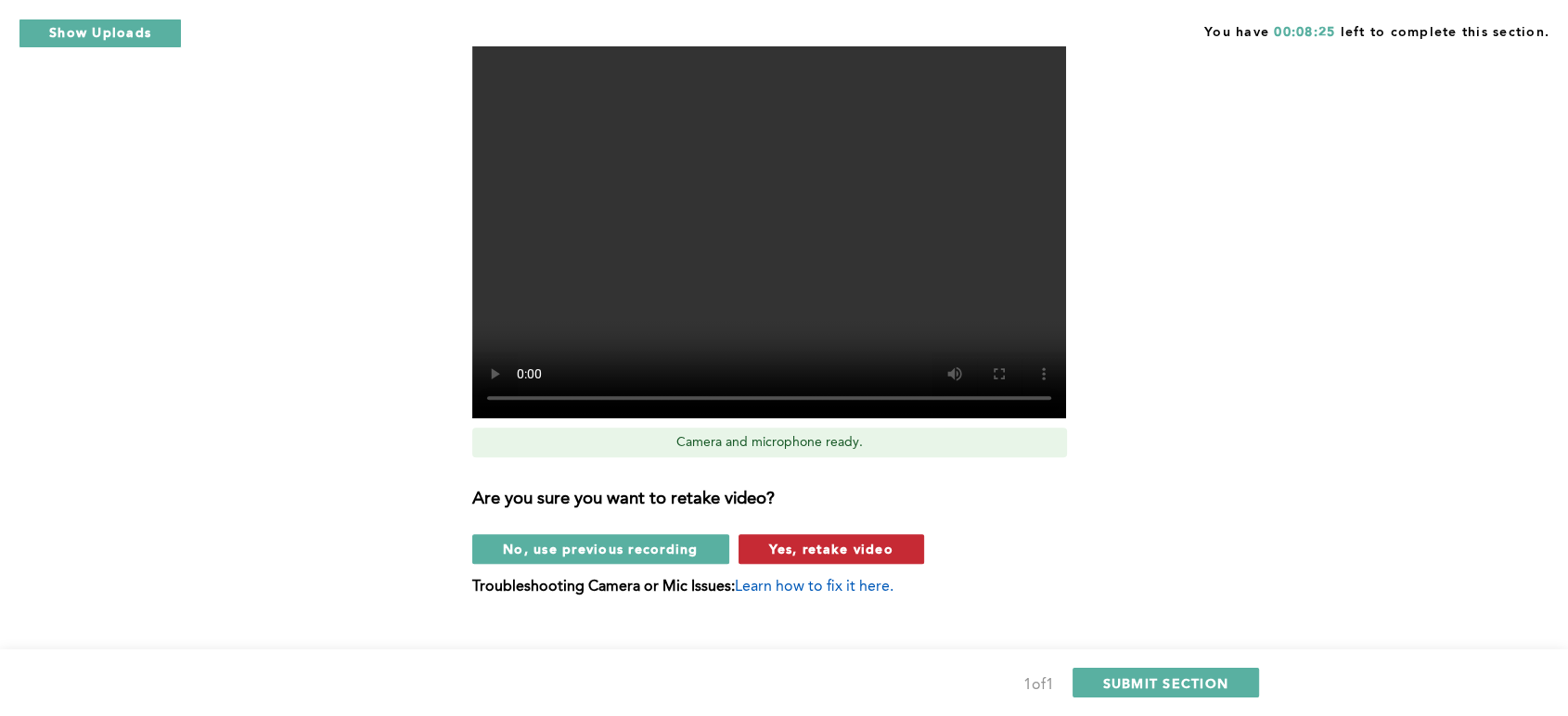
click at [838, 542] on span "Yes, retake video" at bounding box center [830, 548] width 124 height 18
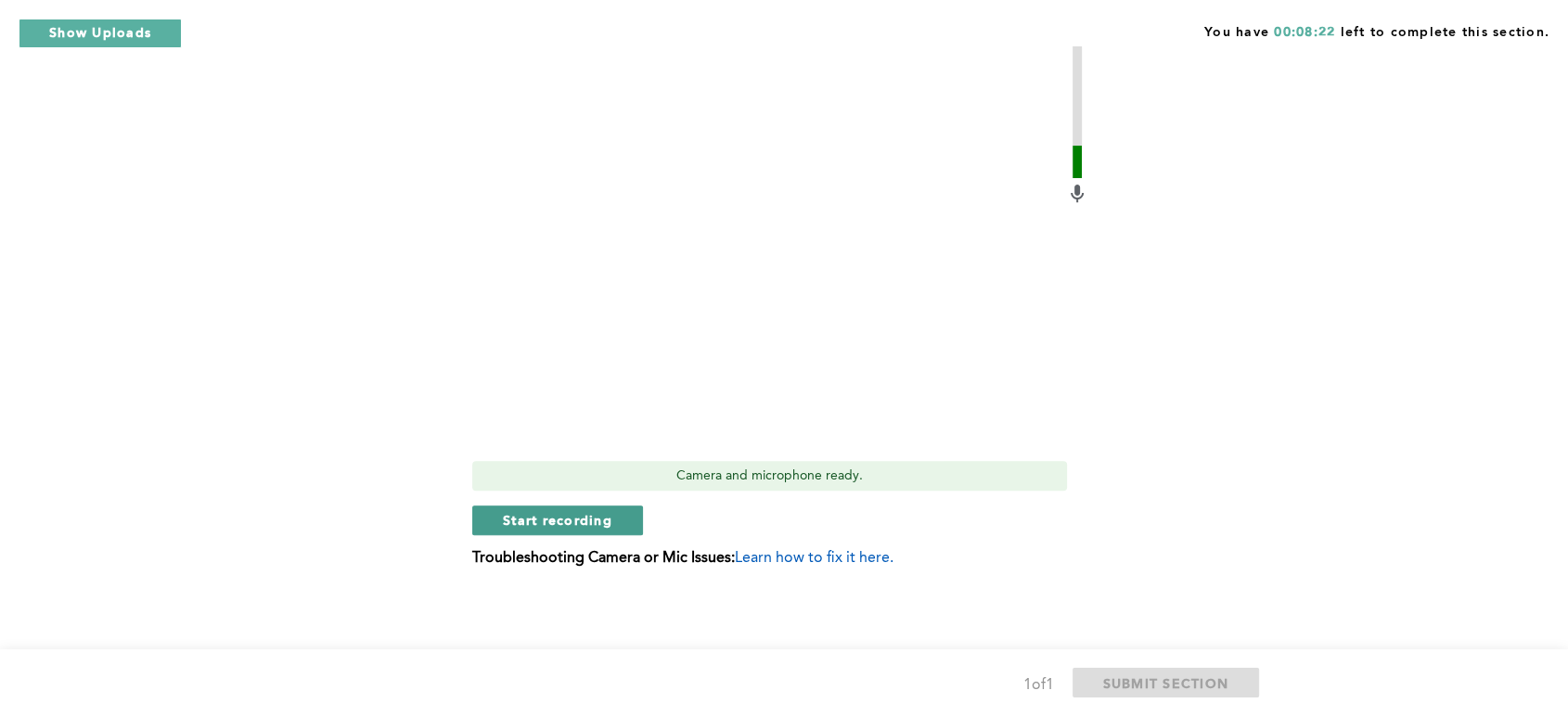
click at [583, 521] on span "Start recording" at bounding box center [557, 520] width 109 height 18
click at [557, 523] on span "Stop recording" at bounding box center [556, 520] width 108 height 18
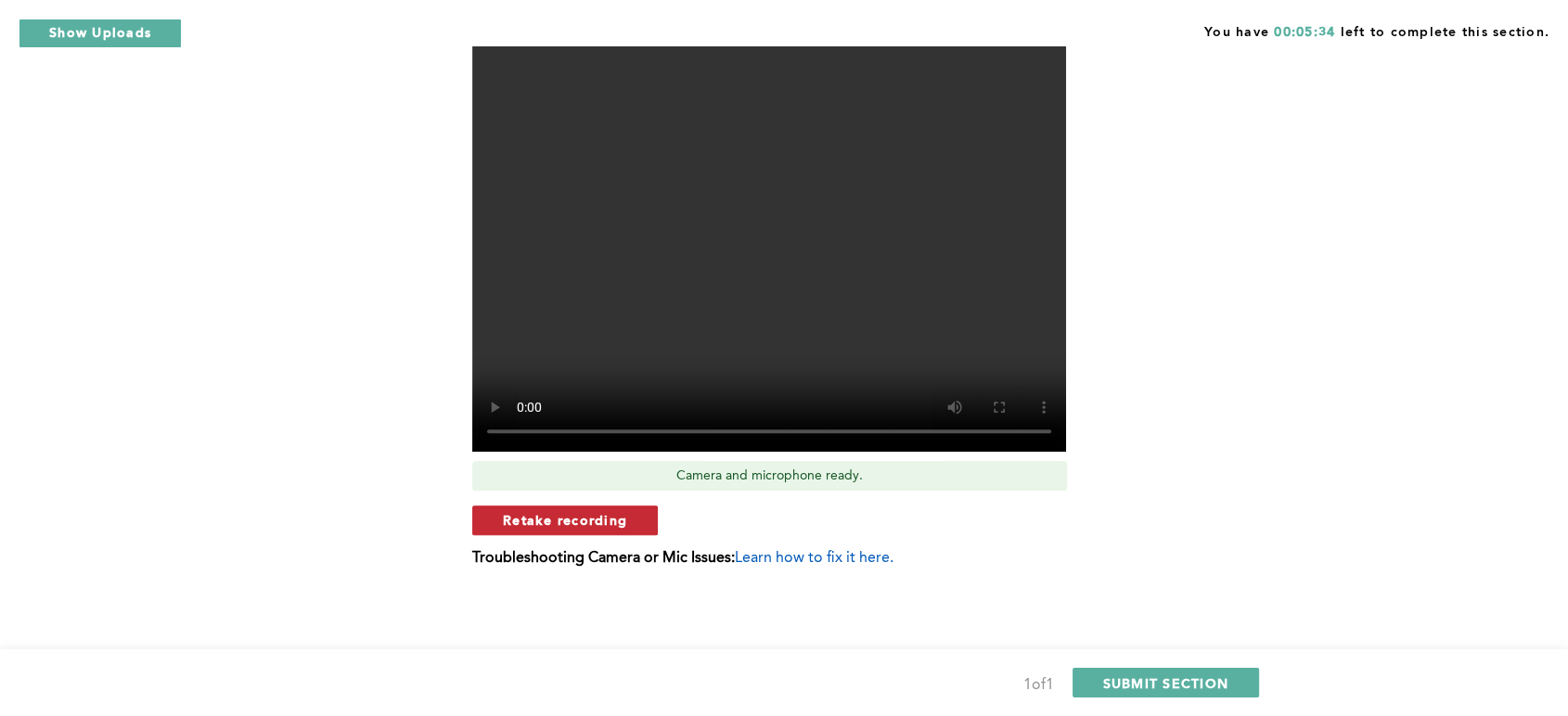
click at [597, 524] on span "Retake recording" at bounding box center [564, 520] width 124 height 18
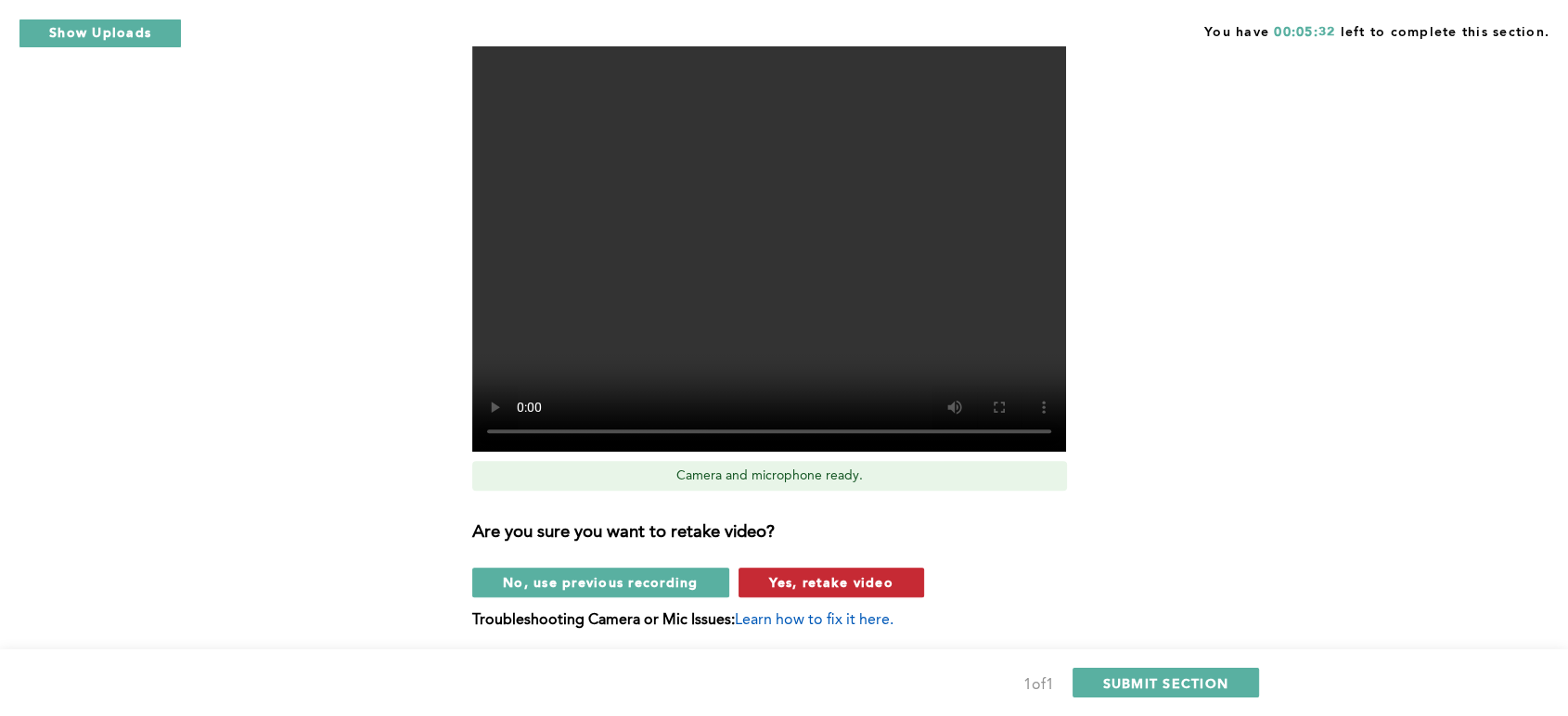
click at [821, 582] on span "Yes, retake video" at bounding box center [830, 582] width 124 height 18
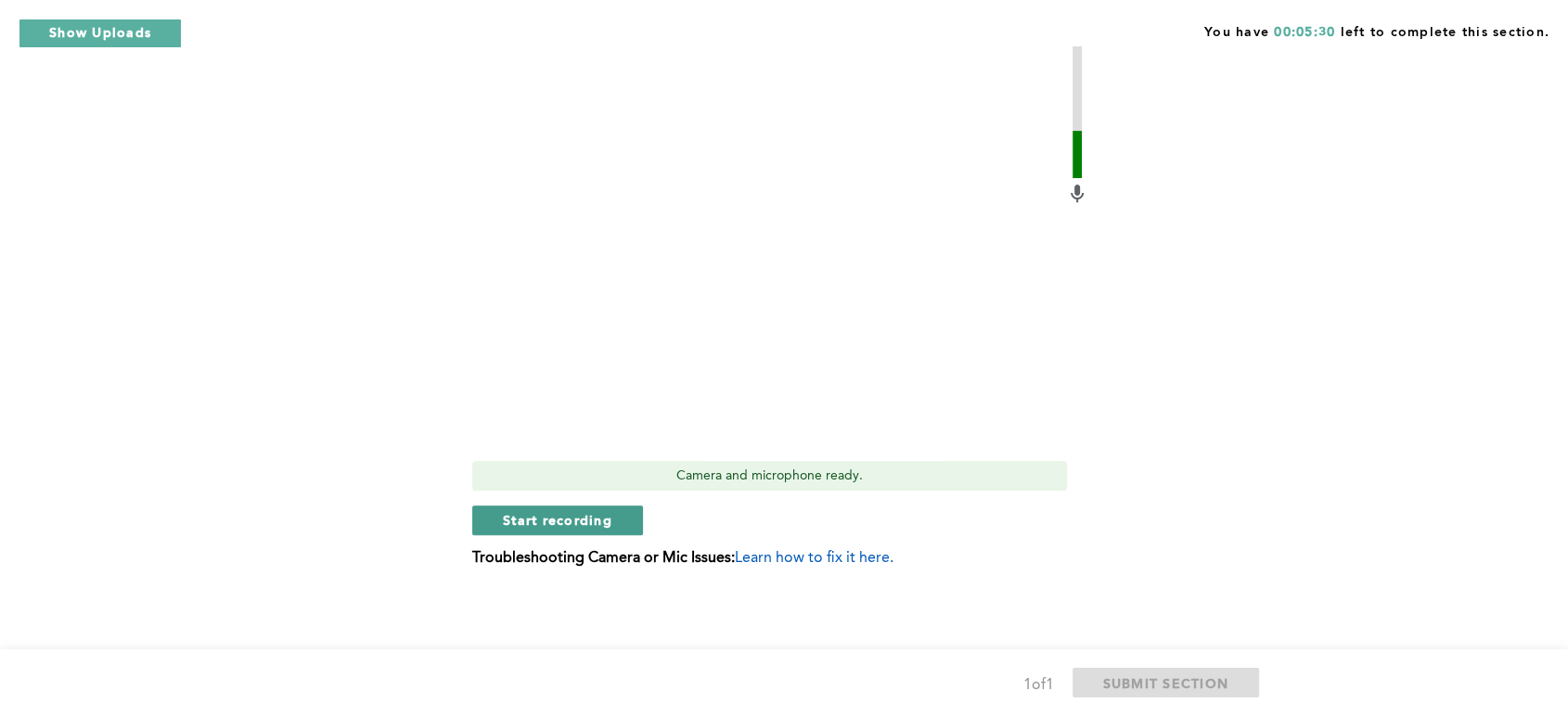
click at [559, 521] on span "Start recording" at bounding box center [557, 520] width 109 height 18
click at [568, 511] on span "Stop recording" at bounding box center [556, 520] width 108 height 18
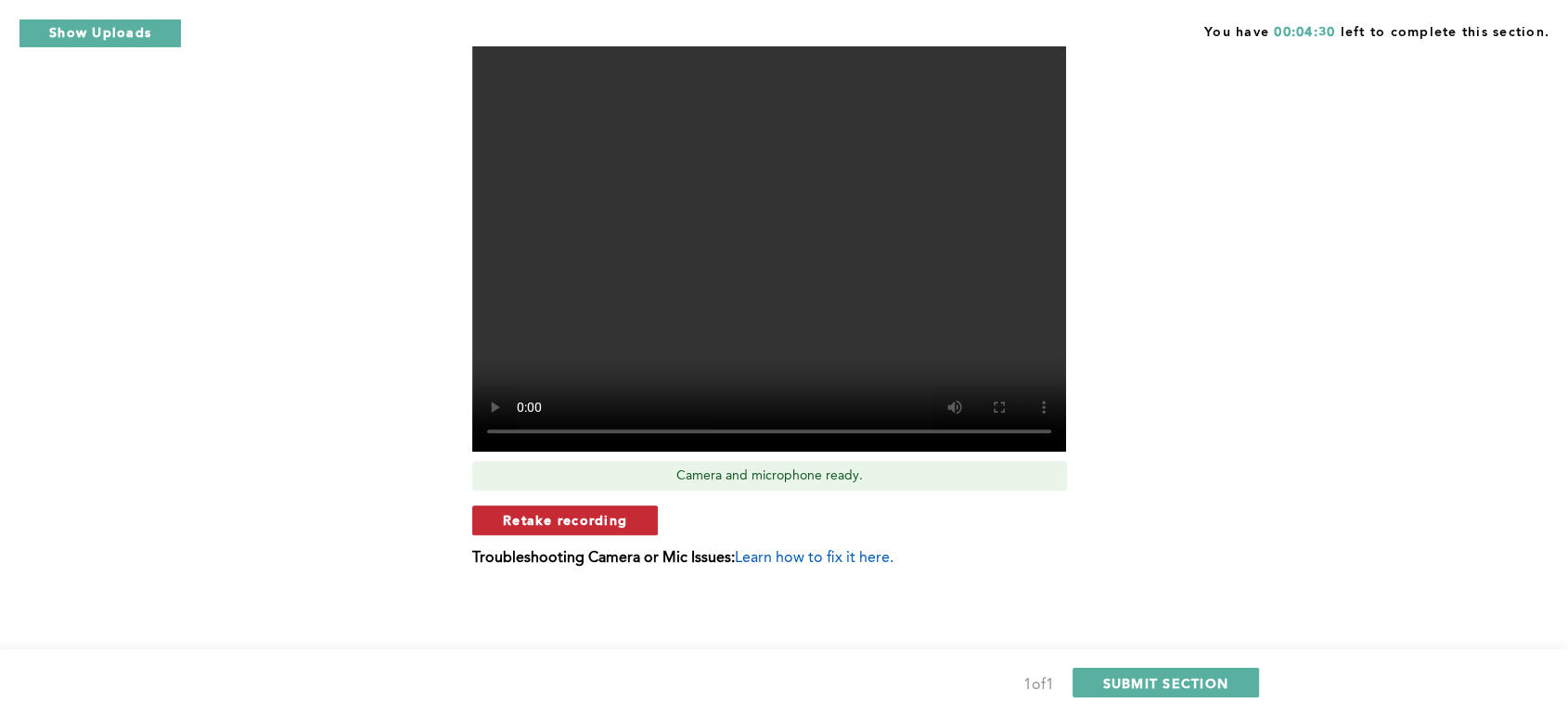
click at [577, 519] on span "Retake recording" at bounding box center [564, 520] width 124 height 18
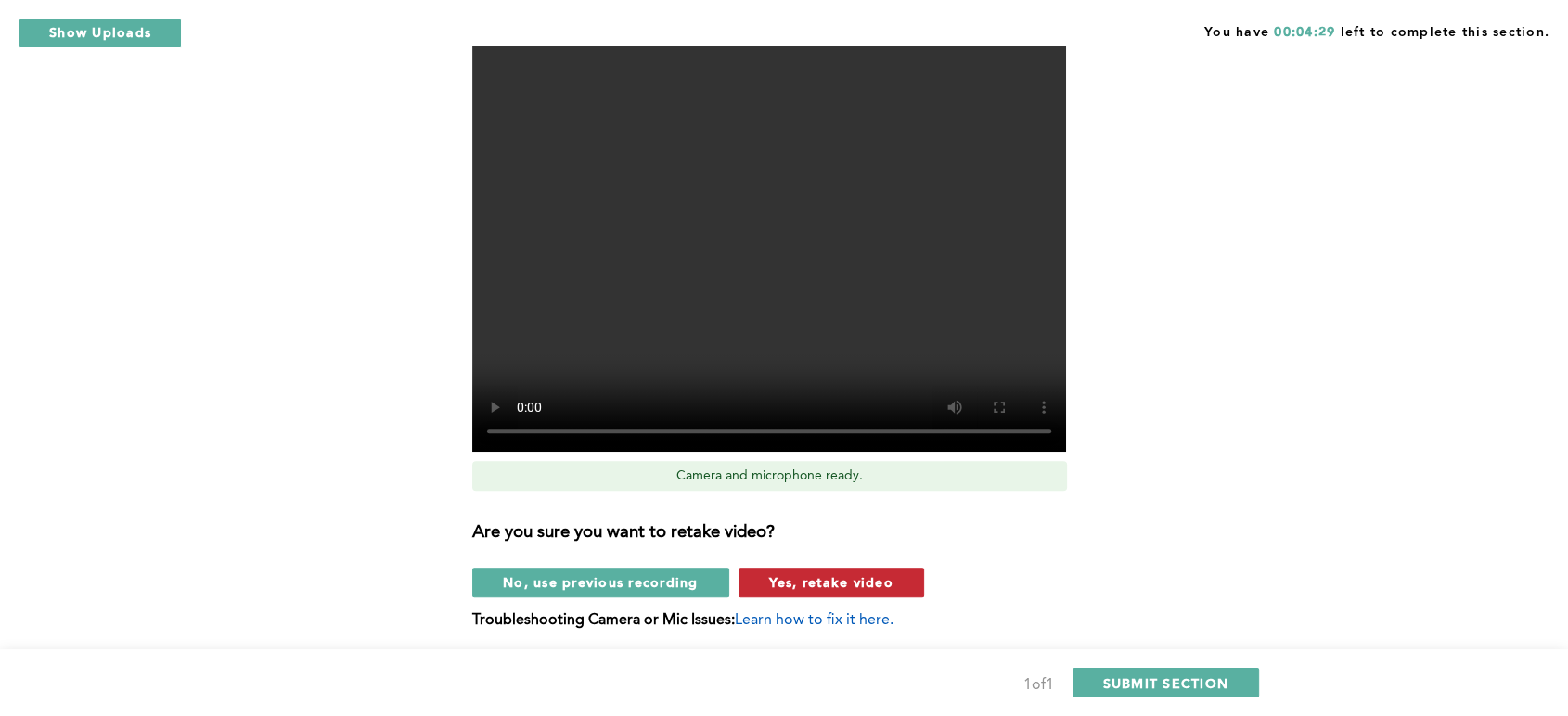
click at [794, 581] on span "Yes, retake video" at bounding box center [830, 582] width 124 height 18
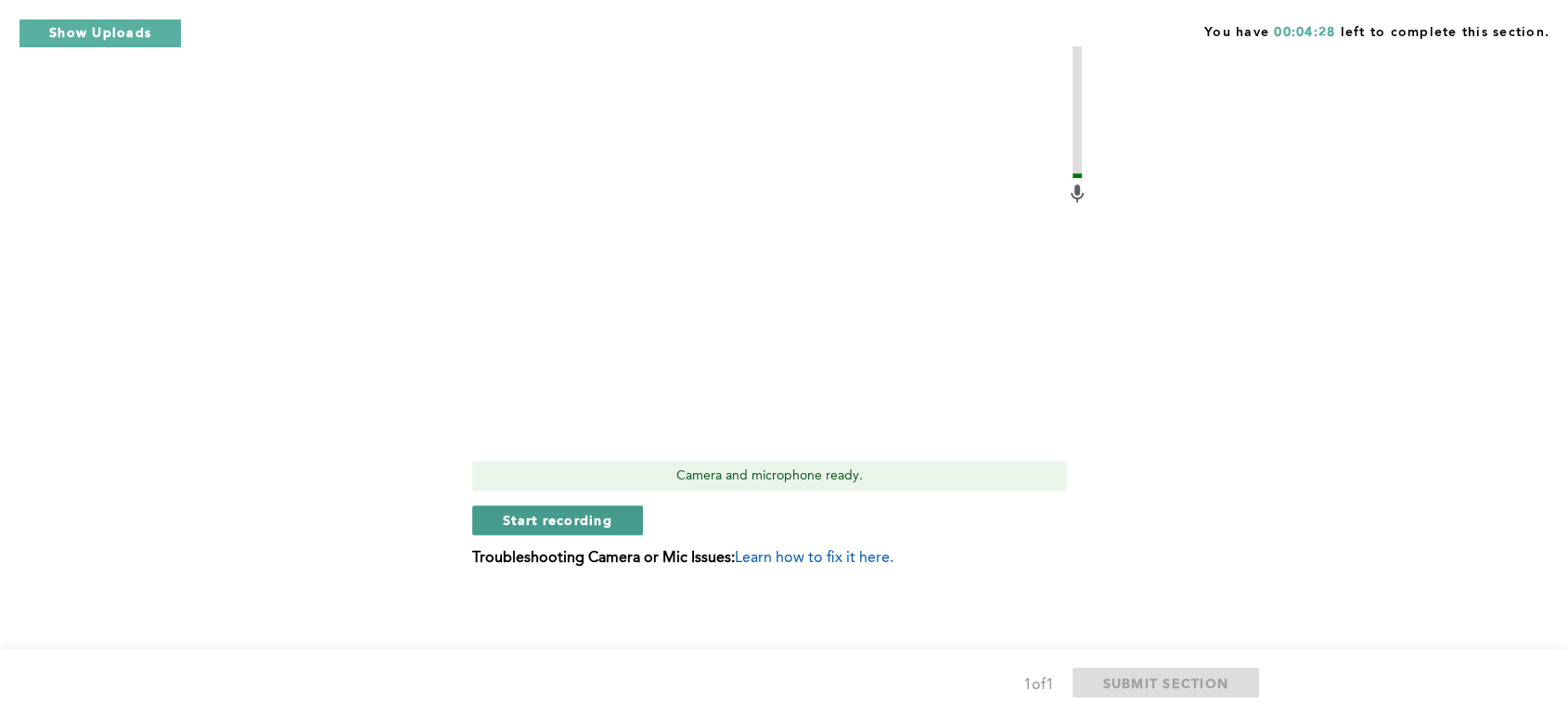
click at [587, 511] on span "Start recording" at bounding box center [557, 520] width 109 height 18
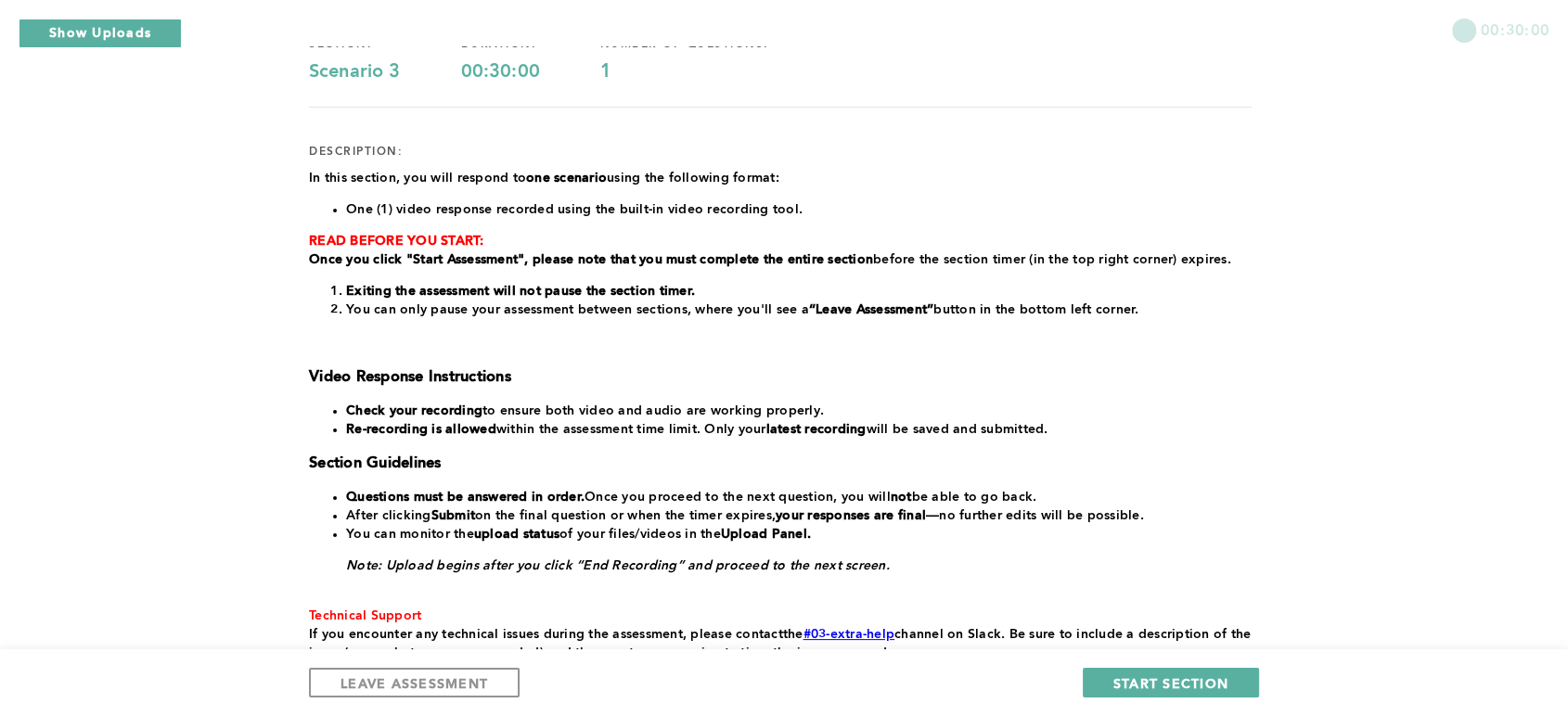
scroll to position [240, 0]
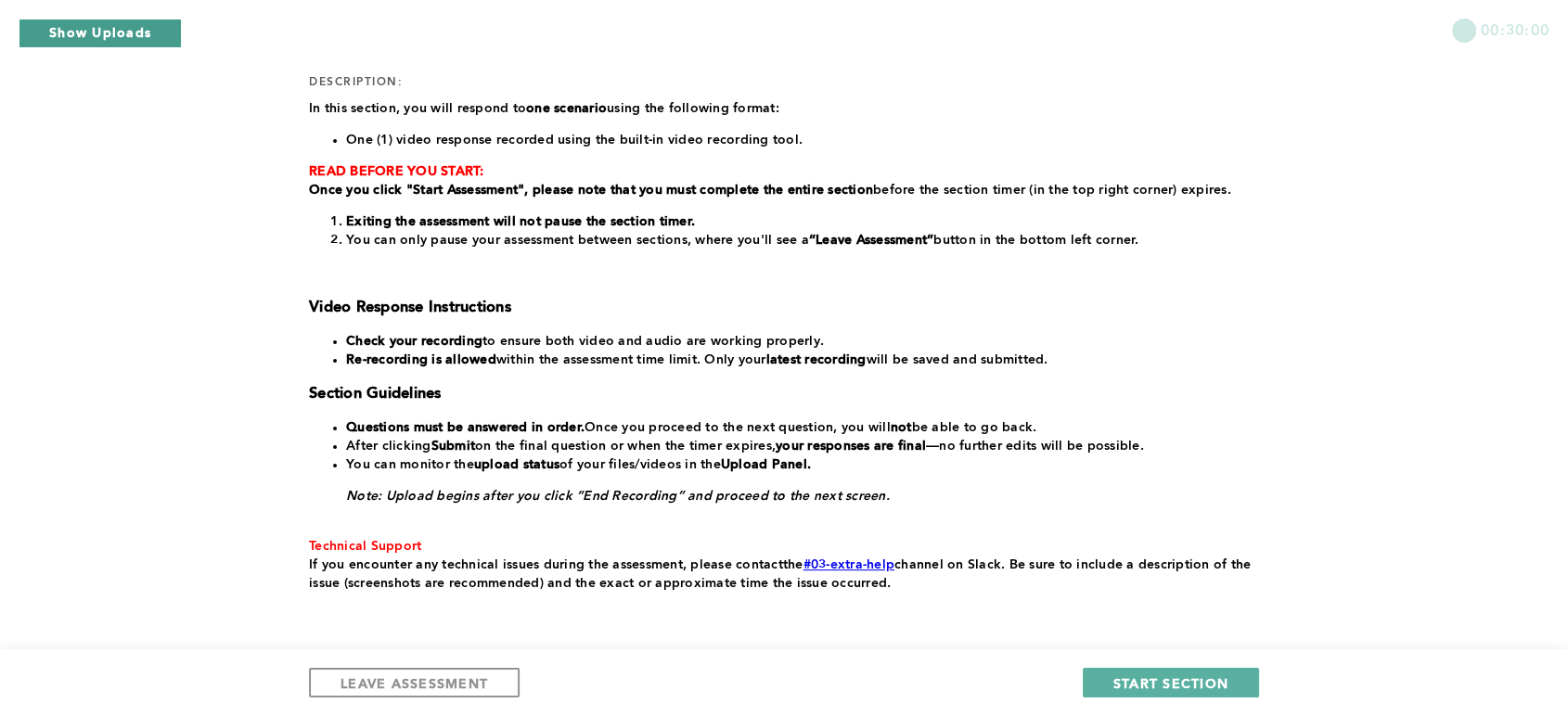
click at [107, 30] on button "Show Uploads" at bounding box center [100, 33] width 163 height 29
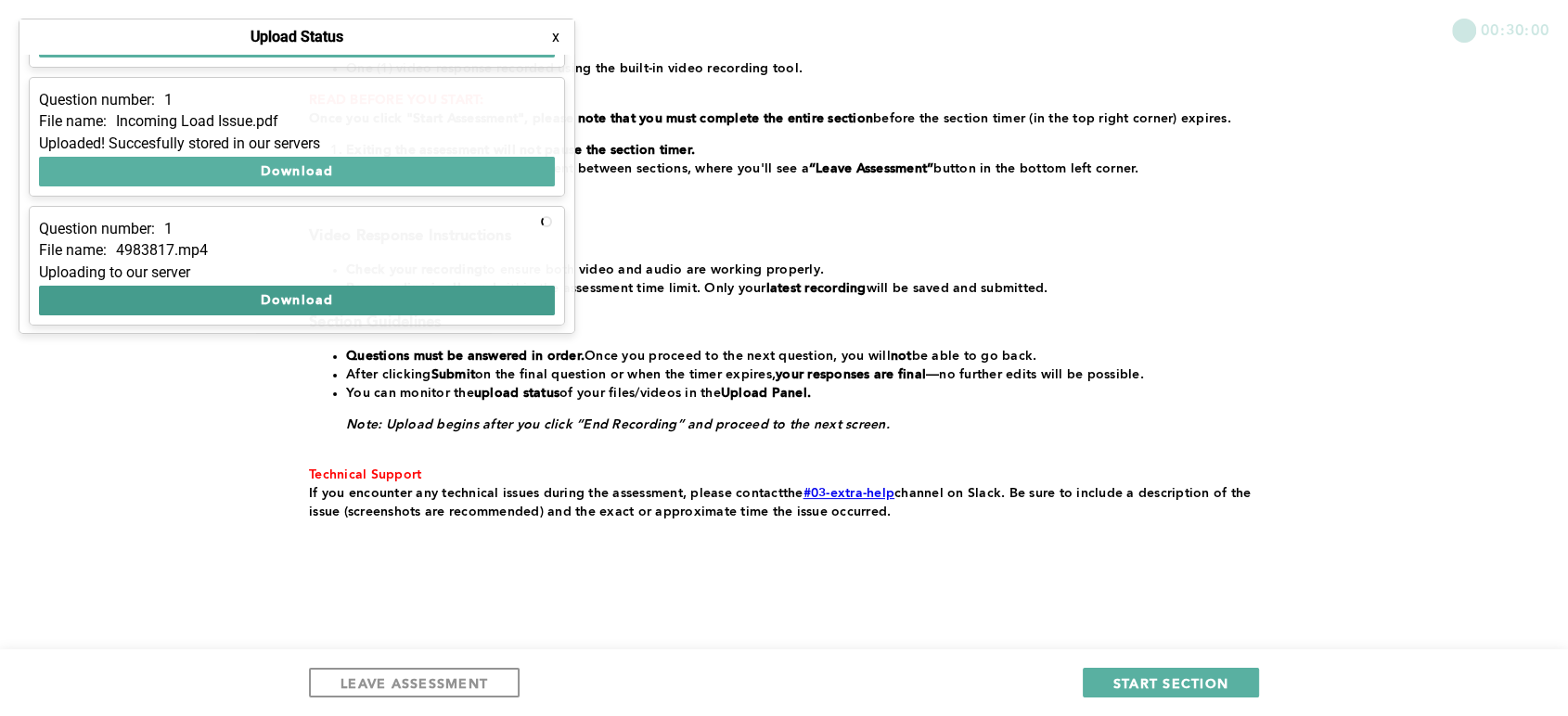
scroll to position [316, 0]
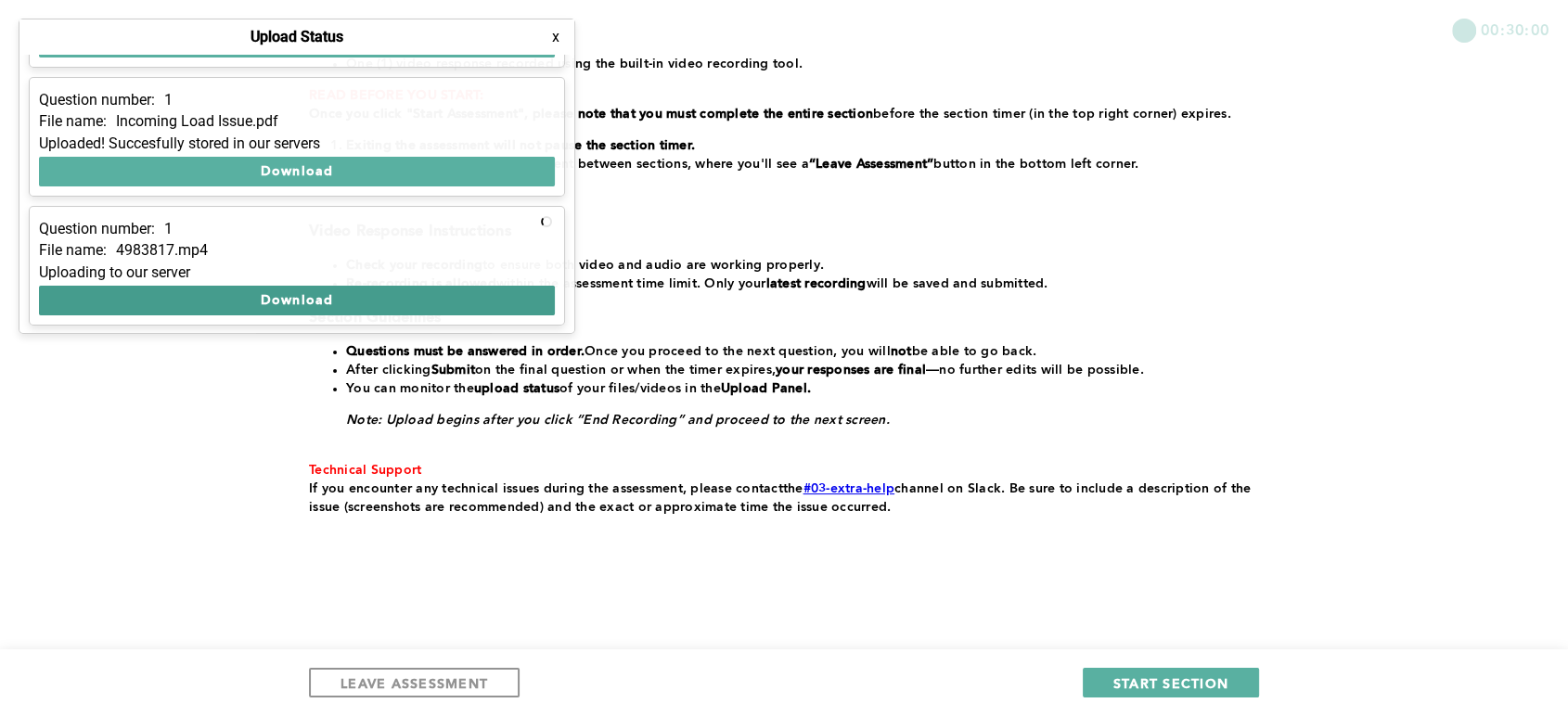
click at [290, 295] on button "Download" at bounding box center [297, 300] width 516 height 29
click at [548, 39] on button "x" at bounding box center [555, 37] width 19 height 19
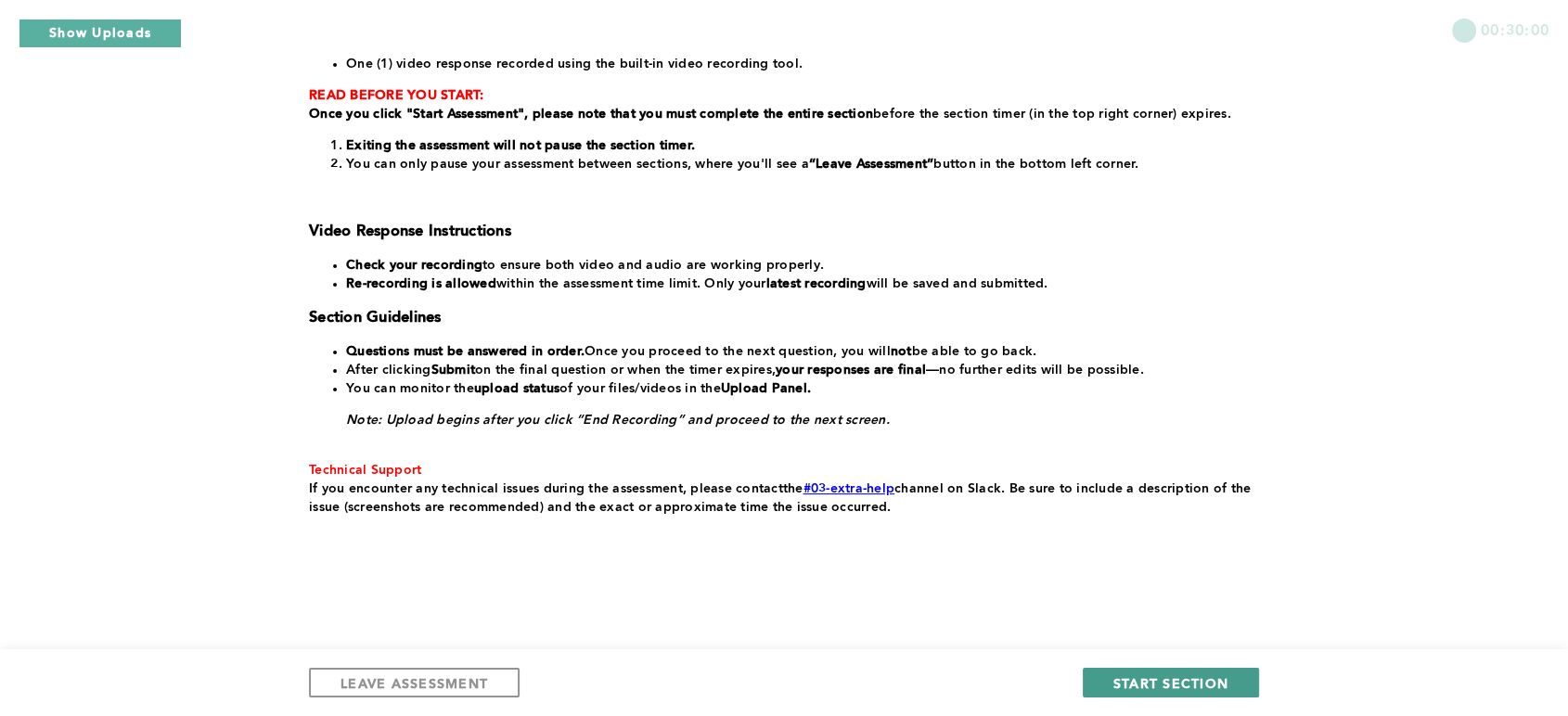
click at [1184, 684] on span "START SECTION" at bounding box center [1171, 683] width 115 height 18
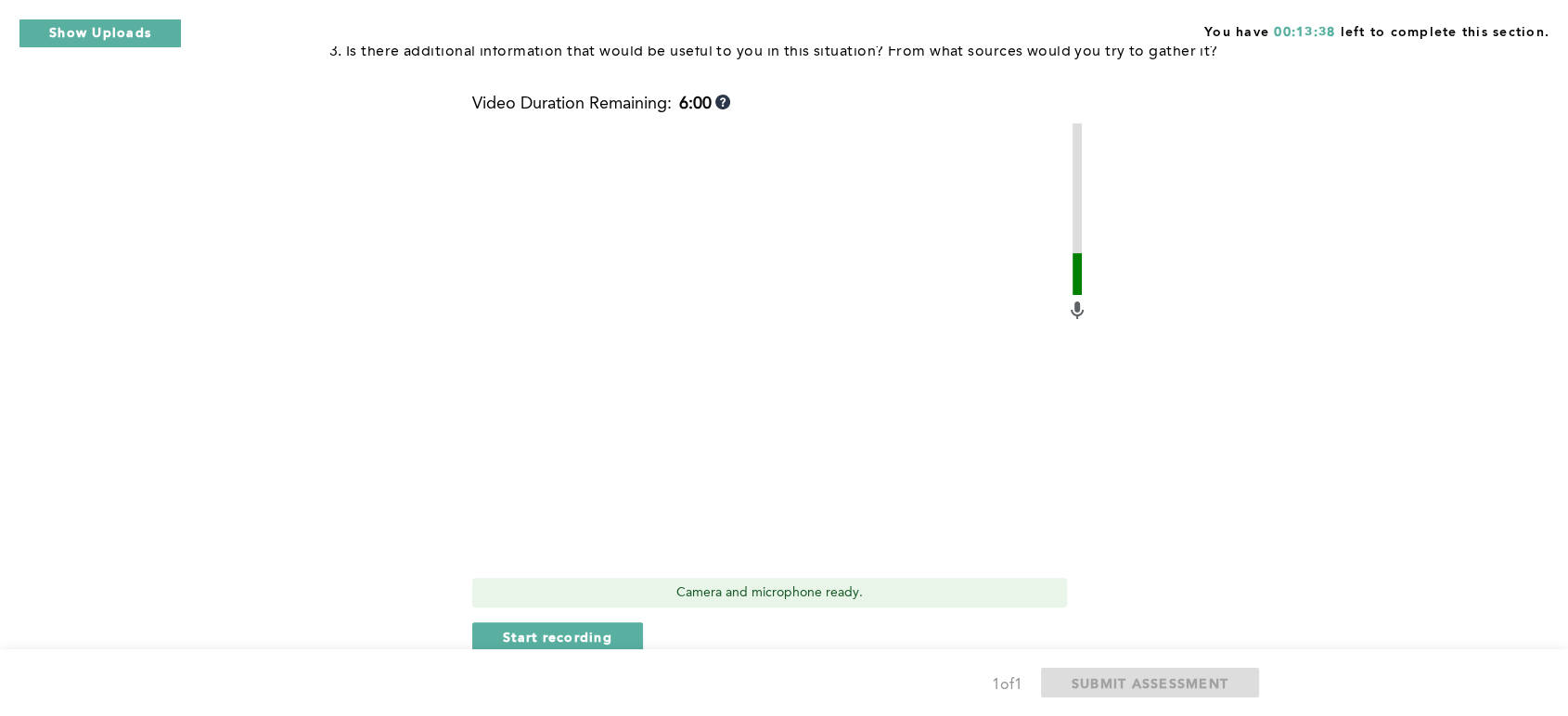
scroll to position [481, 0]
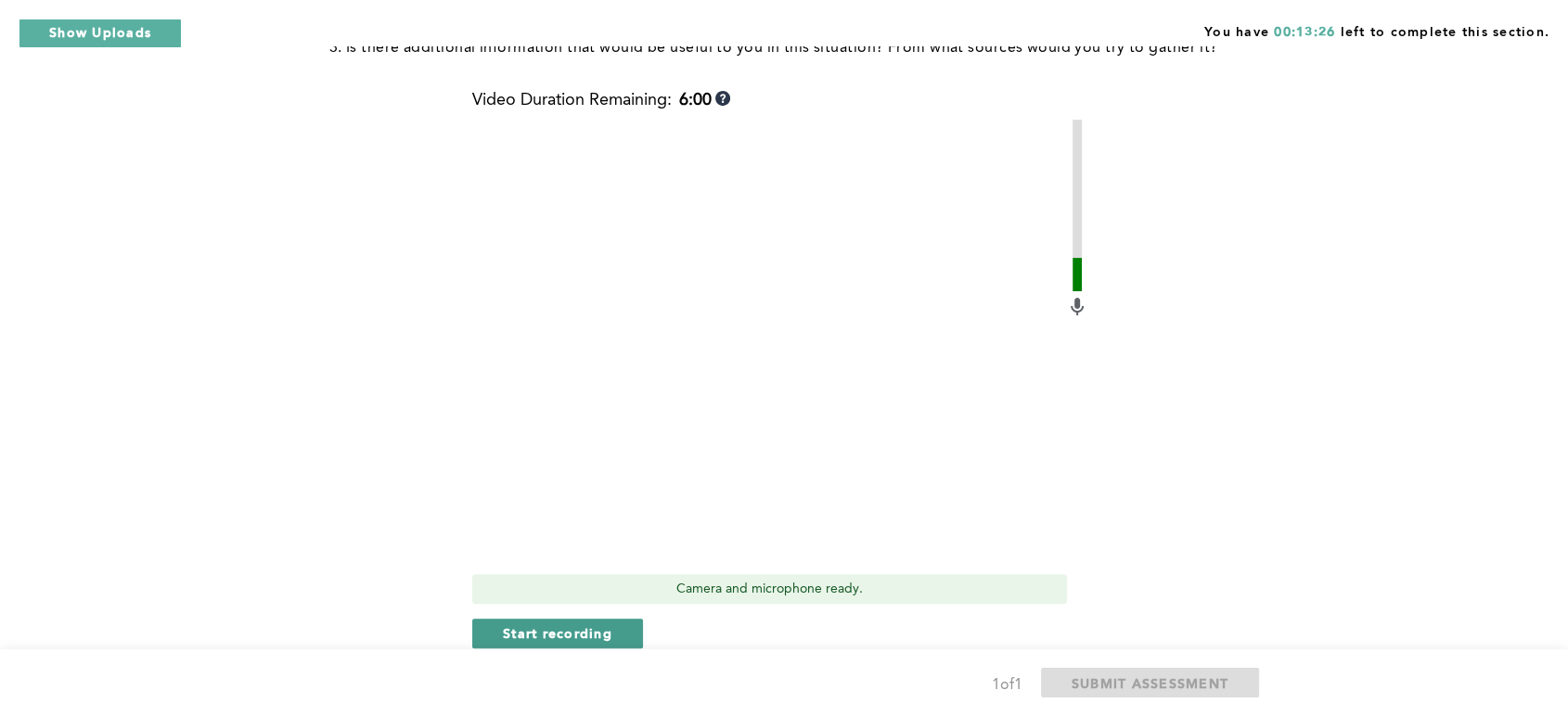
click at [575, 636] on span "Start recording" at bounding box center [557, 633] width 109 height 18
click at [556, 626] on span "Stop recording" at bounding box center [556, 633] width 108 height 18
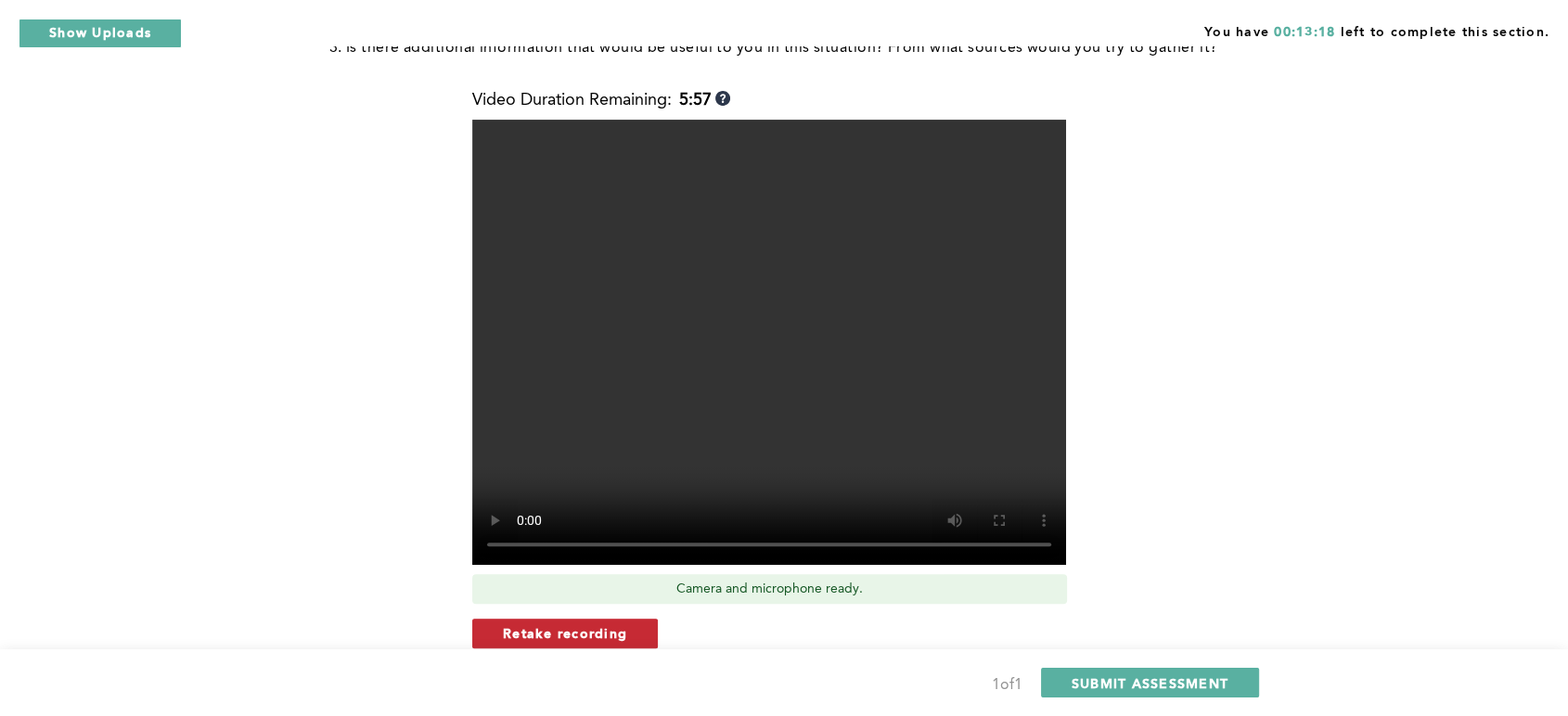
click at [579, 634] on span "Retake recording" at bounding box center [564, 633] width 124 height 18
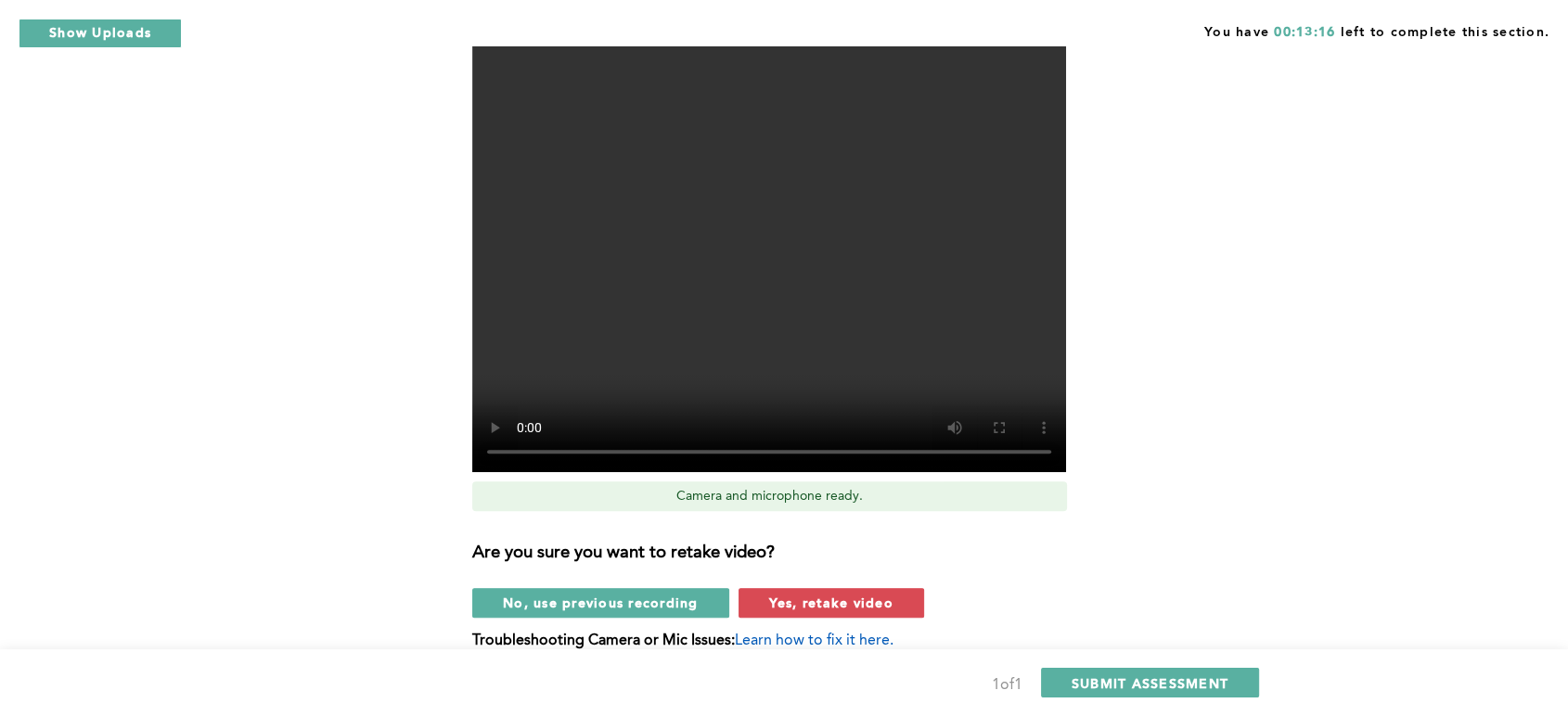
scroll to position [617, 0]
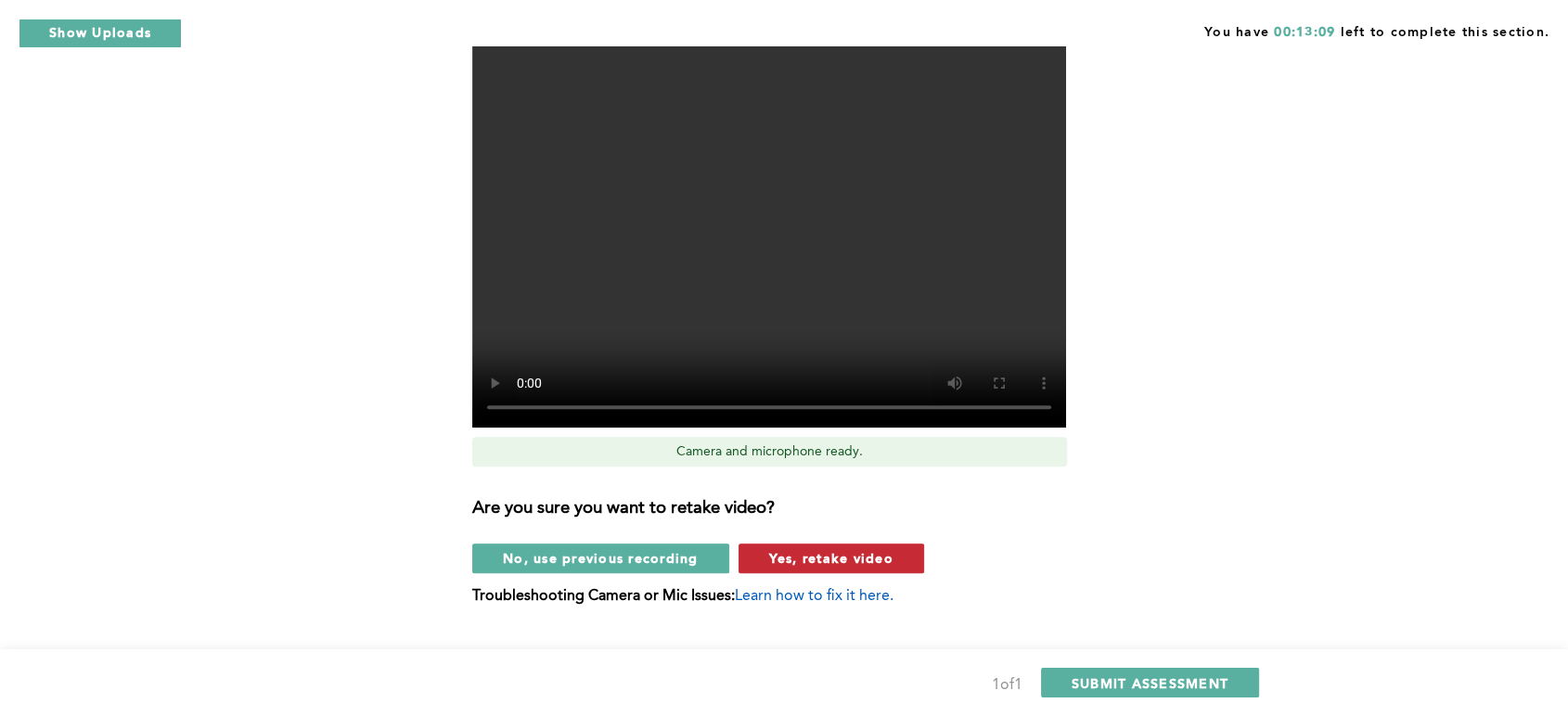
click at [778, 557] on span "Yes, retake video" at bounding box center [830, 558] width 124 height 18
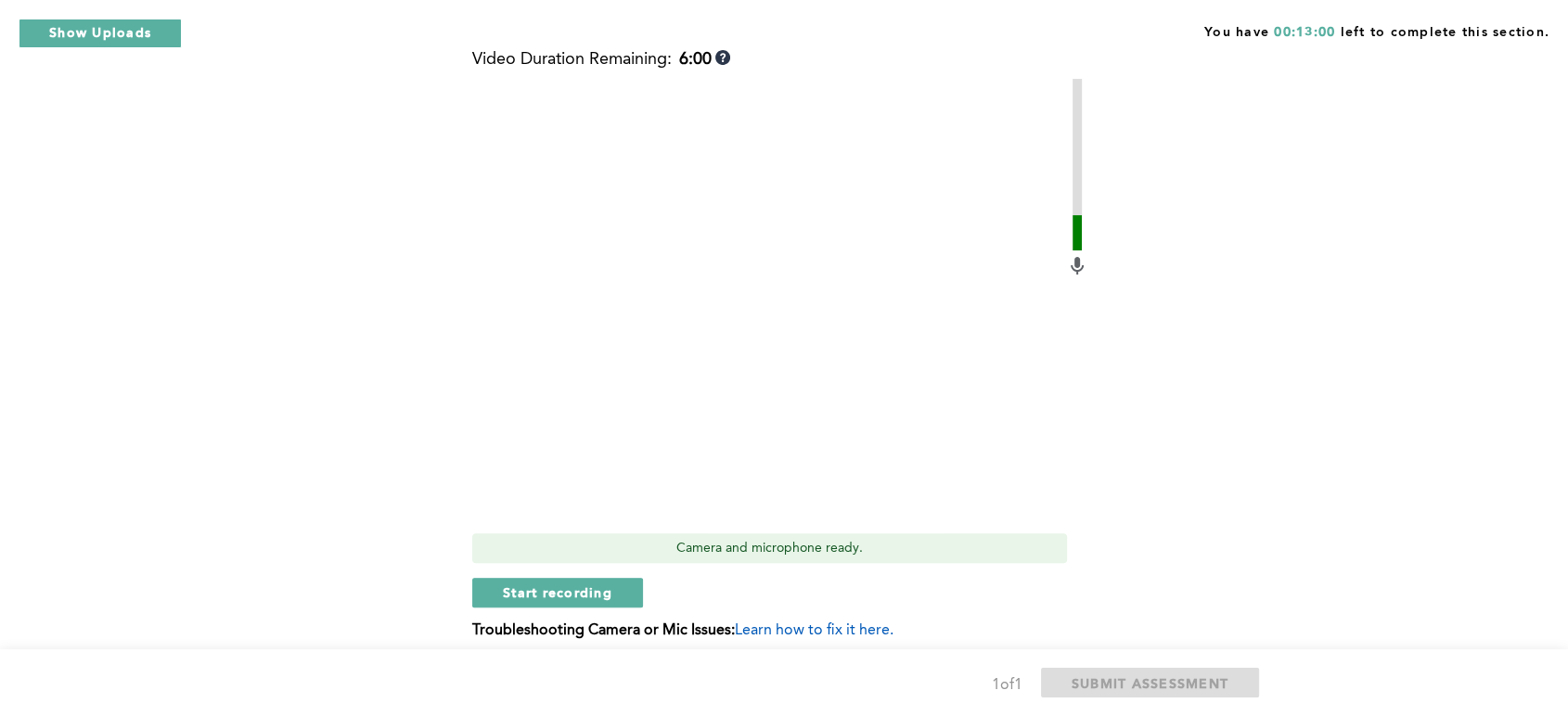
scroll to position [525, 0]
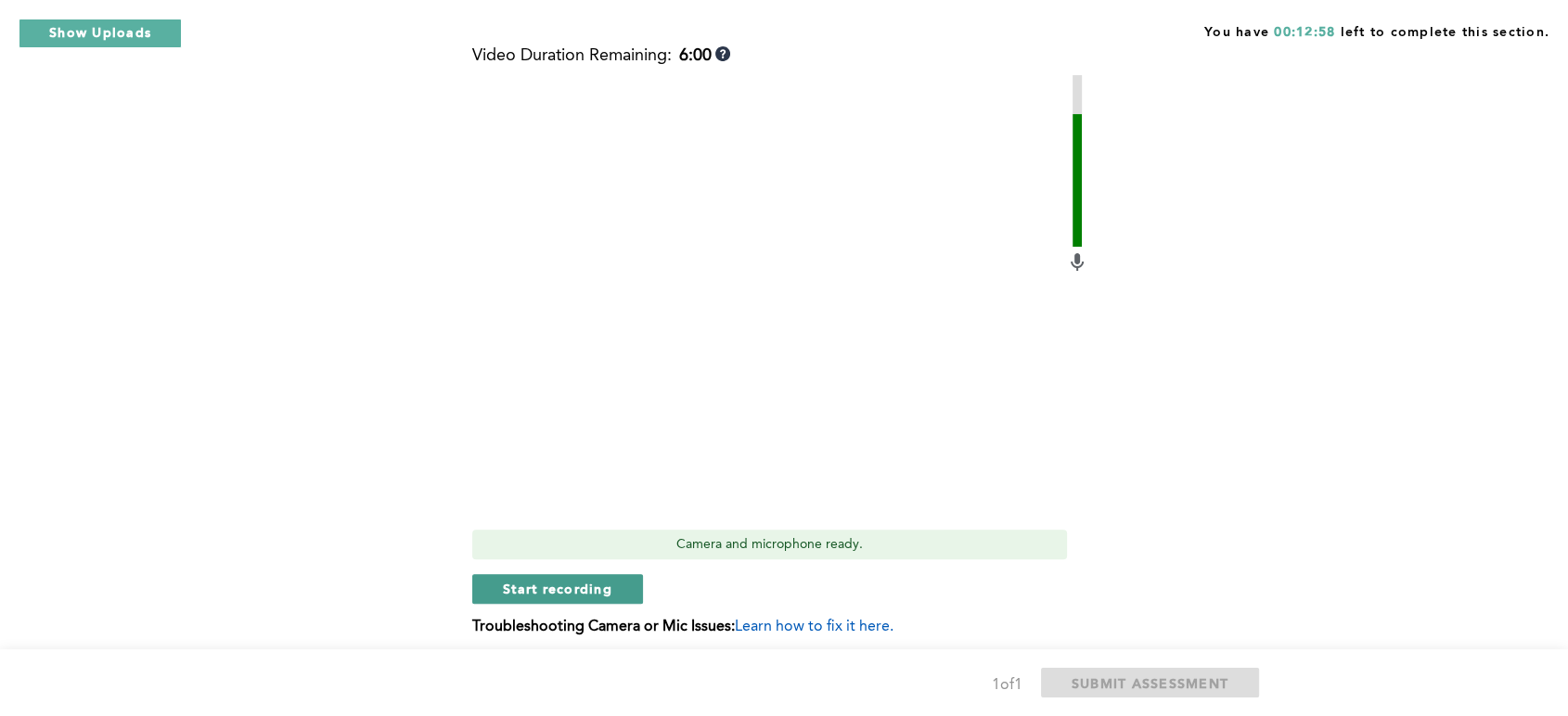
click at [550, 592] on span "Start recording" at bounding box center [557, 588] width 109 height 18
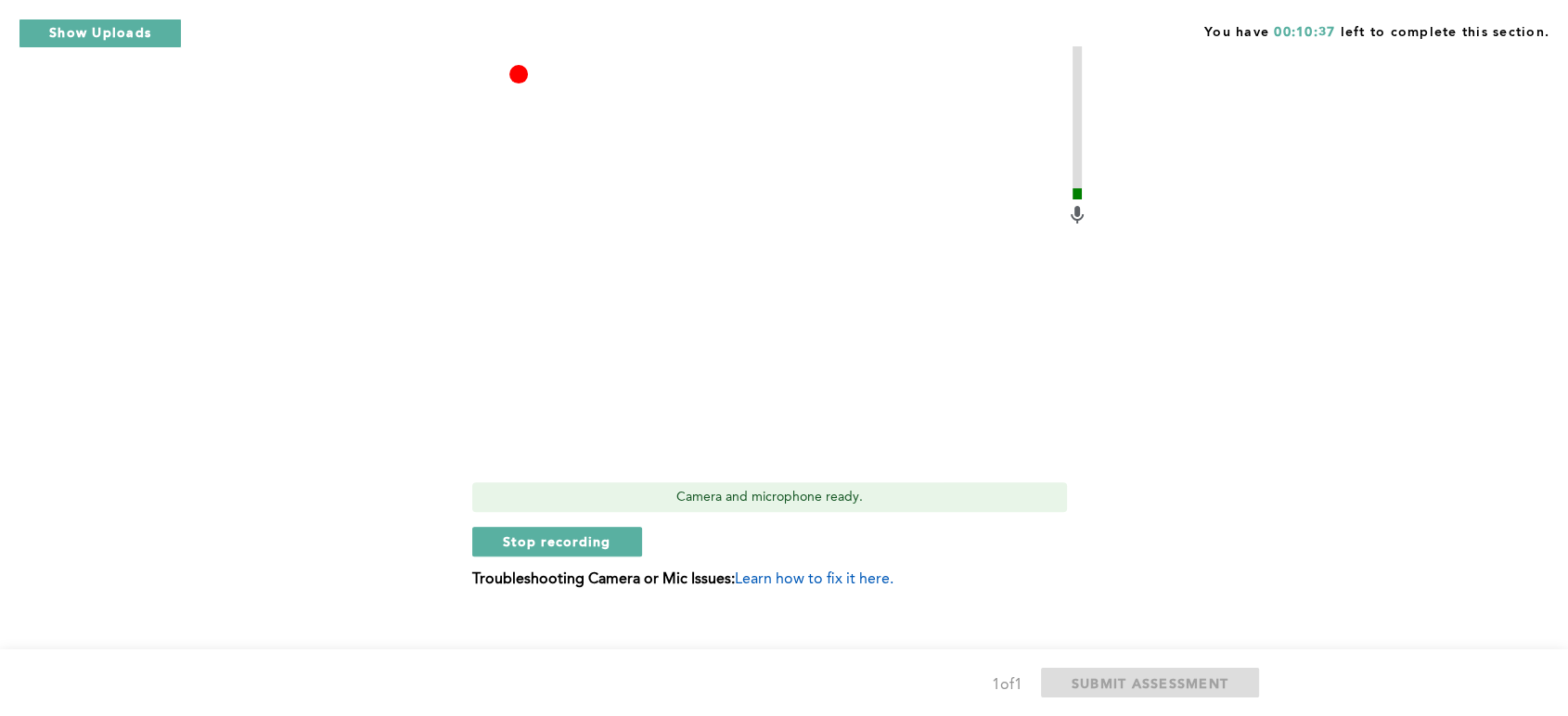
scroll to position [593, 0]
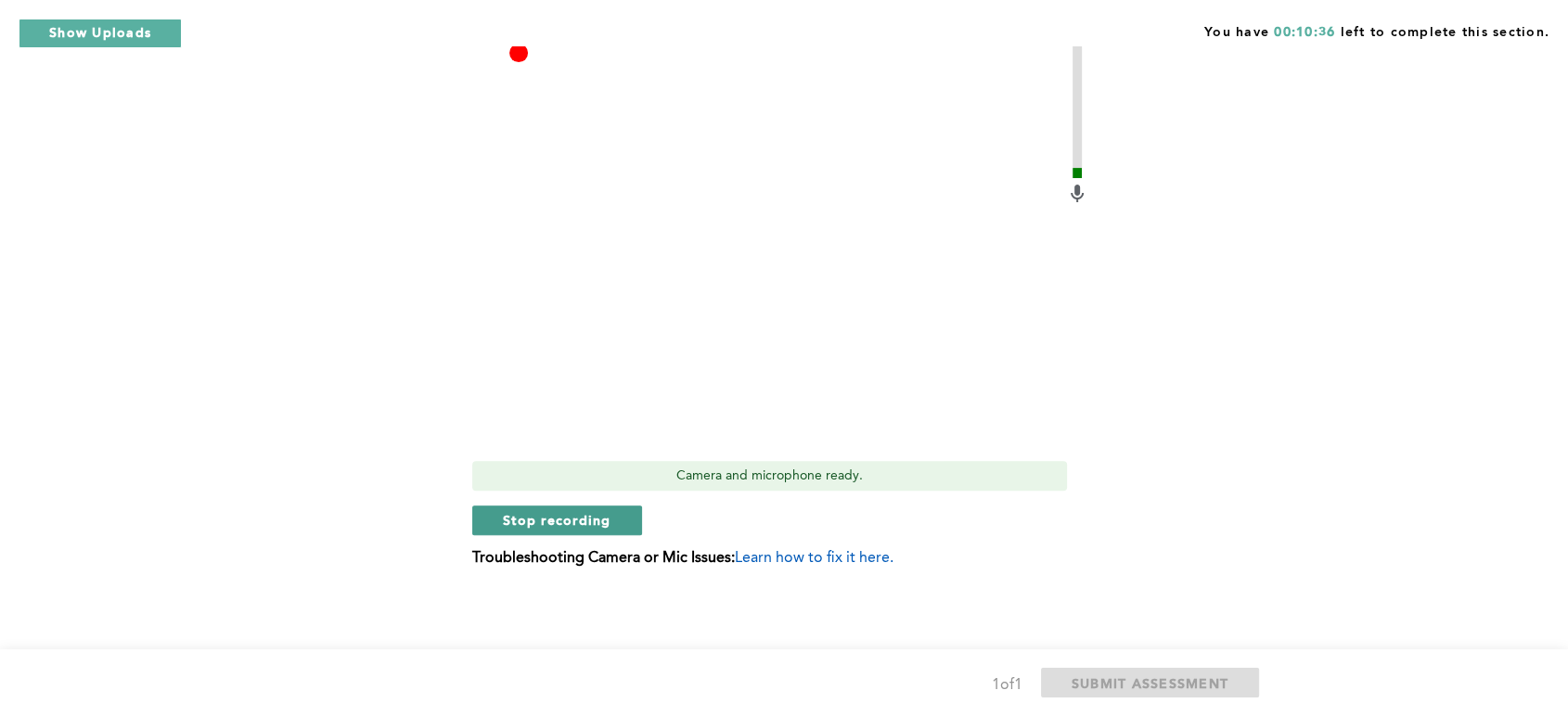
click at [576, 519] on span "Stop recording" at bounding box center [556, 520] width 108 height 18
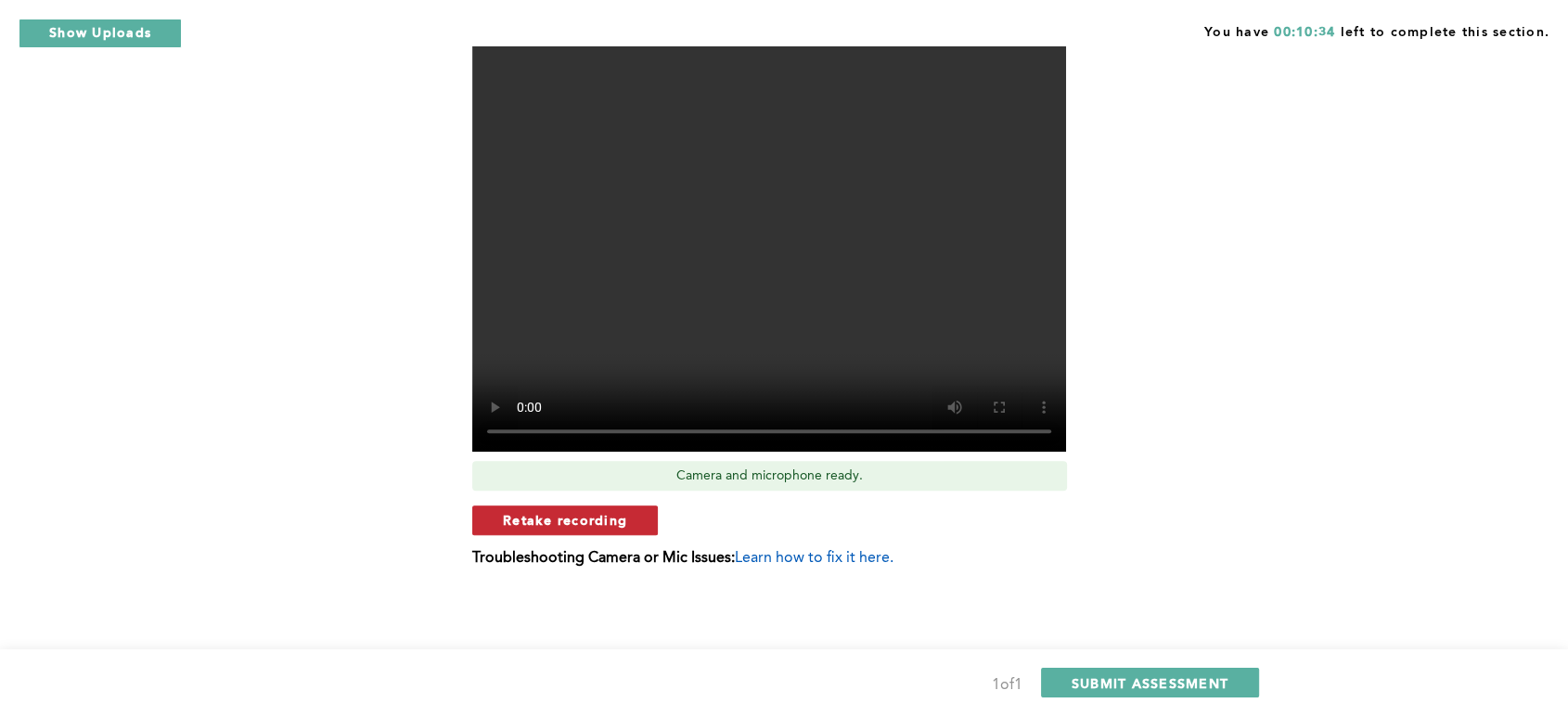
click at [570, 519] on span "Retake recording" at bounding box center [564, 520] width 124 height 18
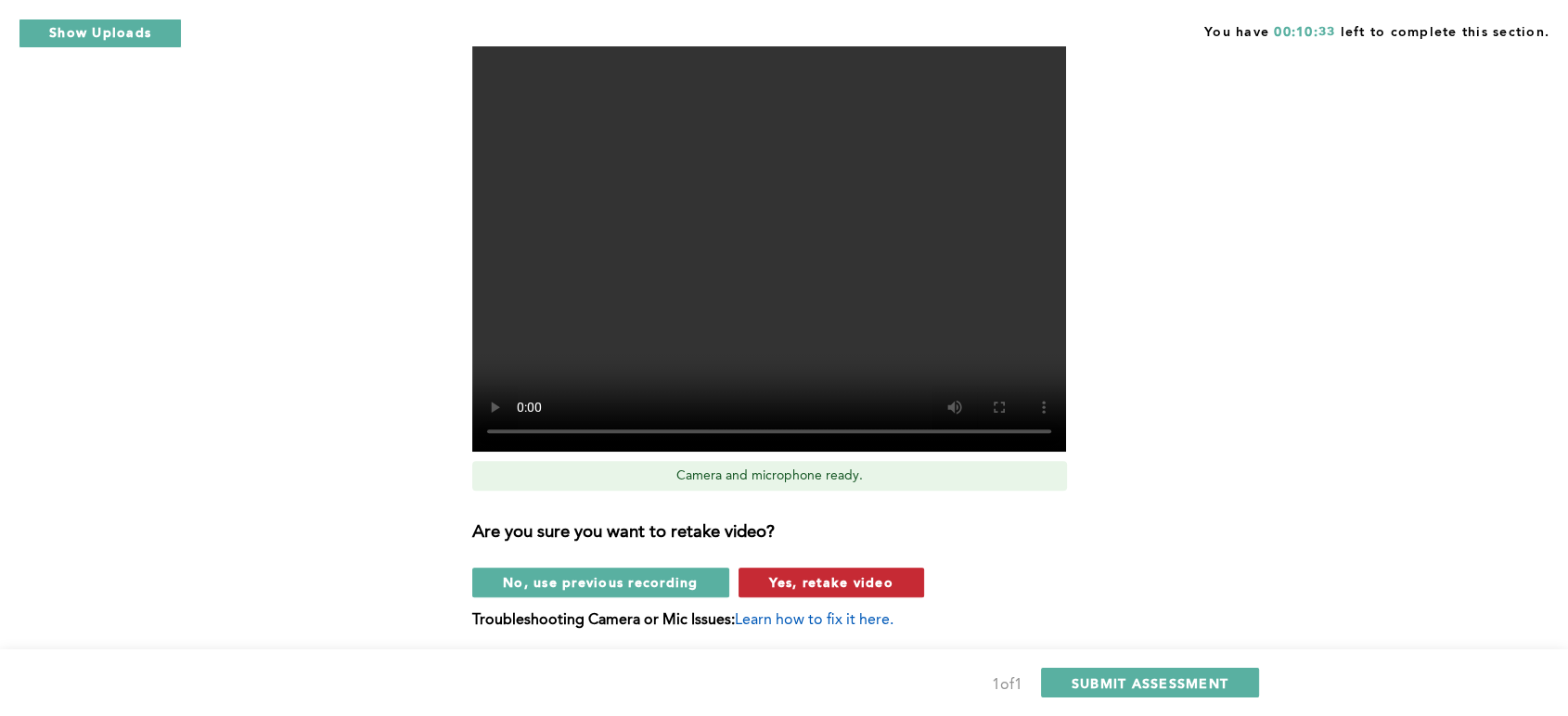
click at [787, 587] on span "Yes, retake video" at bounding box center [830, 582] width 124 height 18
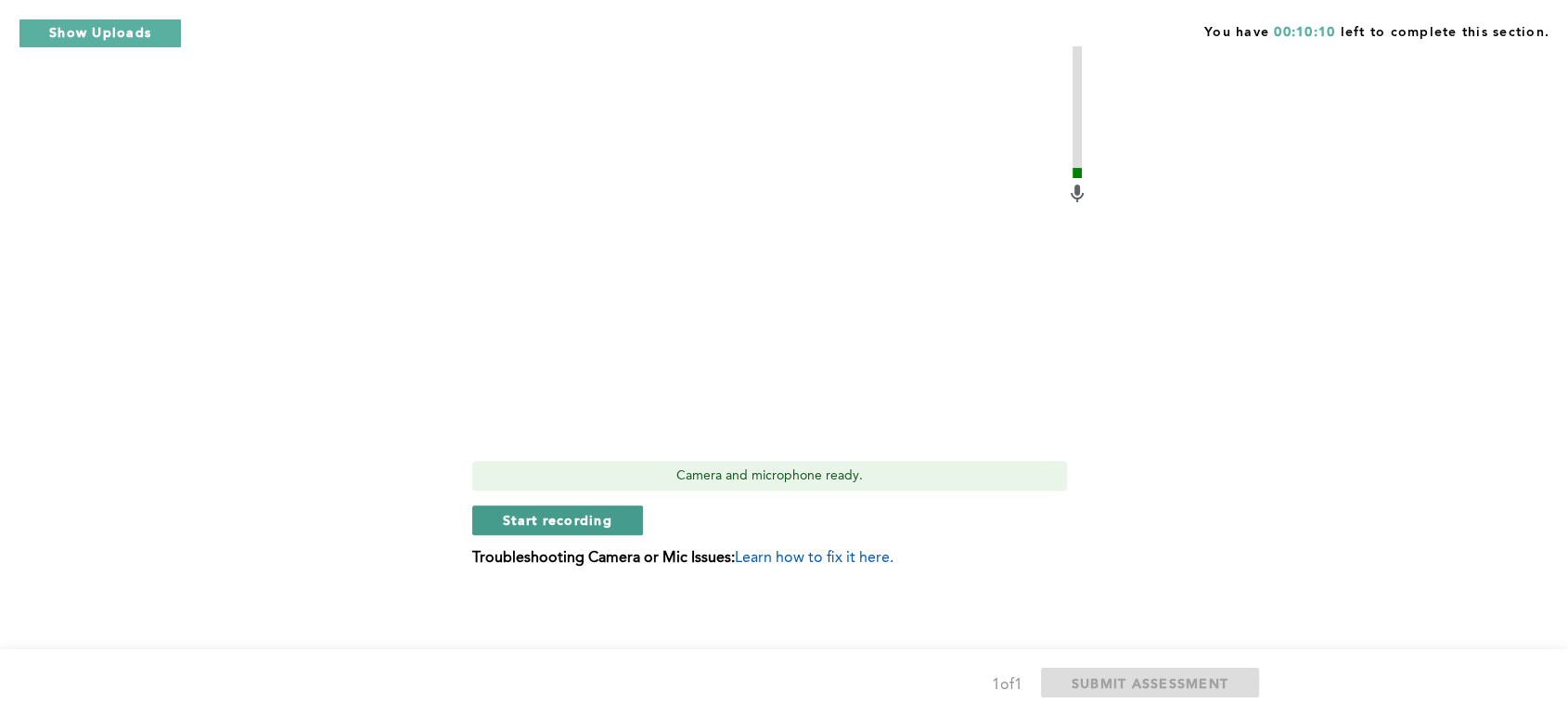
click at [579, 518] on span "Start recording" at bounding box center [557, 520] width 109 height 18
click at [543, 529] on span "Stop recording" at bounding box center [556, 520] width 108 height 18
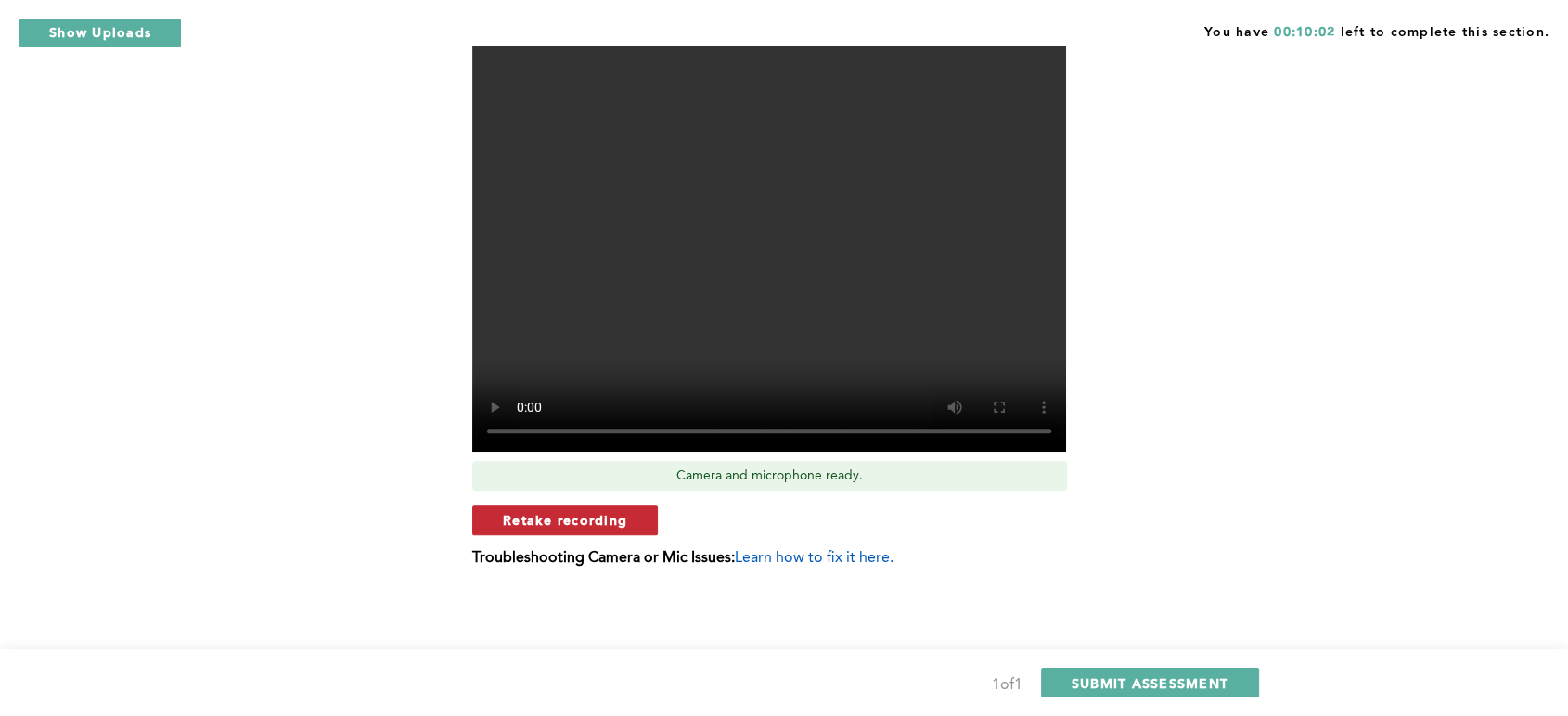
click at [585, 517] on span "Retake recording" at bounding box center [564, 520] width 124 height 18
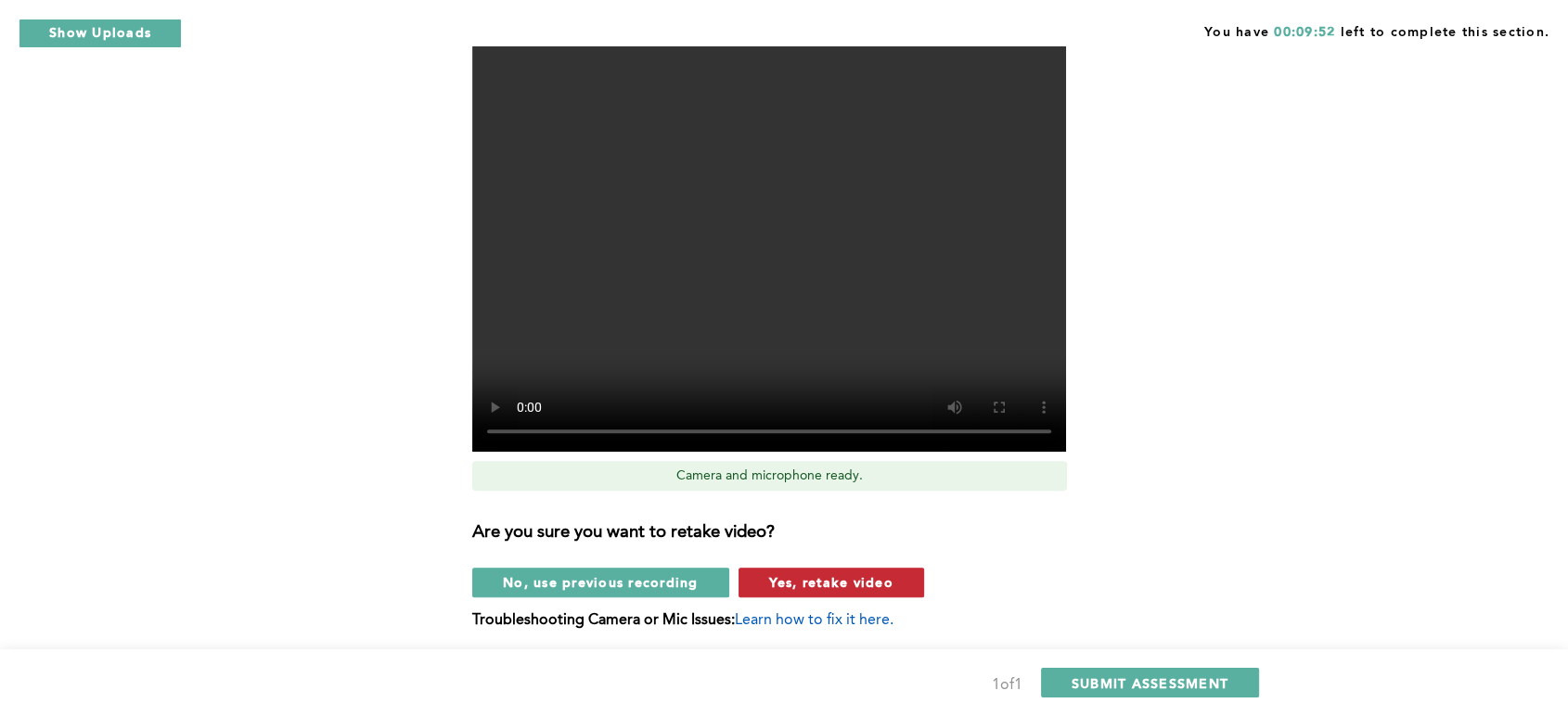
click at [840, 584] on span "Yes, retake video" at bounding box center [830, 582] width 124 height 18
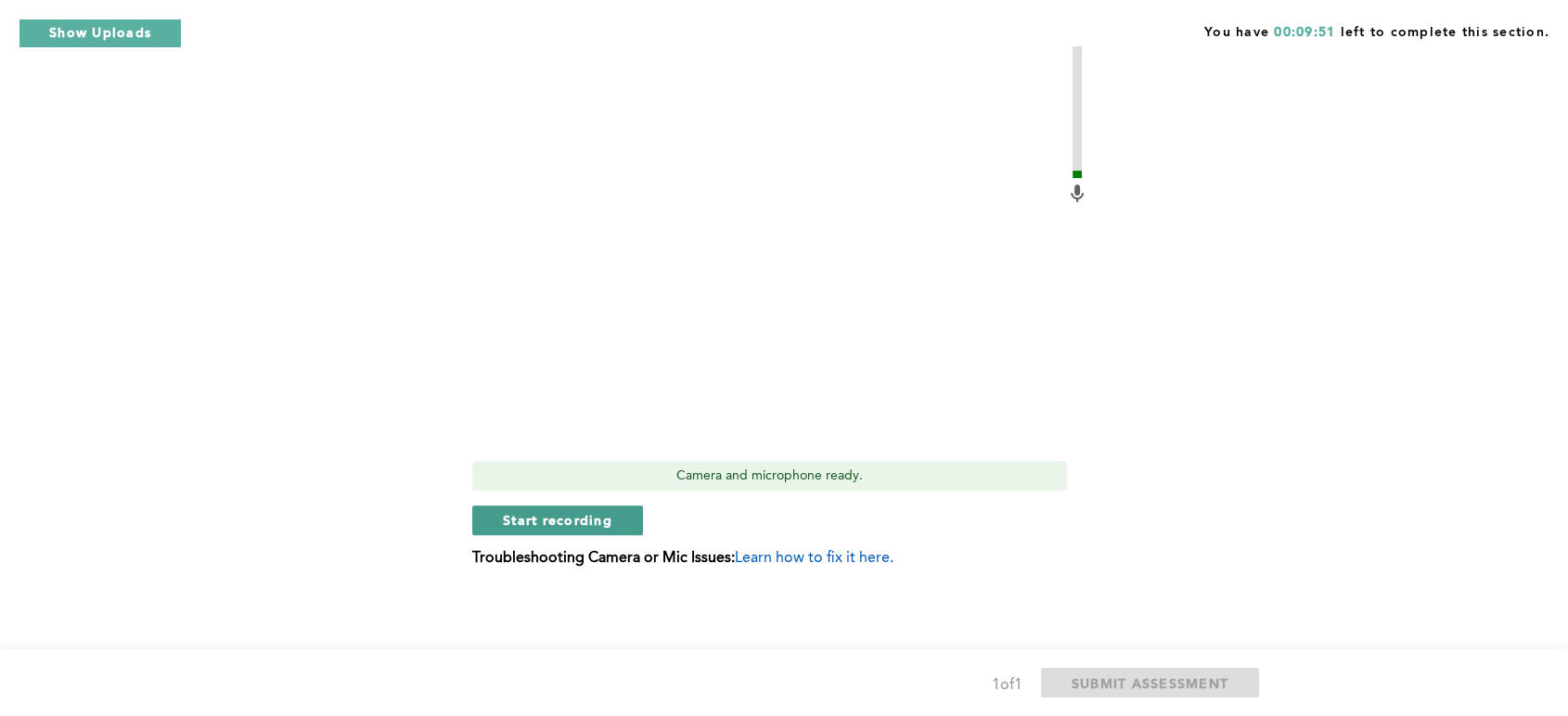
click at [542, 518] on span "Start recording" at bounding box center [557, 520] width 109 height 18
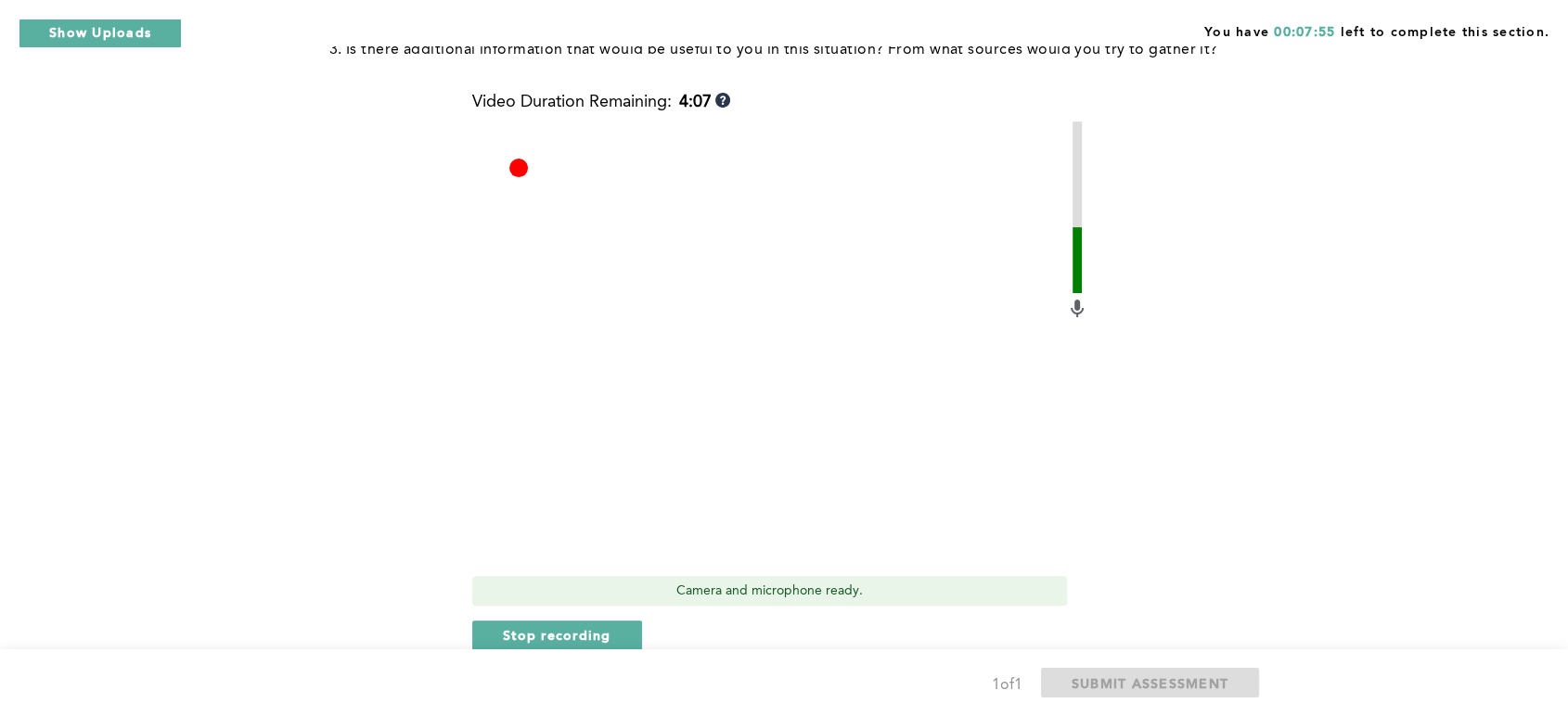
scroll to position [490, 0]
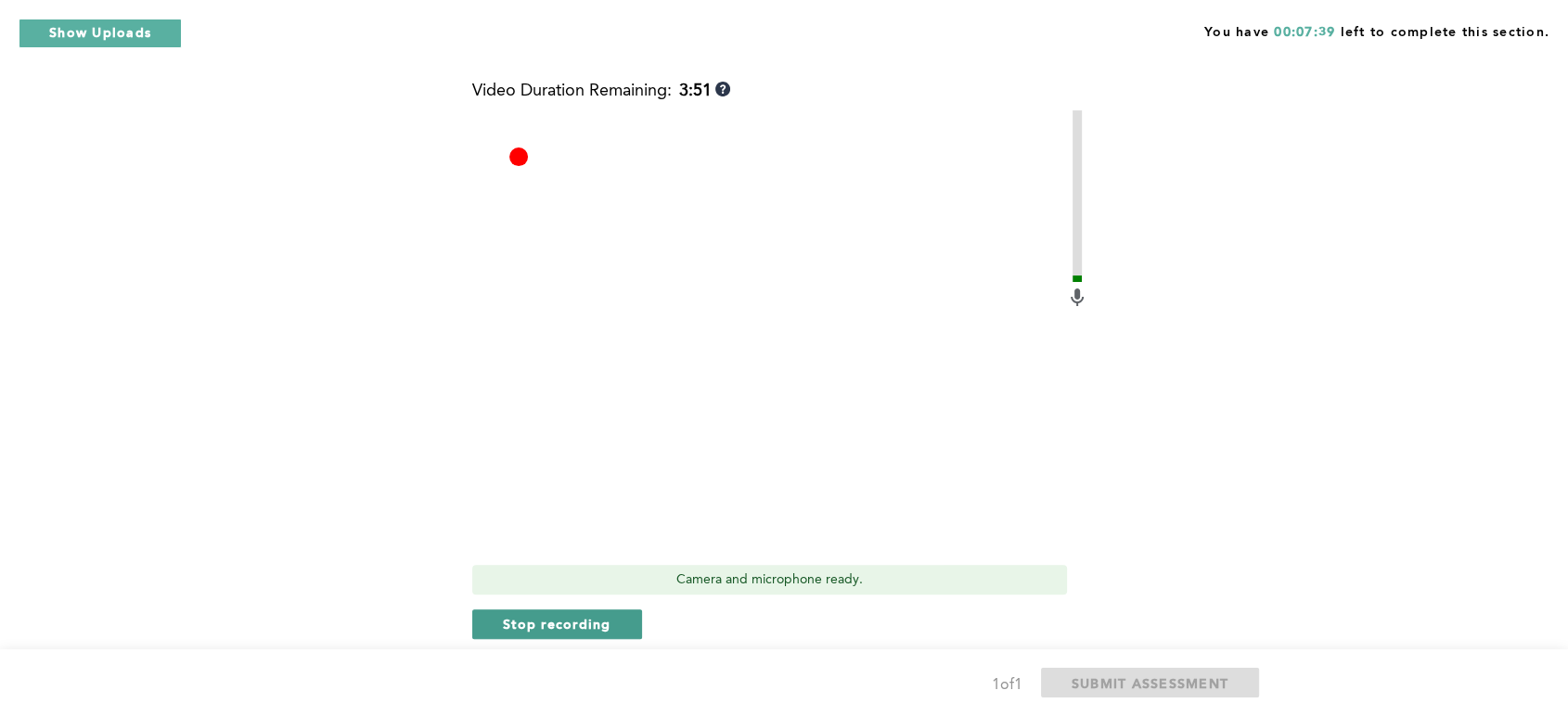
click at [579, 623] on span "Stop recording" at bounding box center [556, 623] width 108 height 18
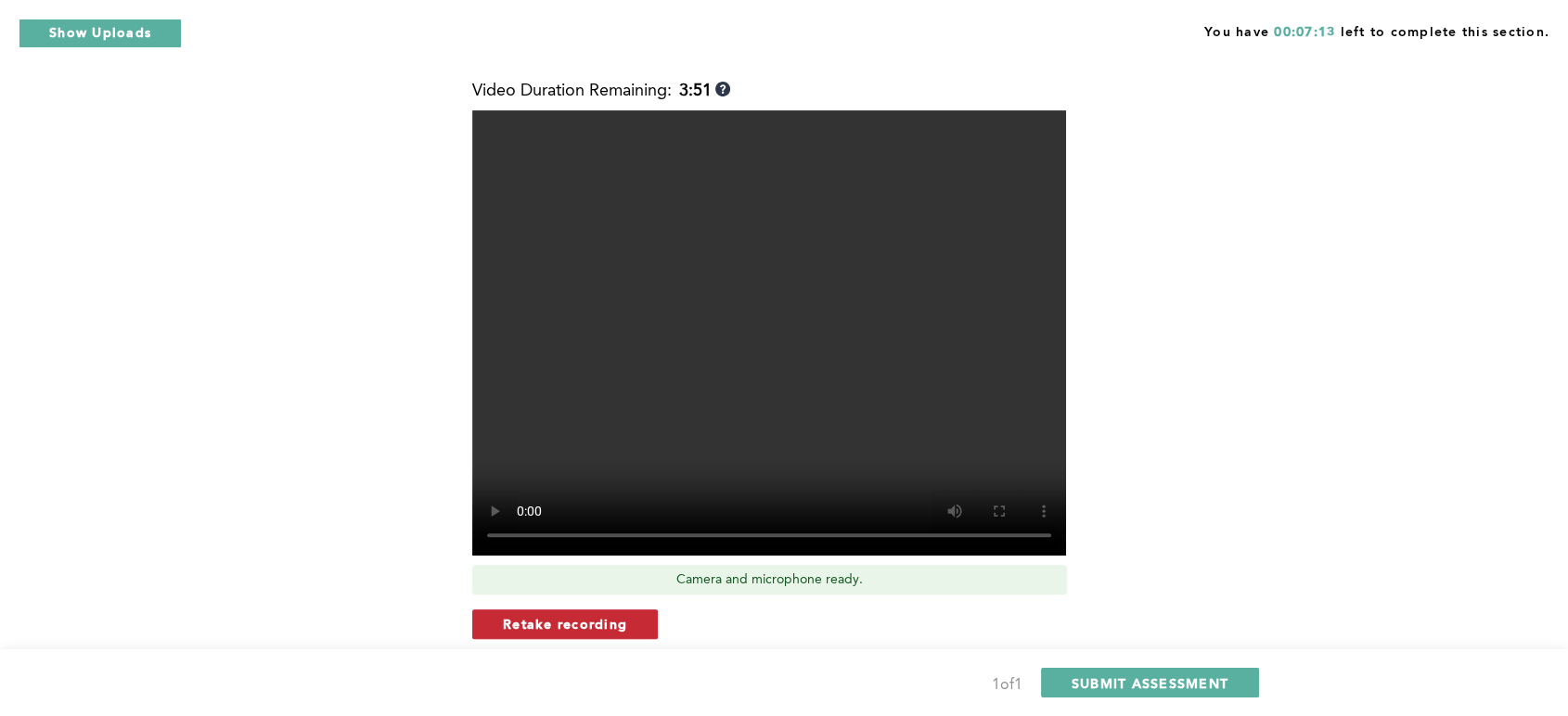
click at [579, 617] on span "Retake recording" at bounding box center [564, 623] width 124 height 18
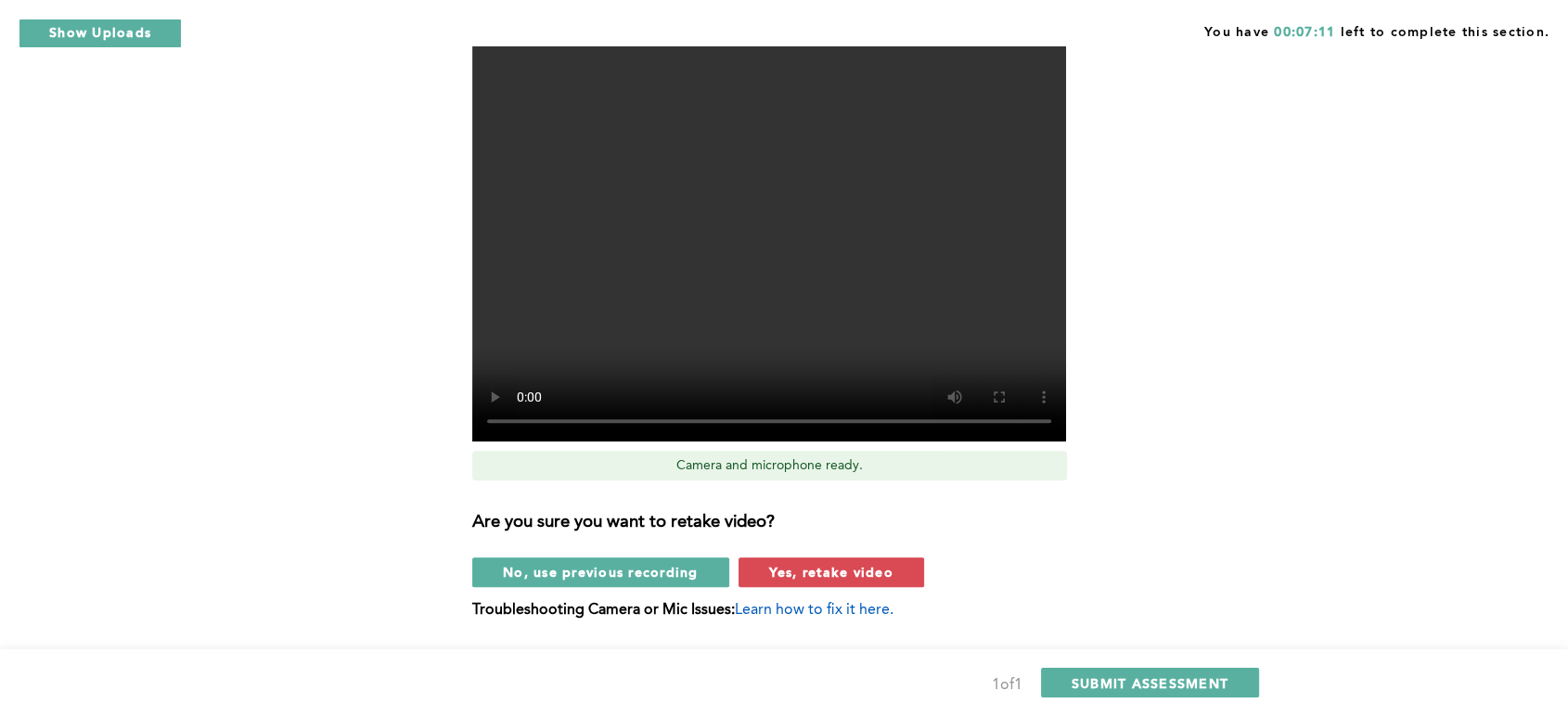
scroll to position [628, 0]
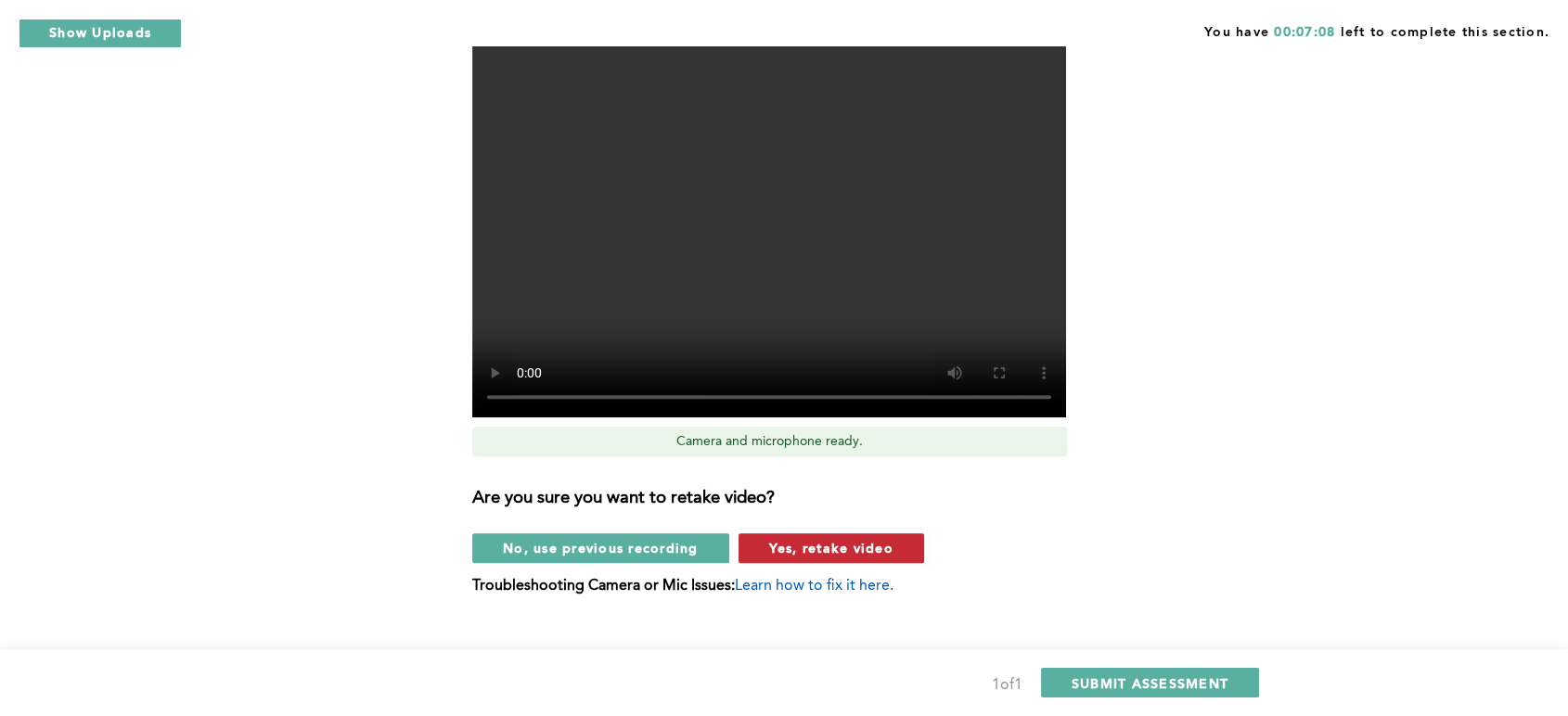
click at [812, 546] on span "Yes, retake video" at bounding box center [830, 547] width 124 height 18
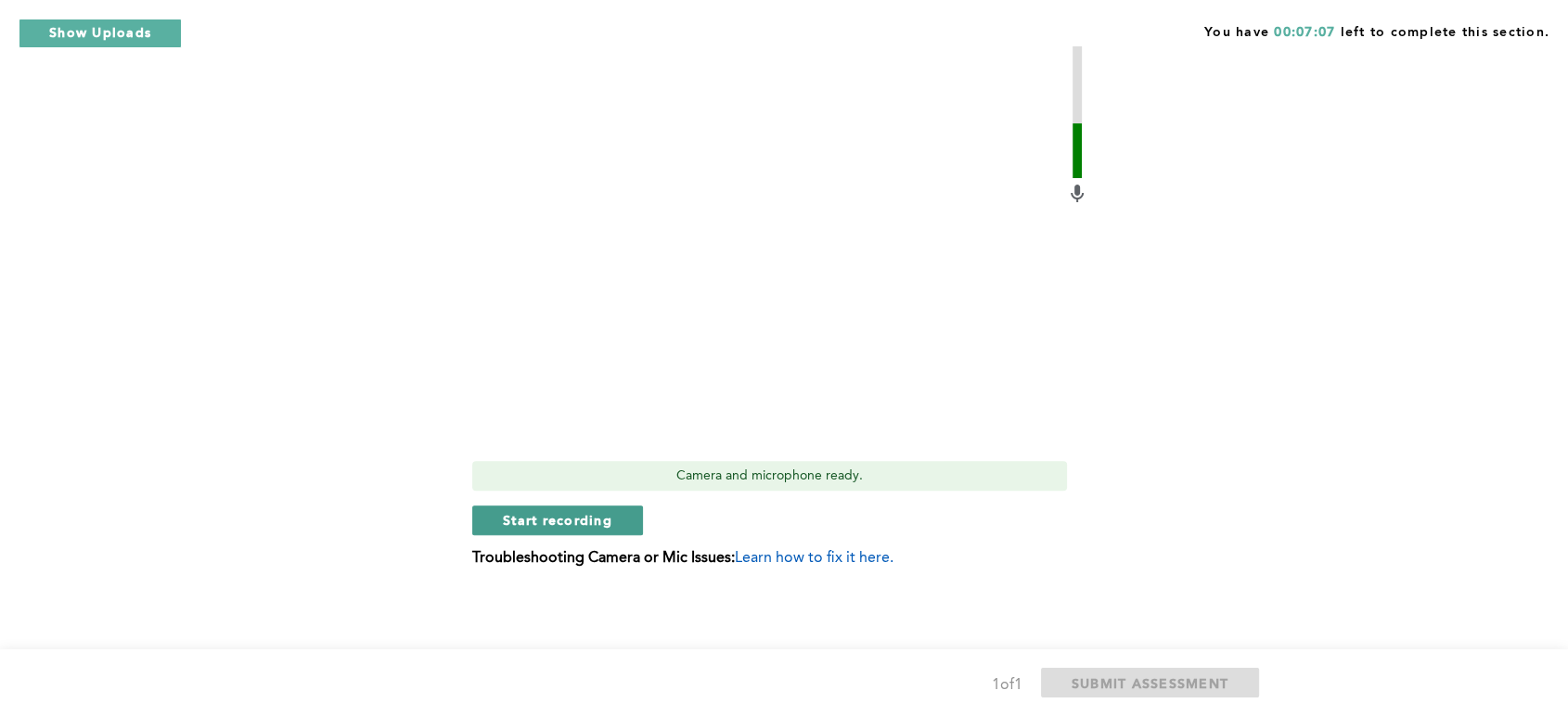
click at [596, 526] on span "Start recording" at bounding box center [557, 520] width 109 height 18
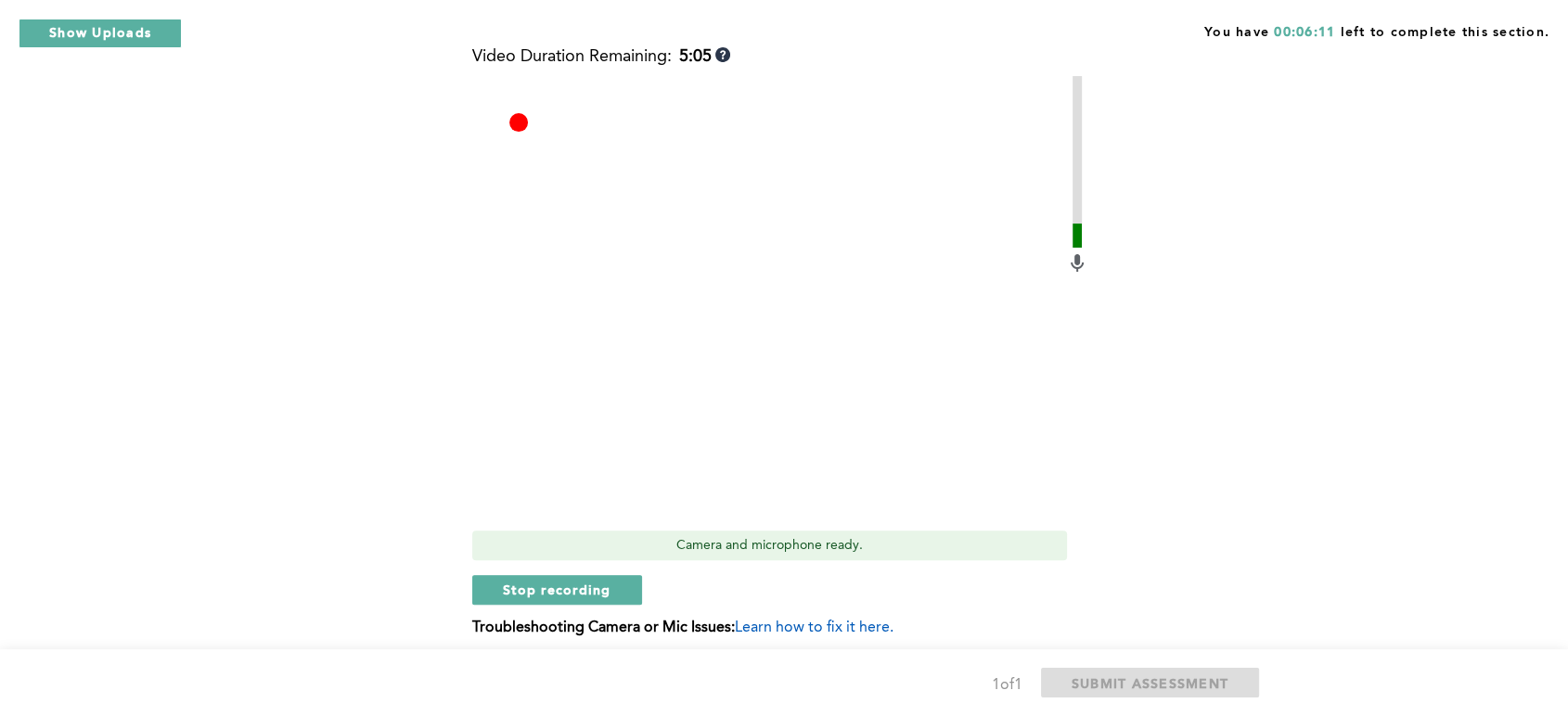
scroll to position [558, 0]
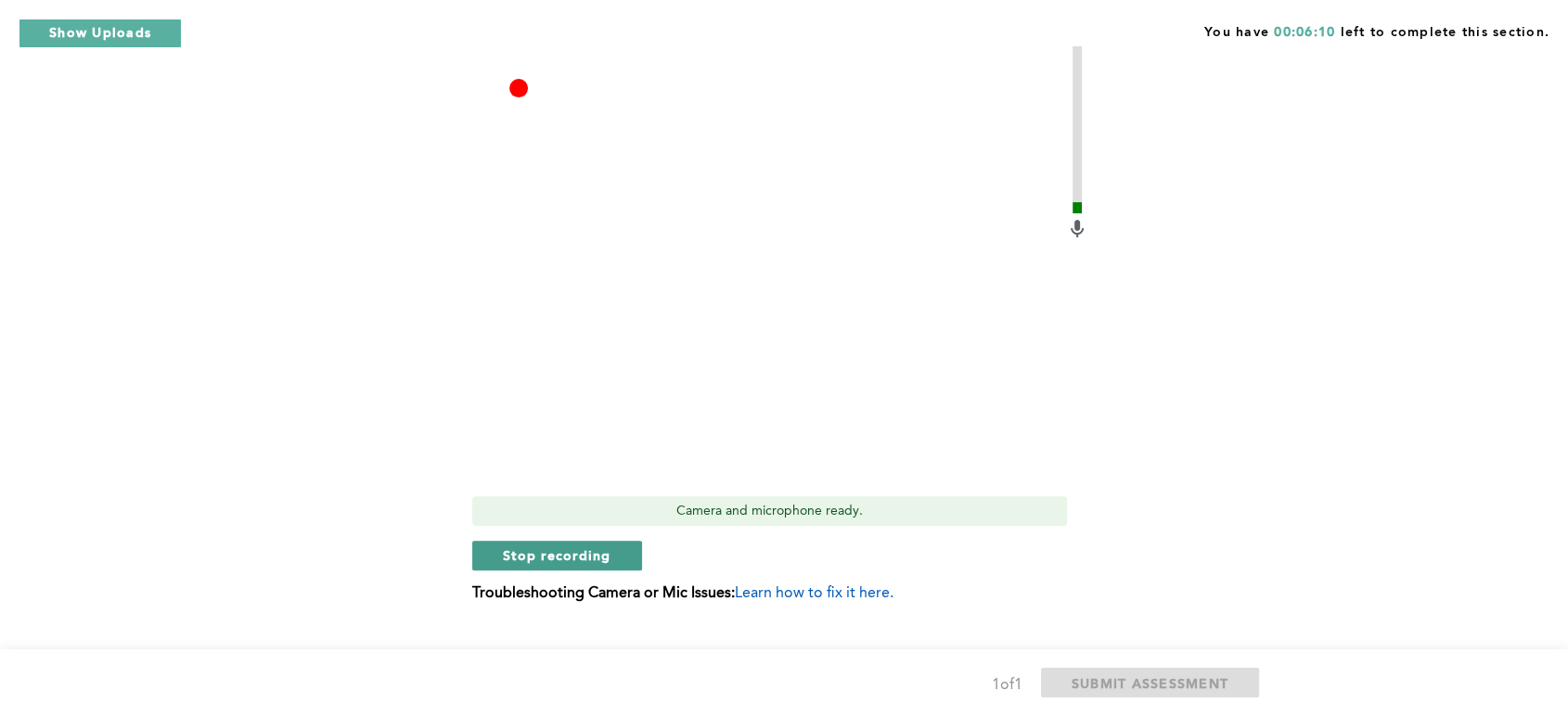
click at [560, 546] on span "Stop recording" at bounding box center [556, 555] width 108 height 18
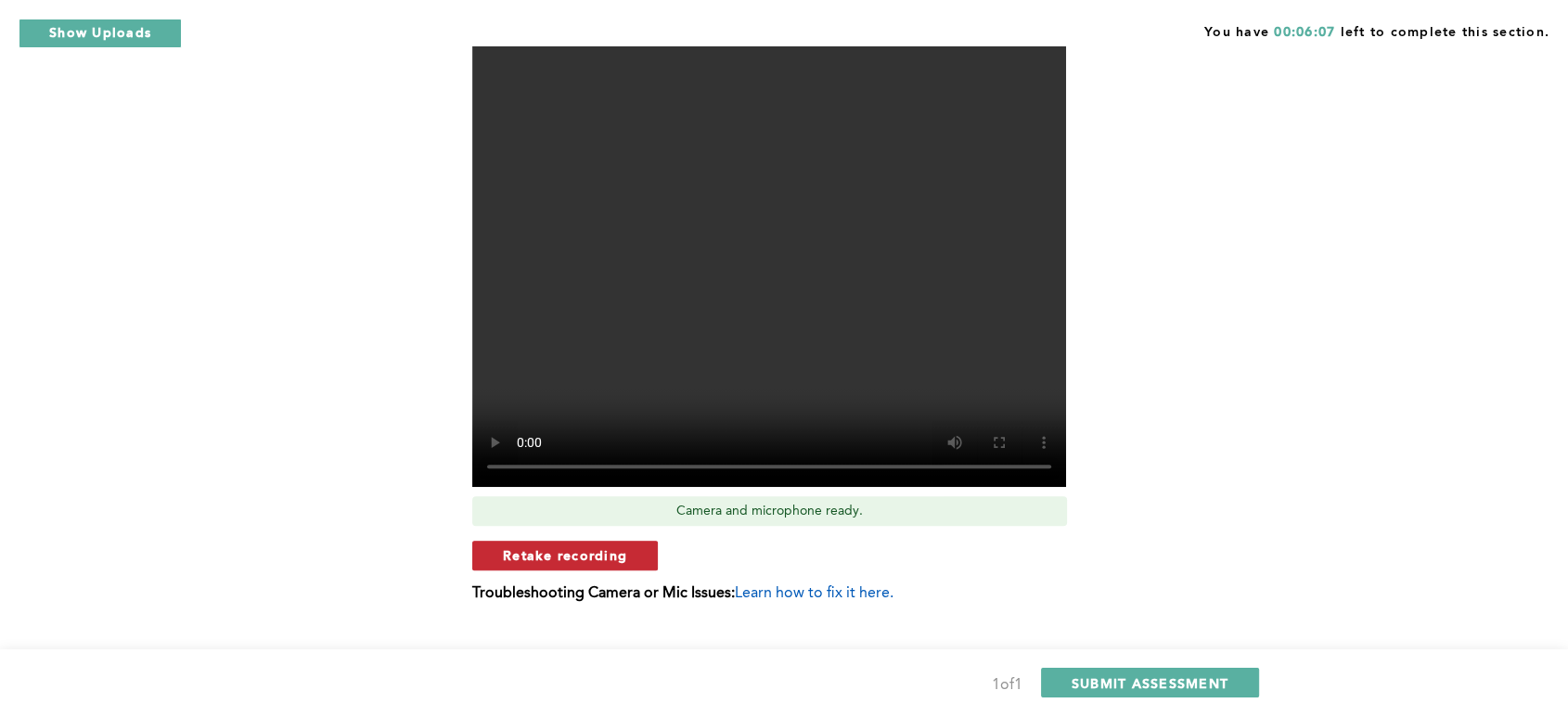
click at [592, 547] on span "Retake recording" at bounding box center [564, 555] width 124 height 18
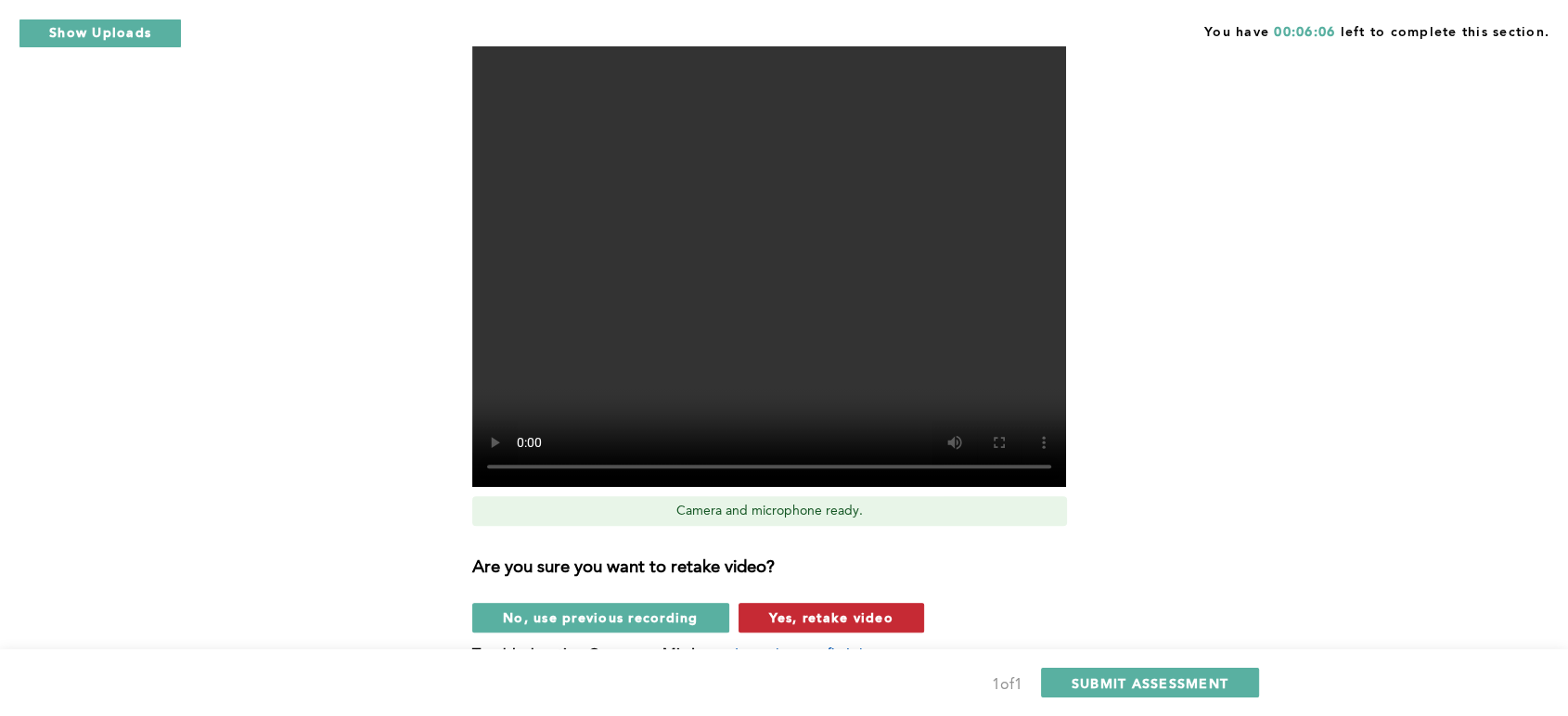
click at [812, 614] on span "Yes, retake video" at bounding box center [830, 617] width 124 height 18
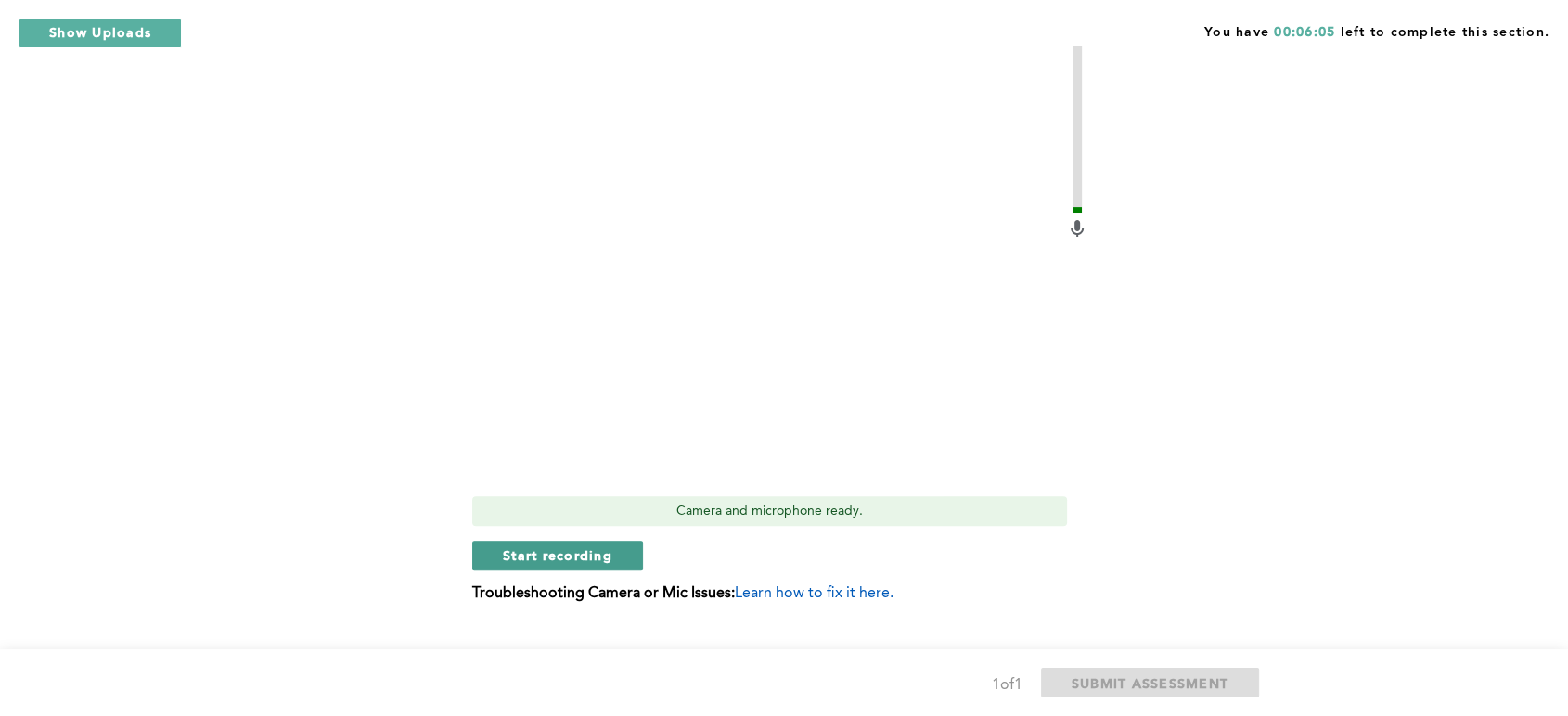
click at [572, 553] on span "Start recording" at bounding box center [557, 555] width 109 height 18
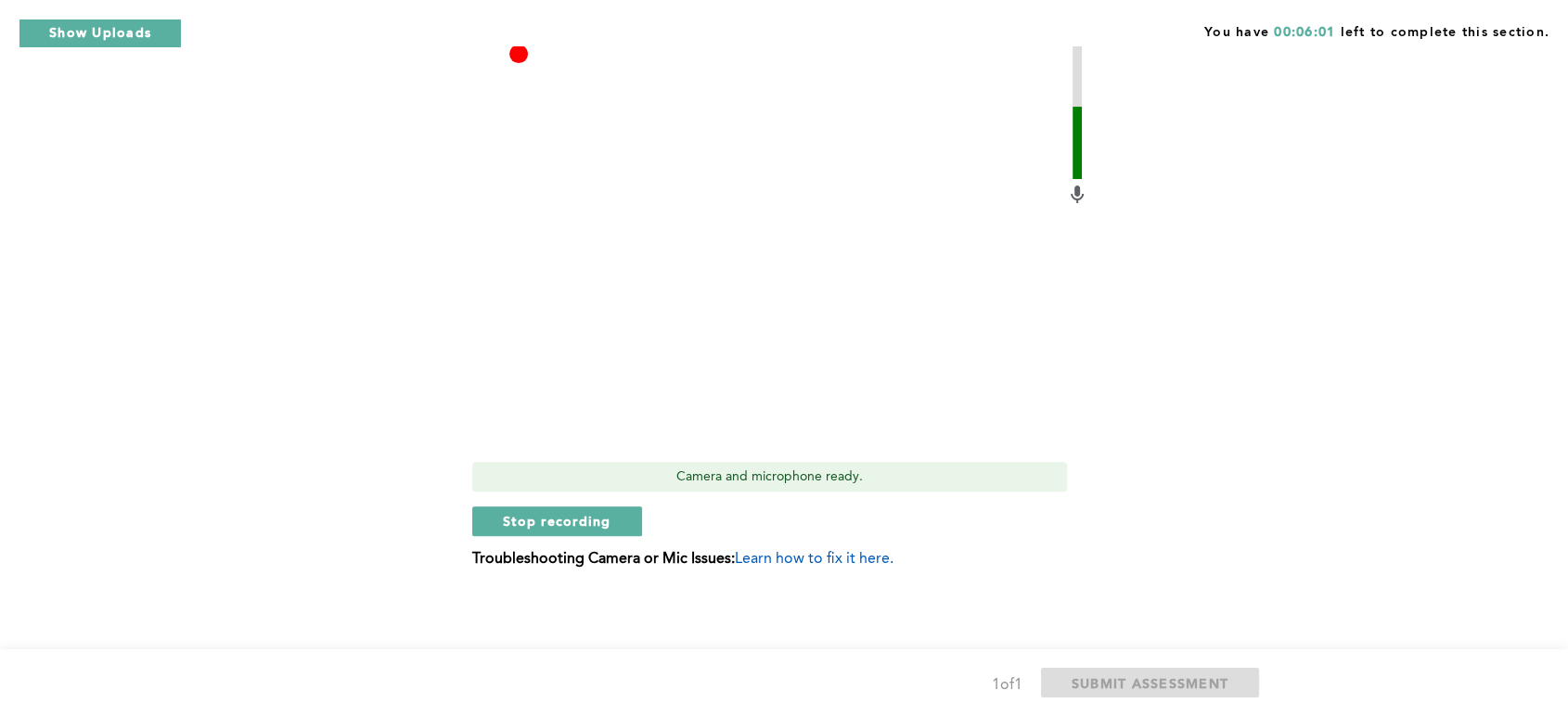
scroll to position [593, 0]
click at [542, 518] on span "Stop recording" at bounding box center [556, 520] width 108 height 18
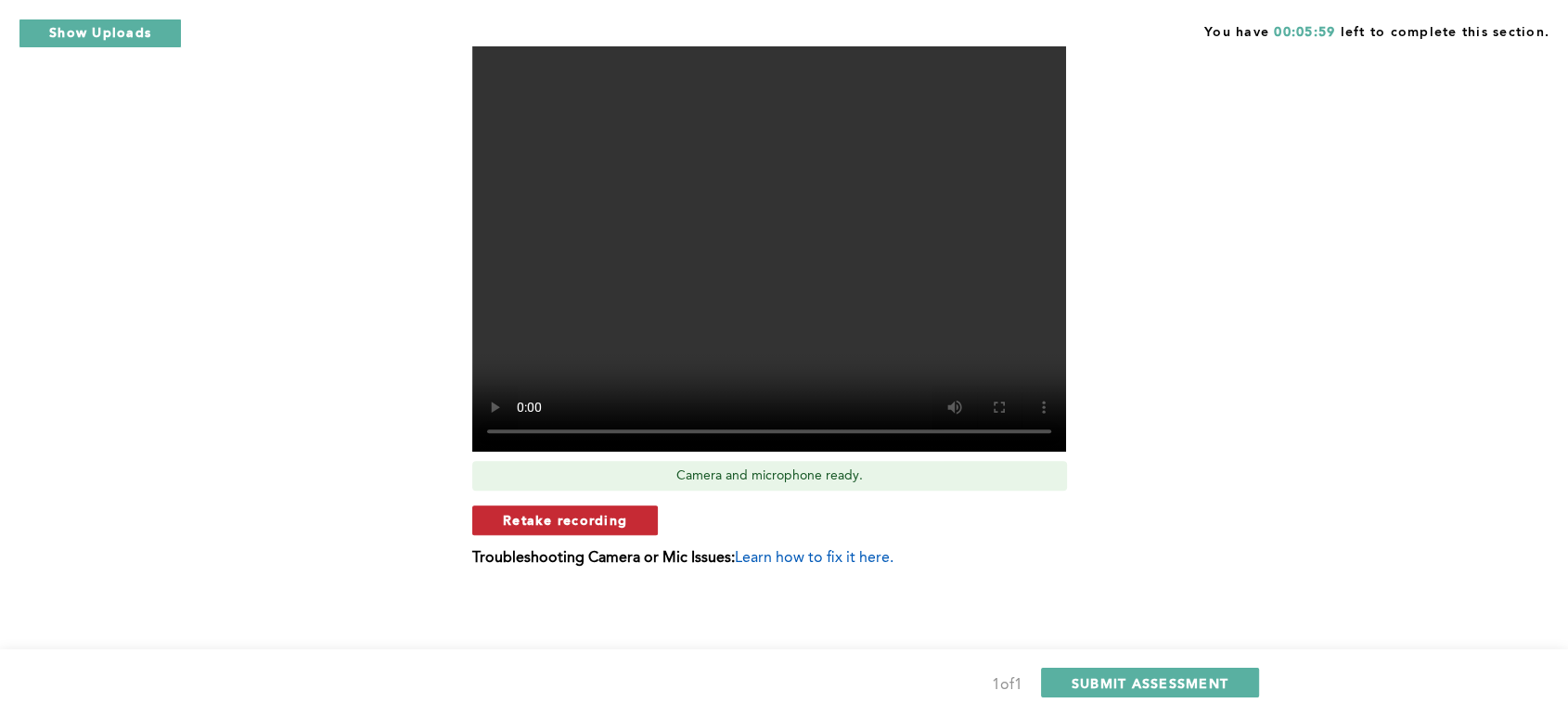
click at [583, 519] on span "Retake recording" at bounding box center [564, 520] width 124 height 18
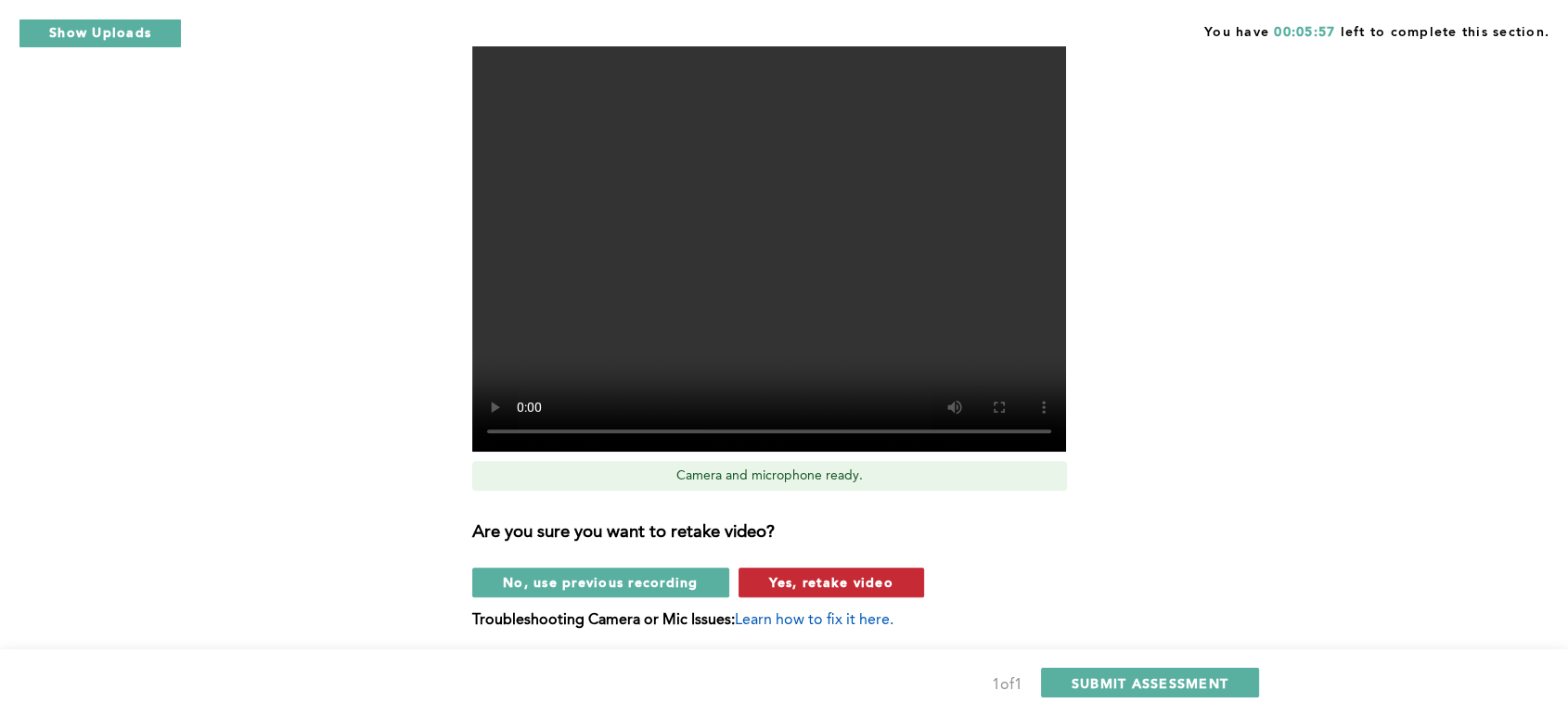
click at [806, 577] on span "Yes, retake video" at bounding box center [830, 582] width 124 height 18
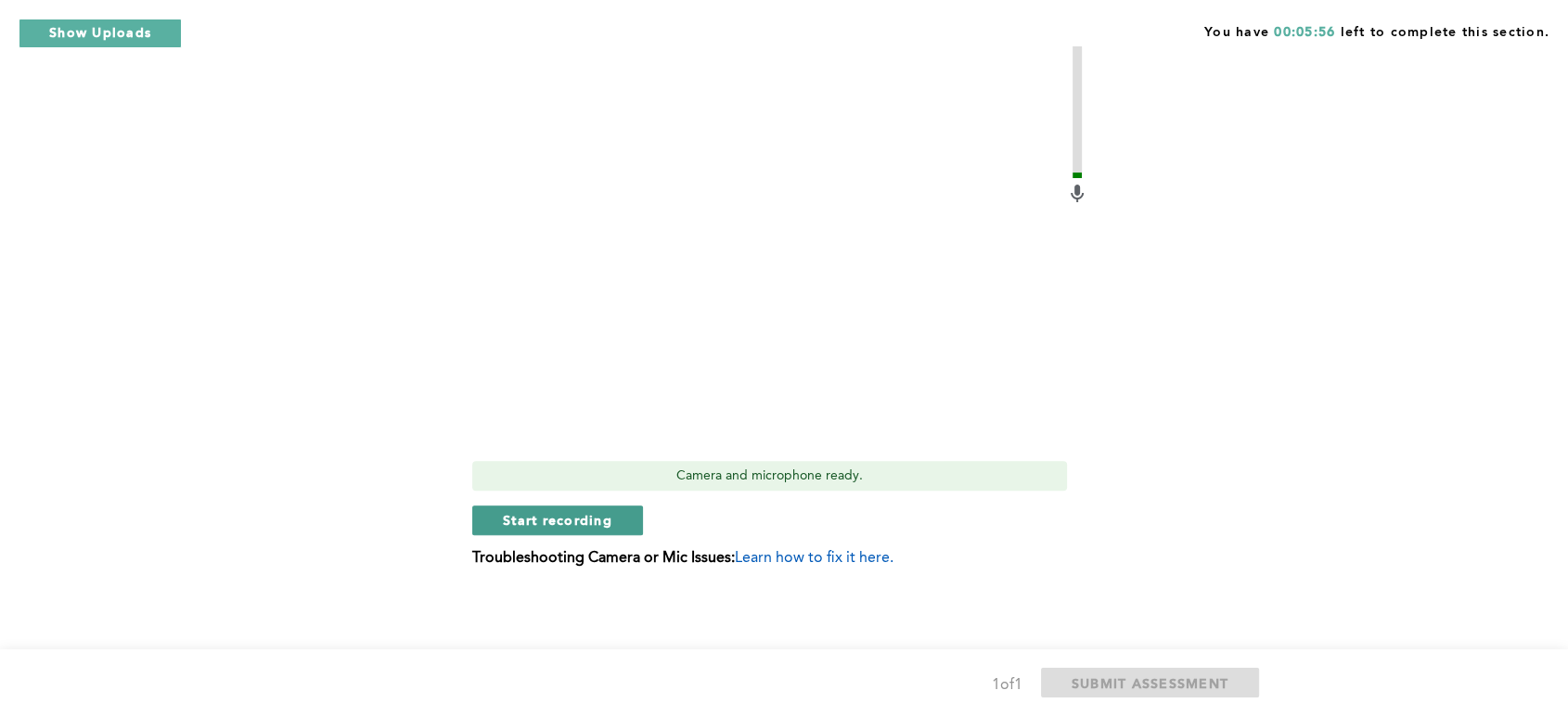
click at [595, 518] on span "Start recording" at bounding box center [557, 520] width 109 height 18
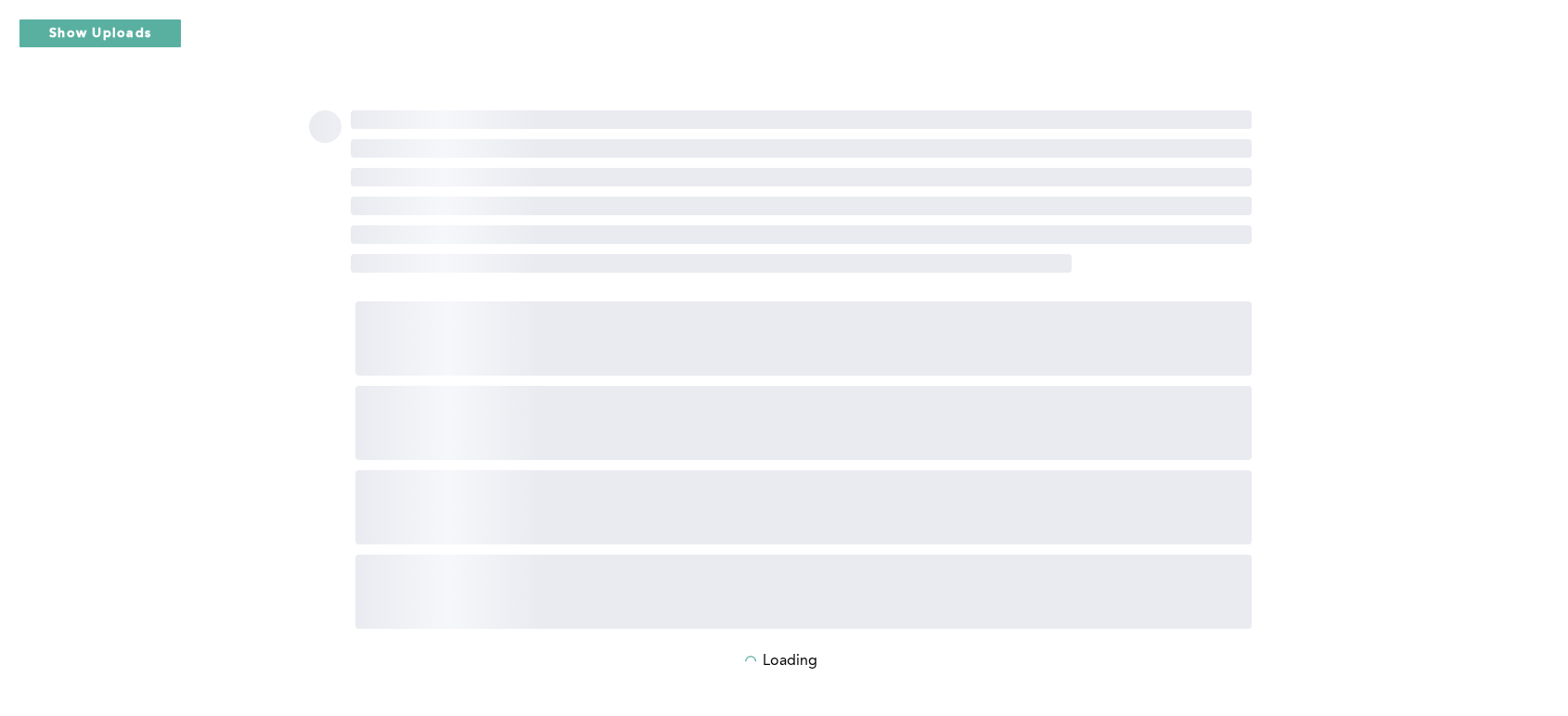
scroll to position [67, 0]
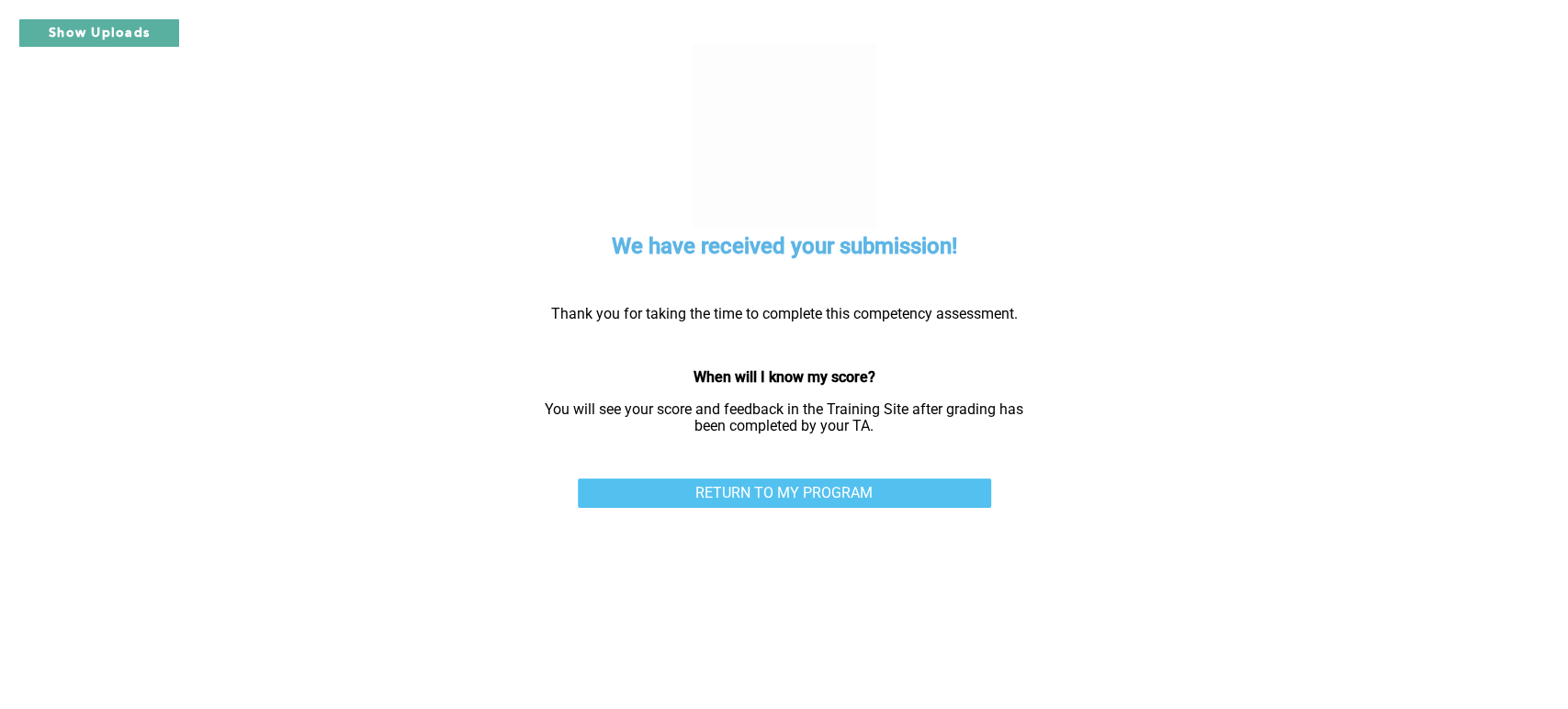
click at [744, 478] on link "RETURN TO MY PROGRAM" at bounding box center [784, 493] width 413 height 29
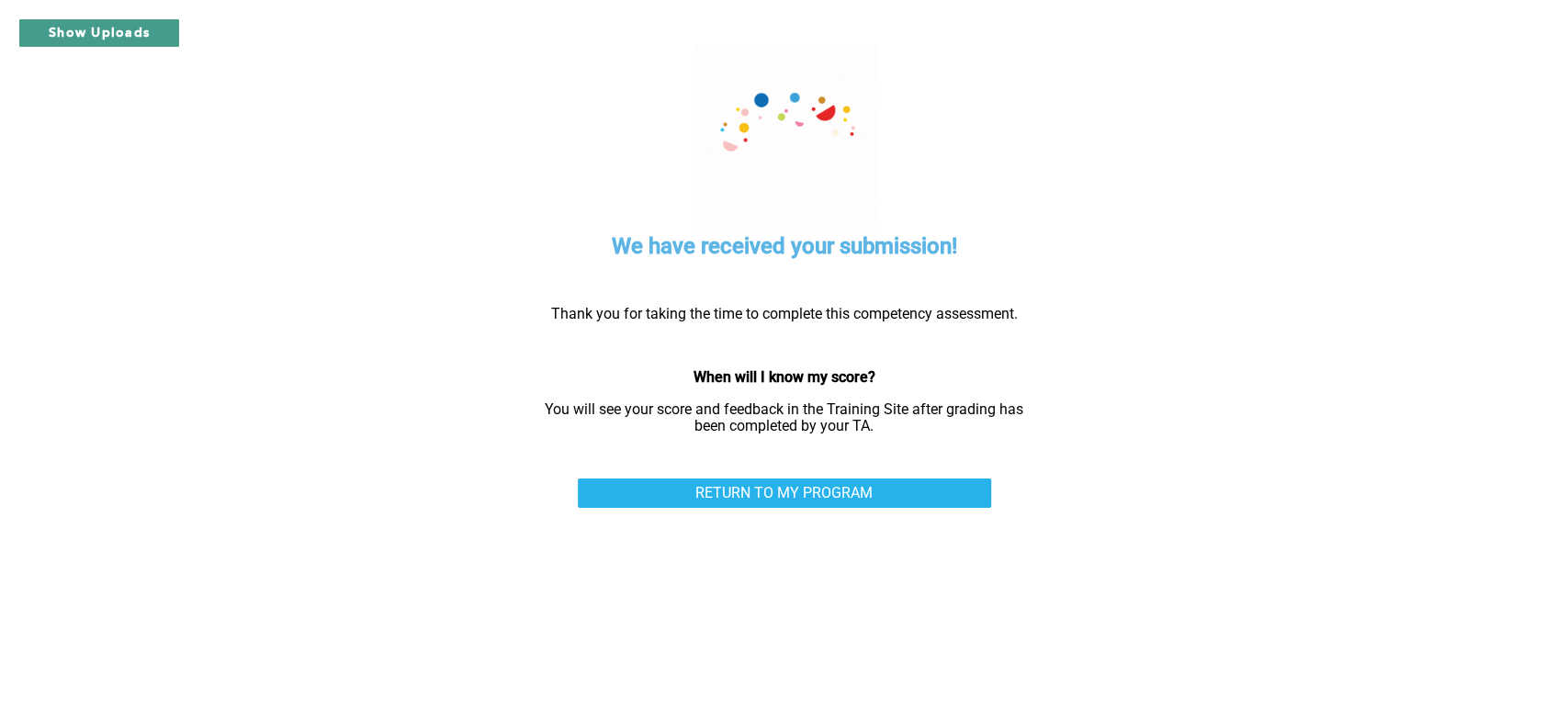
click at [154, 33] on button "Show Uploads" at bounding box center [99, 33] width 161 height 29
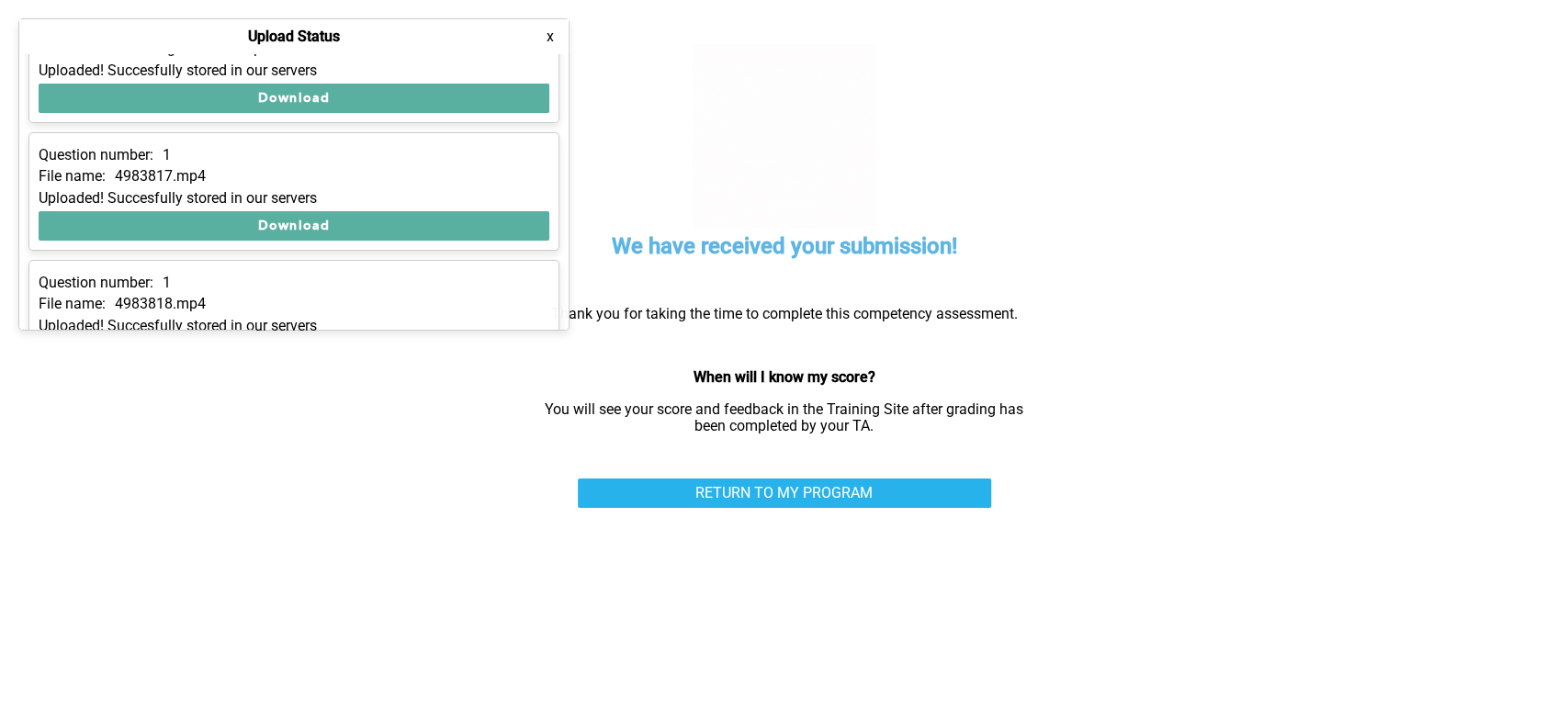
scroll to position [362, 0]
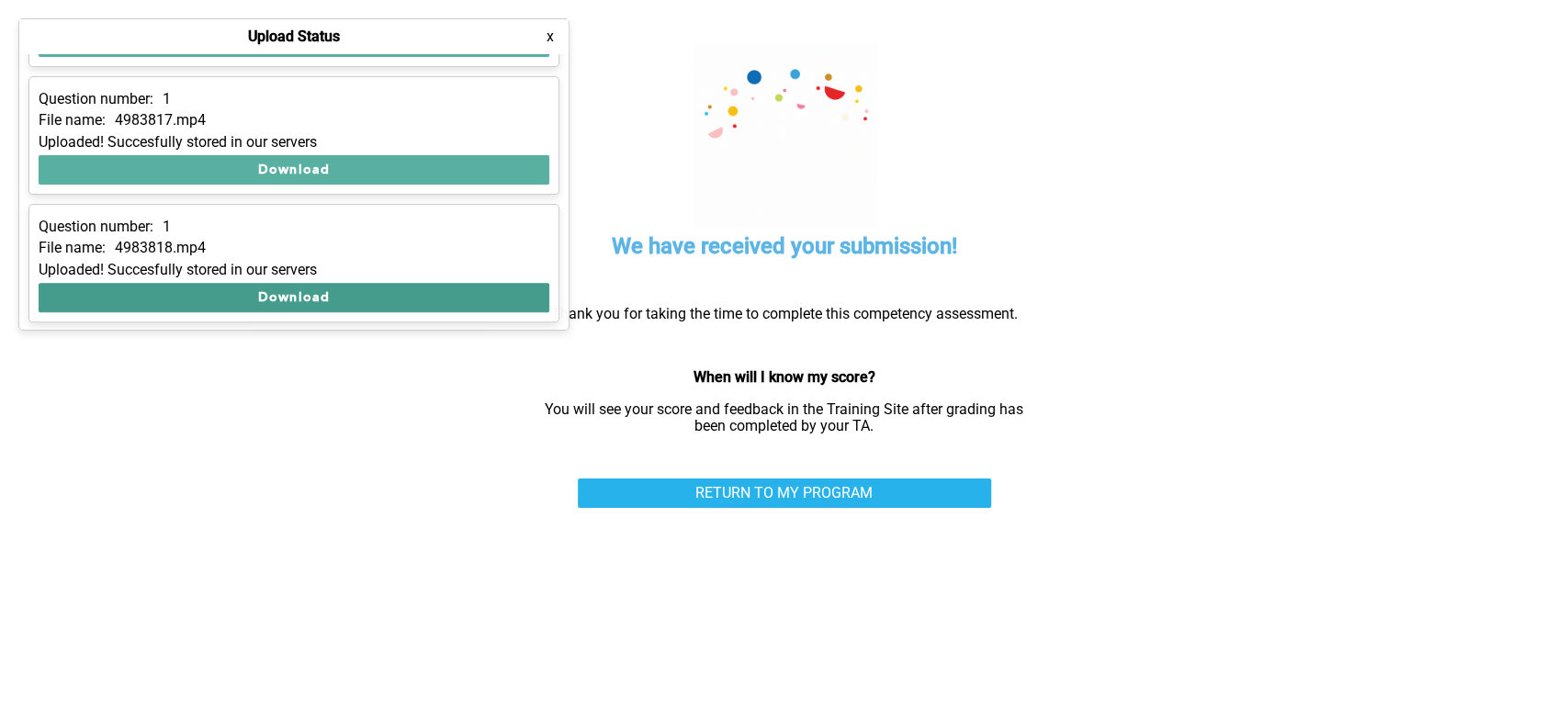
click at [300, 291] on button "Download" at bounding box center [294, 298] width 511 height 29
